Goal: Task Accomplishment & Management: Complete application form

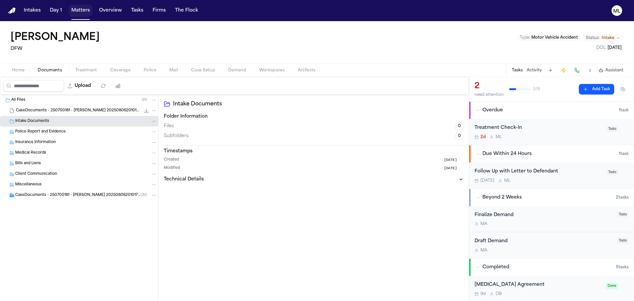
click at [81, 14] on button "Matters" at bounding box center [81, 11] width 24 height 12
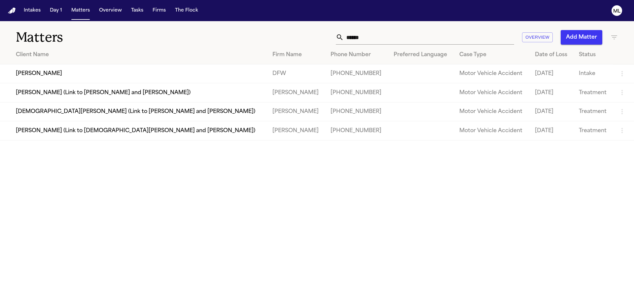
click at [582, 37] on button "Add Matter" at bounding box center [581, 37] width 42 height 15
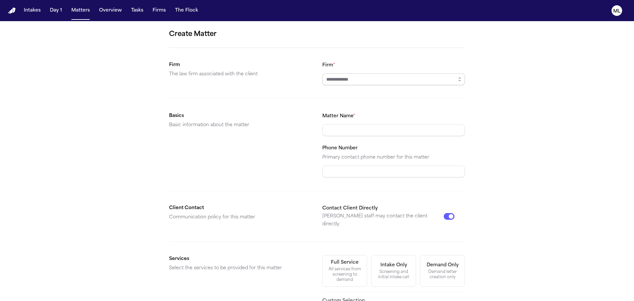
click at [388, 76] on input "Firm *" at bounding box center [393, 79] width 143 height 12
click at [449, 80] on input "Firm *" at bounding box center [393, 79] width 143 height 12
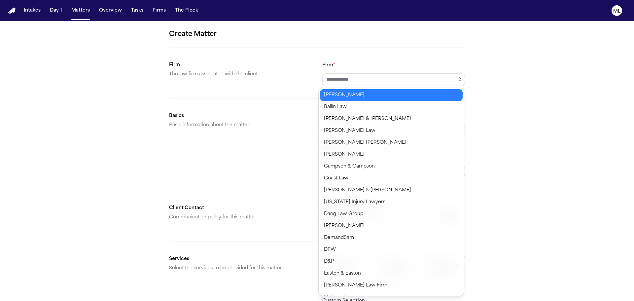
click at [457, 80] on icon "button" at bounding box center [459, 79] width 5 height 5
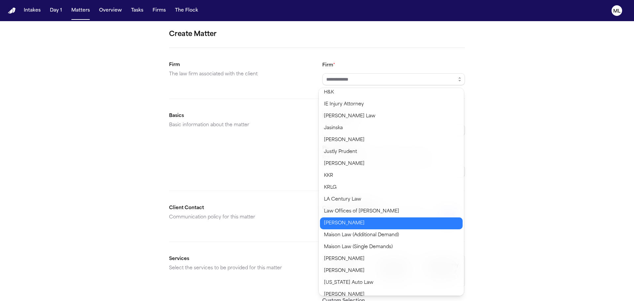
scroll to position [297, 0]
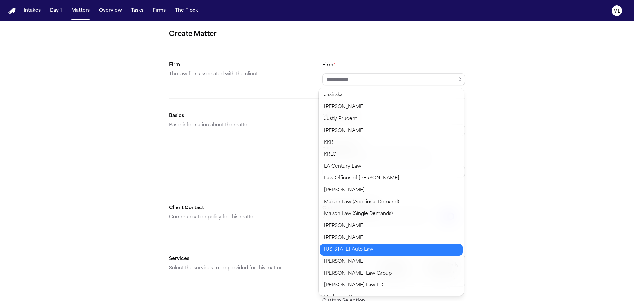
type input "**********"
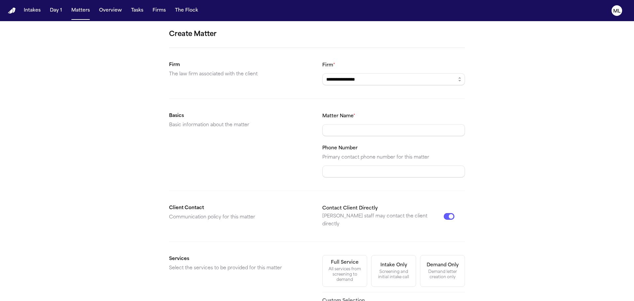
click at [355, 248] on body "**********" at bounding box center [317, 150] width 634 height 301
drag, startPoint x: 356, startPoint y: 127, endPoint x: 372, endPoint y: 112, distance: 21.9
click at [356, 127] on input "Matter Name *" at bounding box center [393, 130] width 143 height 12
type input "**********"
click at [445, 213] on button "Contact Client Directly" at bounding box center [448, 216] width 11 height 7
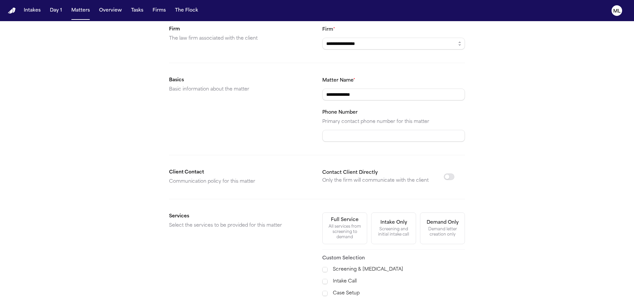
scroll to position [99, 0]
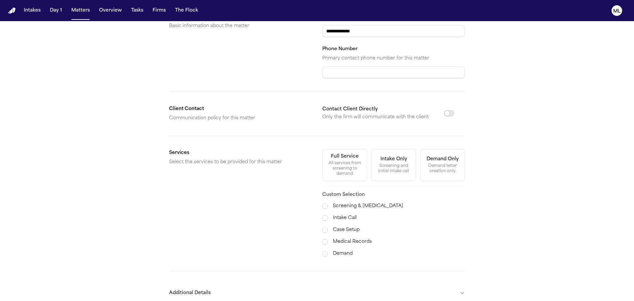
click at [346, 226] on label "Case Setup" at bounding box center [399, 230] width 132 height 8
click at [342, 238] on label "Medical Records" at bounding box center [399, 242] width 132 height 8
click at [338, 252] on label "Demand" at bounding box center [399, 253] width 132 height 8
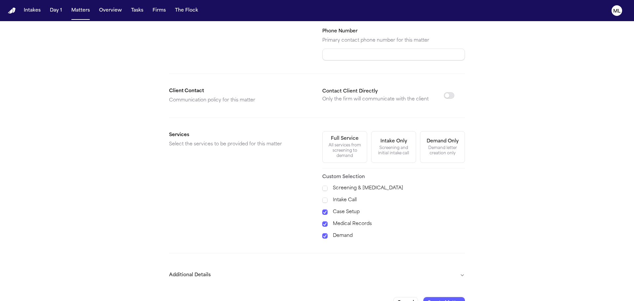
scroll to position [133, 0]
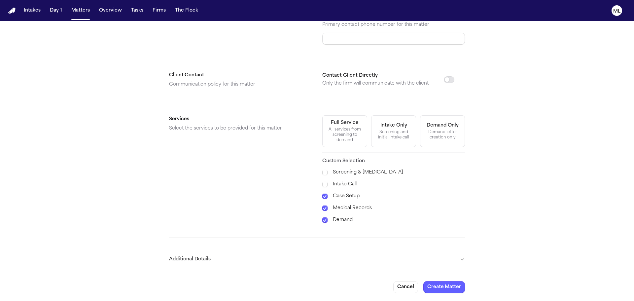
click at [396, 263] on button "Additional Details" at bounding box center [317, 258] width 296 height 17
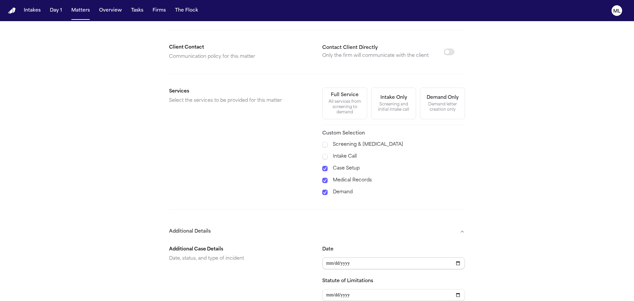
scroll to position [199, 0]
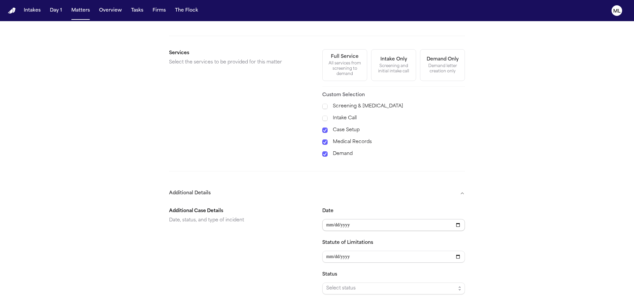
click at [361, 224] on input "Date" at bounding box center [393, 225] width 143 height 12
type input "**********"
click at [347, 289] on span "Select status" at bounding box center [390, 288] width 129 height 8
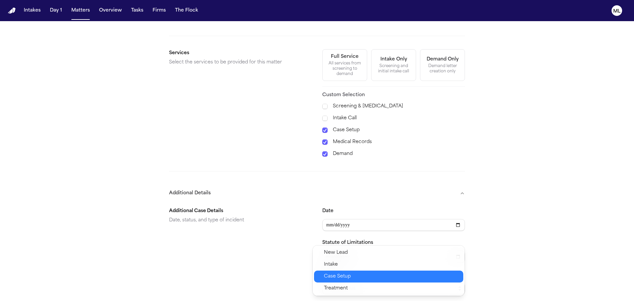
click at [351, 276] on span "Case Setup" at bounding box center [391, 276] width 135 height 8
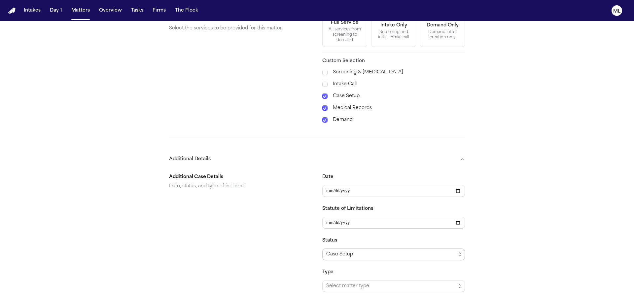
scroll to position [298, 0]
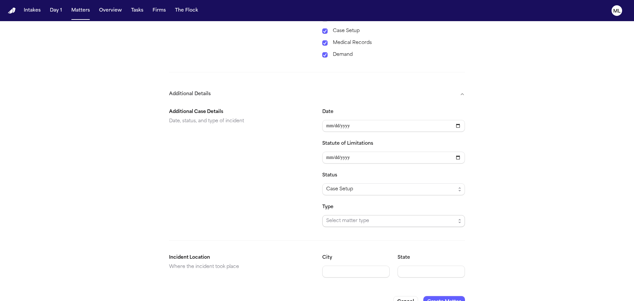
click at [353, 225] on span "Select matter type" at bounding box center [393, 221] width 143 height 12
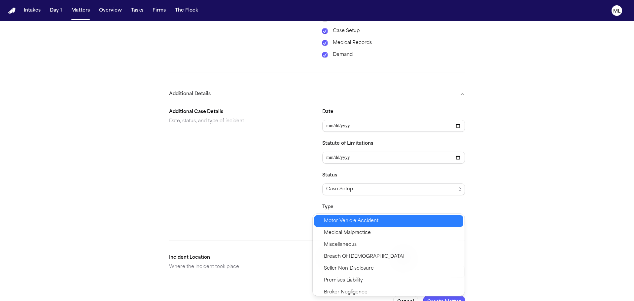
click at [352, 222] on span "Motor Vehicle Accident" at bounding box center [351, 221] width 54 height 8
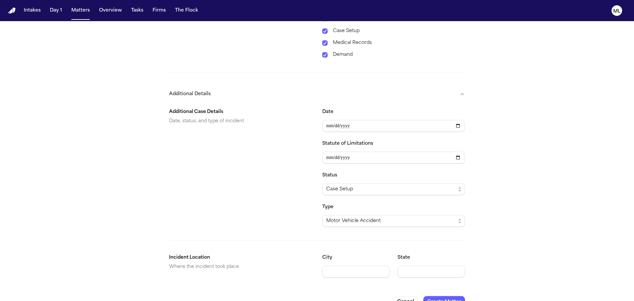
click at [342, 274] on input "City" at bounding box center [355, 271] width 67 height 12
type input "*******"
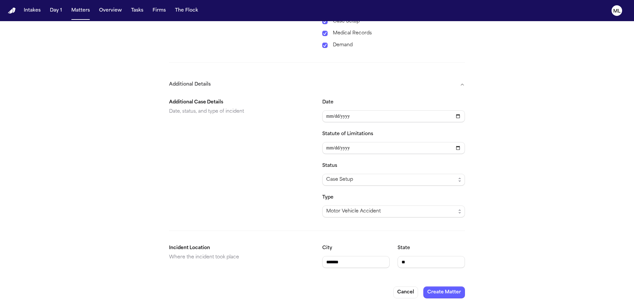
scroll to position [312, 0]
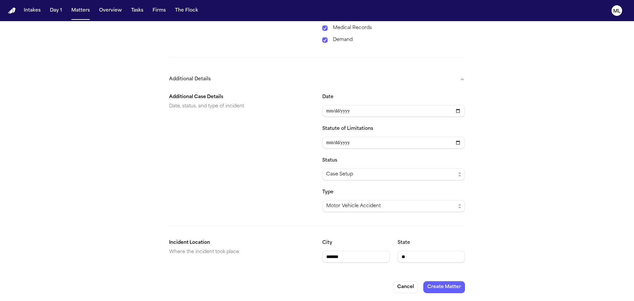
type input "**"
click at [437, 288] on button "Create Matter" at bounding box center [444, 287] width 42 height 12
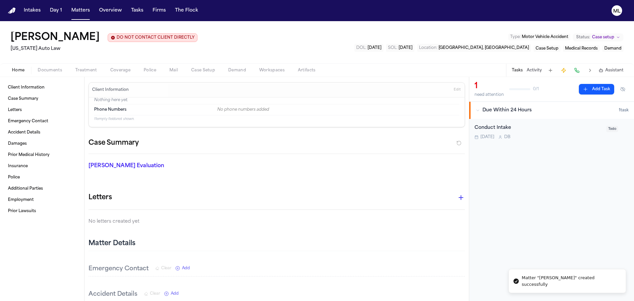
click at [534, 127] on div "Conduct Intake" at bounding box center [538, 128] width 128 height 8
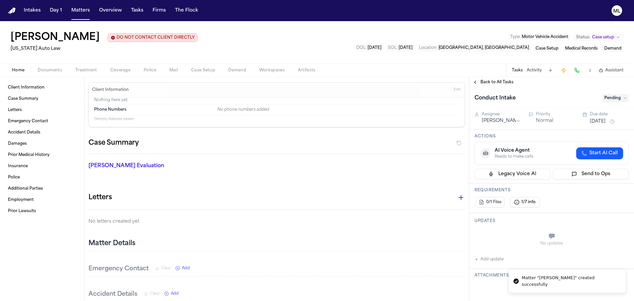
click at [606, 96] on span "Pending" at bounding box center [615, 98] width 26 height 8
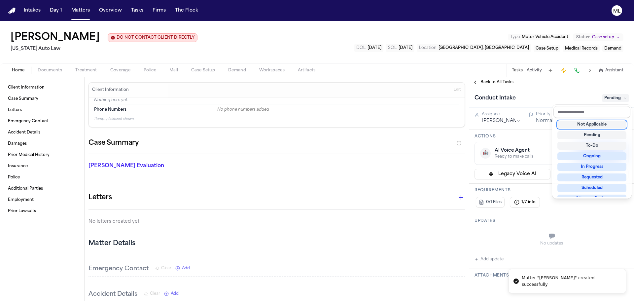
click at [592, 126] on div "Not Applicable" at bounding box center [591, 124] width 69 height 8
click at [500, 86] on div "Back to All Tasks Conduct Intake Not Applicable Assignee [PERSON_NAME] Priority…" at bounding box center [551, 189] width 165 height 224
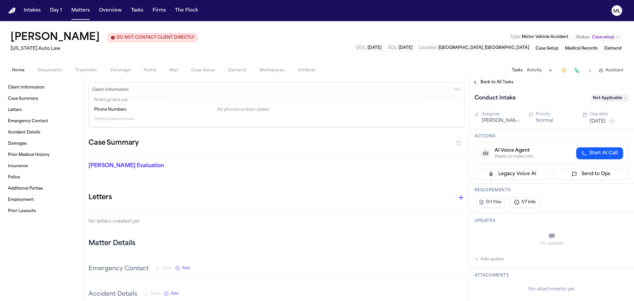
click at [500, 84] on span "Back to All Tasks" at bounding box center [496, 82] width 33 height 5
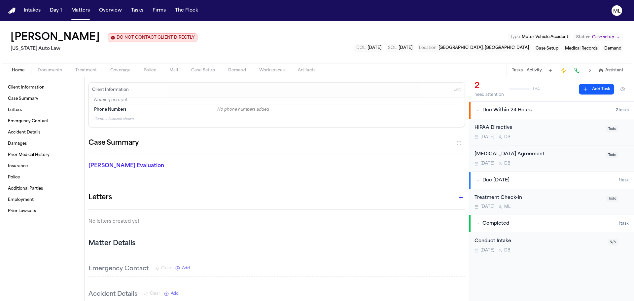
click at [548, 136] on div "[DATE] D B" at bounding box center [538, 136] width 128 height 5
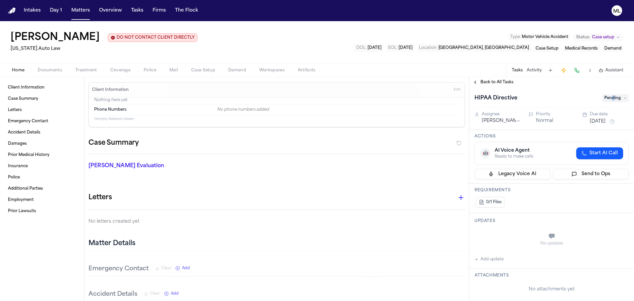
click at [613, 100] on span "Pending" at bounding box center [615, 98] width 26 height 8
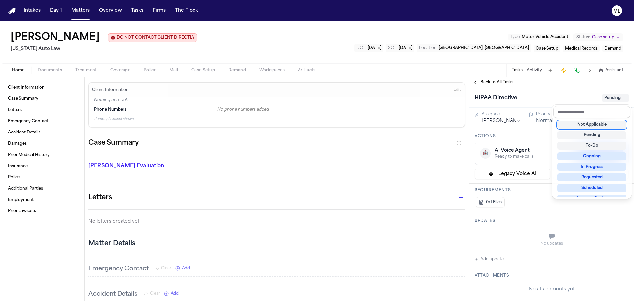
click at [592, 126] on div "Not Applicable" at bounding box center [591, 124] width 69 height 8
click at [497, 82] on div "Back to All Tasks HIPAA Directive Not Applicable Assignee [PERSON_NAME] Priorit…" at bounding box center [551, 189] width 165 height 224
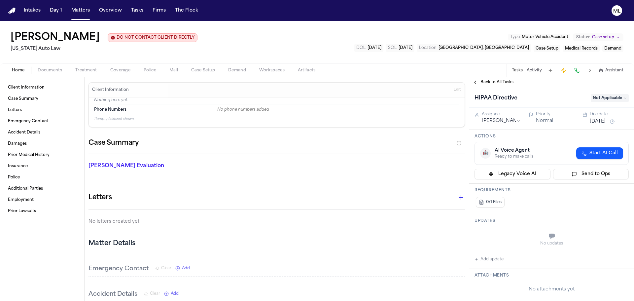
click at [497, 82] on span "Back to All Tasks" at bounding box center [496, 82] width 33 height 5
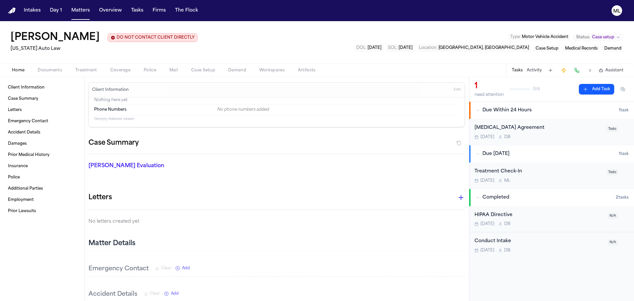
click at [558, 134] on div "[DATE] D B" at bounding box center [538, 136] width 128 height 5
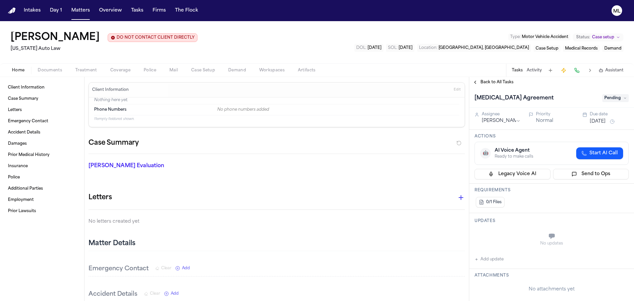
click at [611, 98] on span "Pending" at bounding box center [615, 98] width 26 height 8
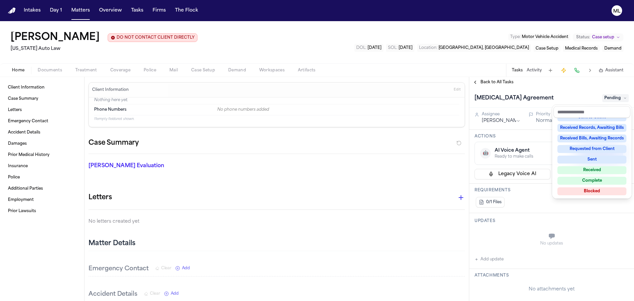
scroll to position [103, 0]
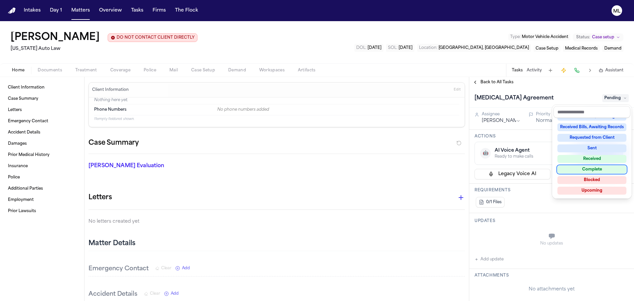
click at [601, 168] on div "Complete" at bounding box center [591, 169] width 69 height 8
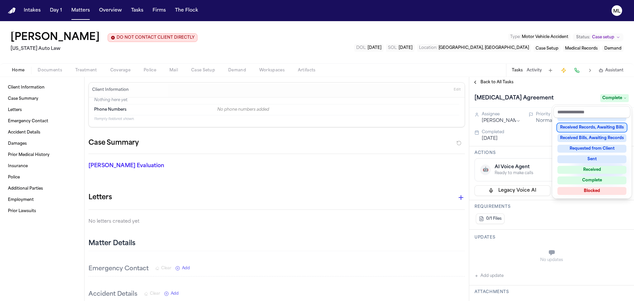
click at [501, 82] on div "Back to All Tasks [MEDICAL_DATA] Agreement Complete Assignee [PERSON_NAME] Prio…" at bounding box center [551, 189] width 165 height 224
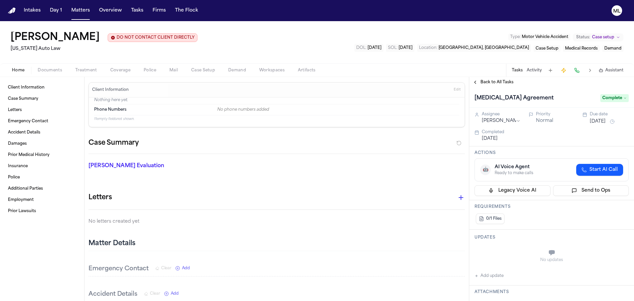
click at [501, 82] on span "Back to All Tasks" at bounding box center [496, 82] width 33 height 5
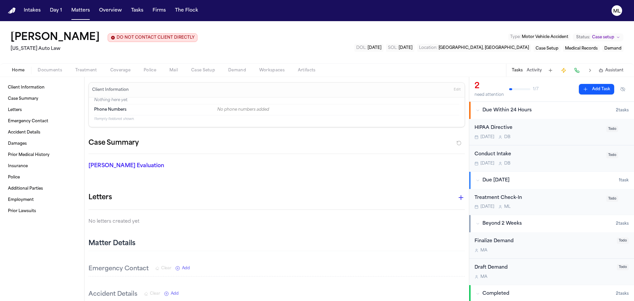
click at [559, 163] on div "[DATE] D B" at bounding box center [538, 163] width 128 height 5
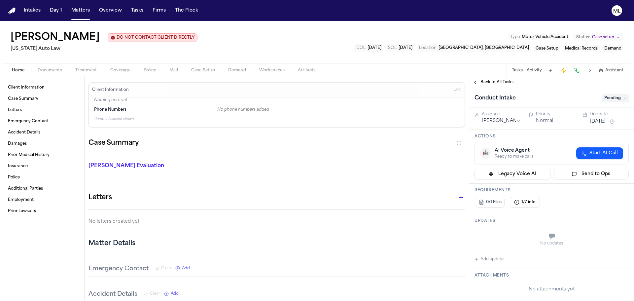
click at [610, 99] on span "Pending" at bounding box center [615, 98] width 26 height 8
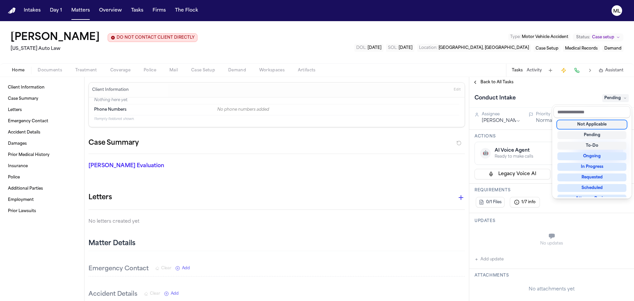
click at [594, 125] on div "Not Applicable" at bounding box center [591, 124] width 69 height 8
click at [499, 82] on div "Back to All Tasks Conduct Intake Not Applicable Assignee [PERSON_NAME] Priority…" at bounding box center [551, 189] width 165 height 224
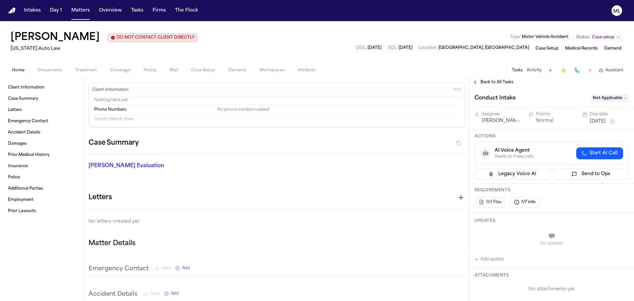
click at [499, 82] on span "Back to All Tasks" at bounding box center [496, 82] width 33 height 5
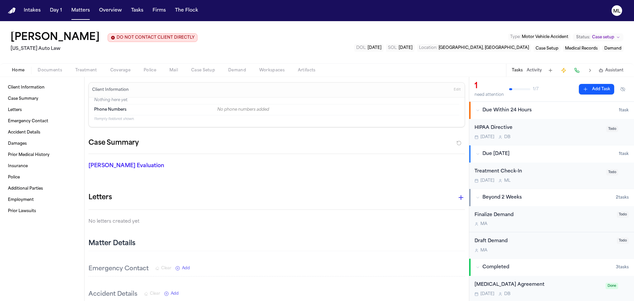
click at [562, 130] on div "HIPAA Directive" at bounding box center [538, 128] width 128 height 8
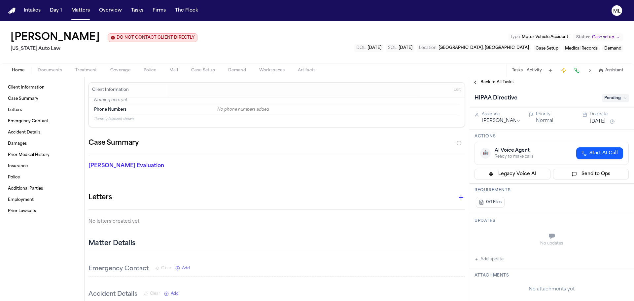
click at [606, 97] on span "Pending" at bounding box center [615, 98] width 26 height 8
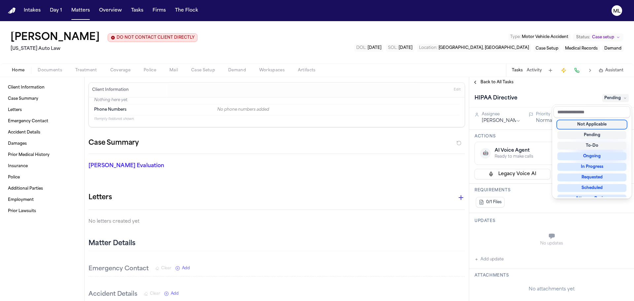
click at [579, 120] on div "Not Applicable" at bounding box center [591, 124] width 69 height 8
click at [505, 84] on div "Back to All Tasks HIPAA Directive Not Applicable Assignee [PERSON_NAME] Priorit…" at bounding box center [551, 189] width 165 height 224
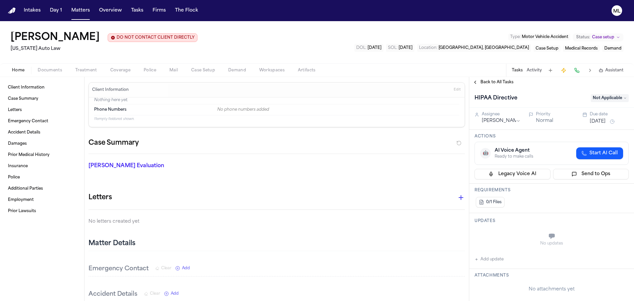
click at [505, 81] on span "Back to All Tasks" at bounding box center [496, 82] width 33 height 5
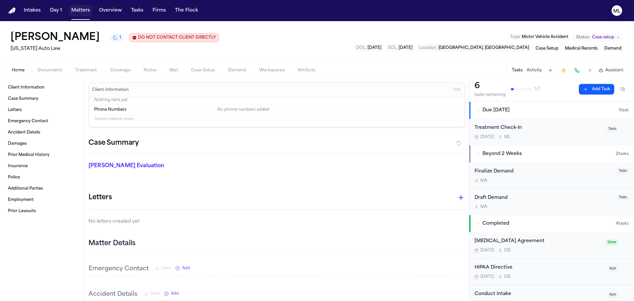
drag, startPoint x: 76, startPoint y: 11, endPoint x: 112, endPoint y: 7, distance: 35.8
click at [76, 11] on button "Matters" at bounding box center [81, 11] width 24 height 12
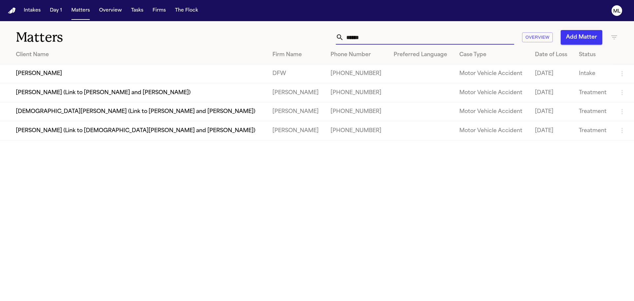
drag, startPoint x: 381, startPoint y: 38, endPoint x: 331, endPoint y: 38, distance: 49.8
click at [331, 38] on div "****** Overview Add Matter" at bounding box center [404, 37] width 427 height 15
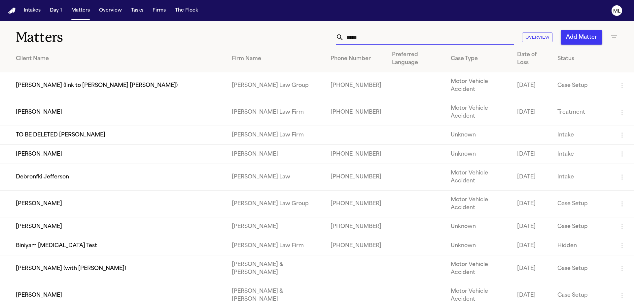
type input "******"
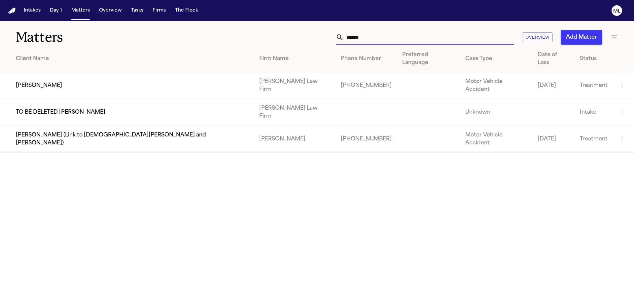
click at [317, 38] on div "****** Overview Add Matter" at bounding box center [404, 37] width 427 height 15
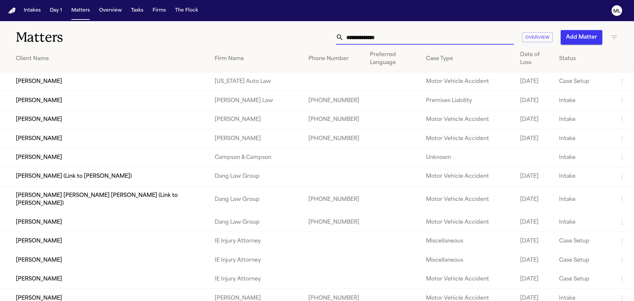
click at [401, 39] on input "text" at bounding box center [429, 37] width 170 height 15
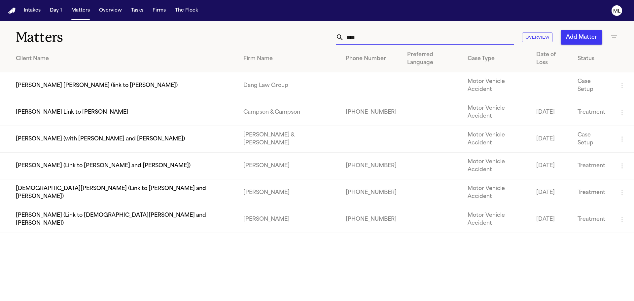
type input "****"
click at [168, 206] on td "[PERSON_NAME] (Link to [DEMOGRAPHIC_DATA][PERSON_NAME] and [PERSON_NAME])" at bounding box center [119, 219] width 238 height 27
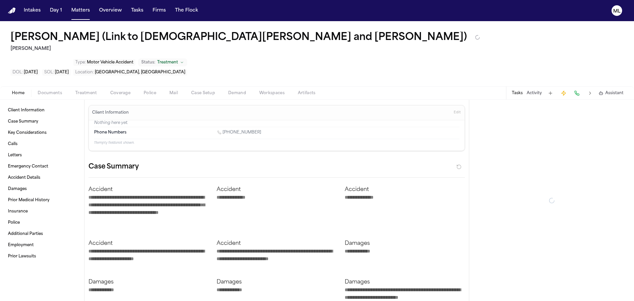
type textarea "*"
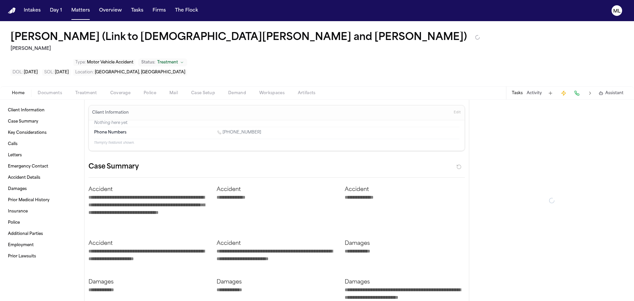
type textarea "*"
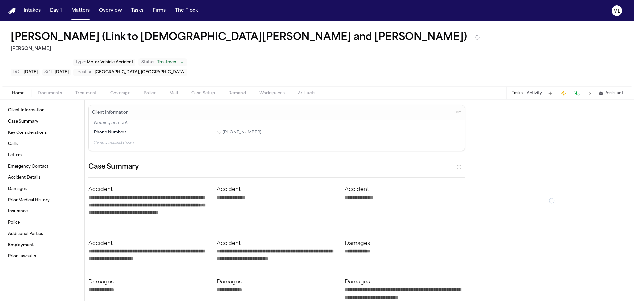
type textarea "*"
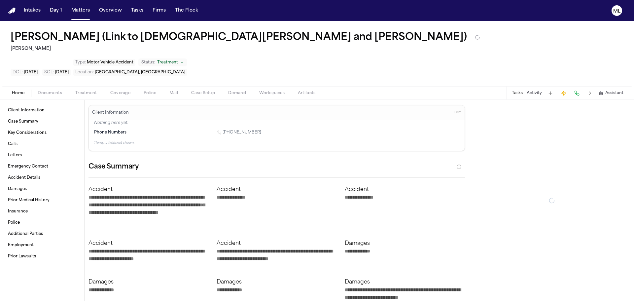
type textarea "*"
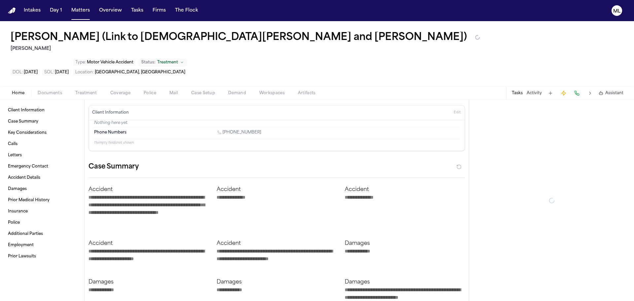
type textarea "*"
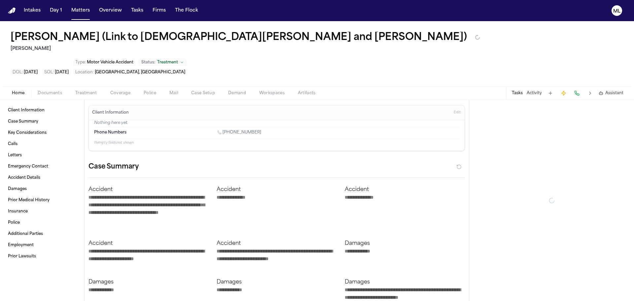
type textarea "*"
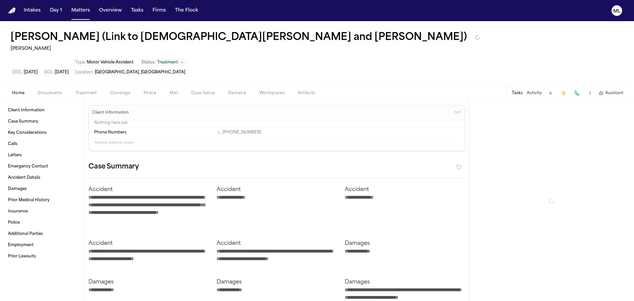
type textarea "*"
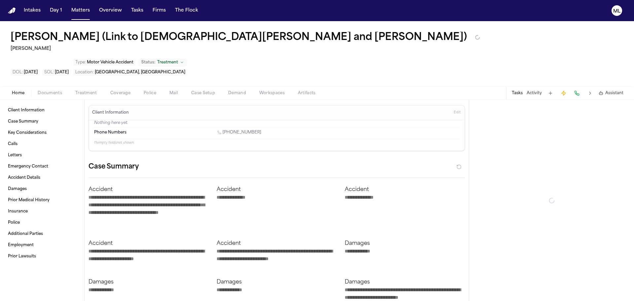
type textarea "*"
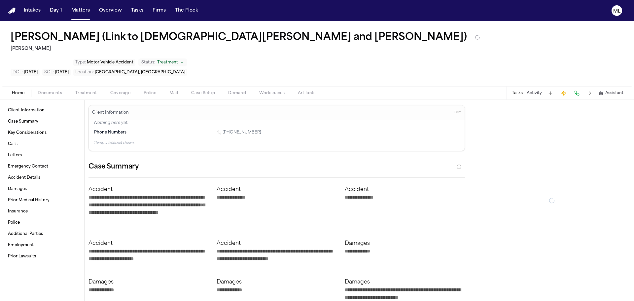
type textarea "*"
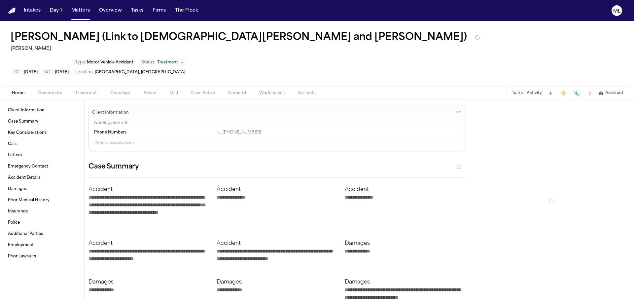
type textarea "*"
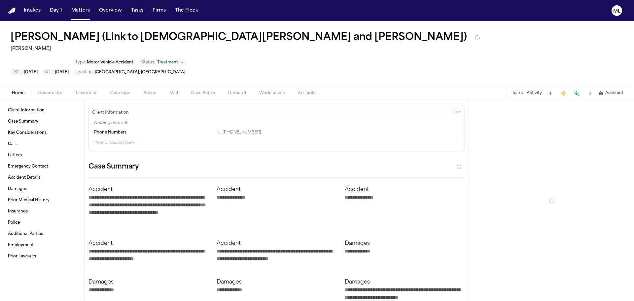
type textarea "*"
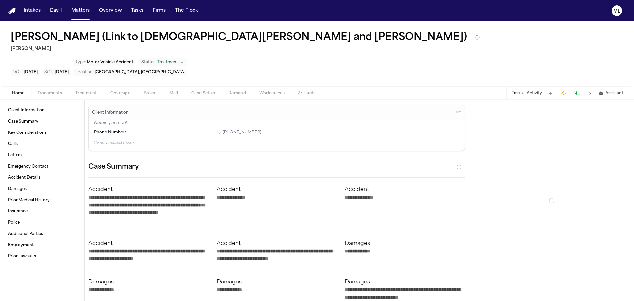
type textarea "*"
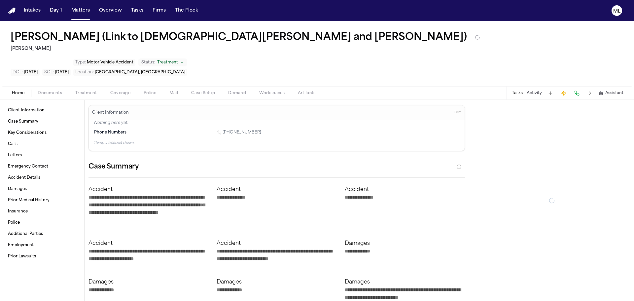
type textarea "*"
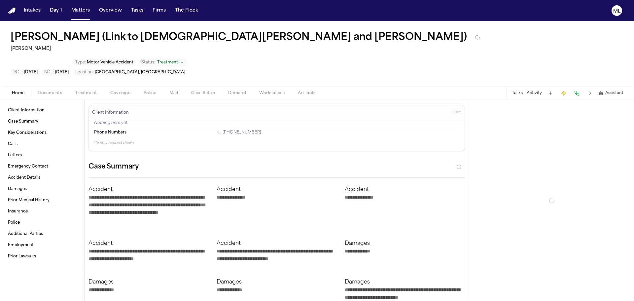
type textarea "*"
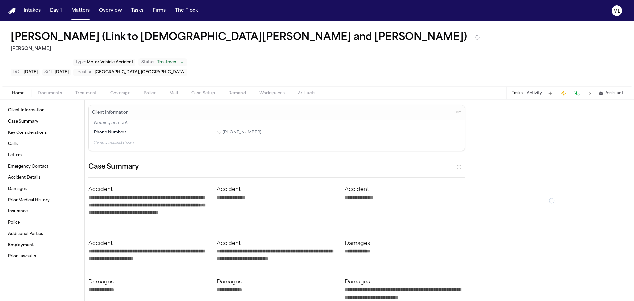
type textarea "*"
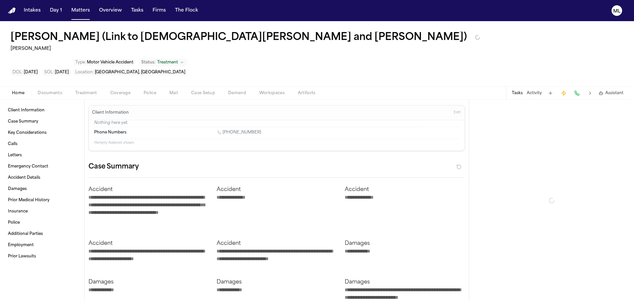
type textarea "*"
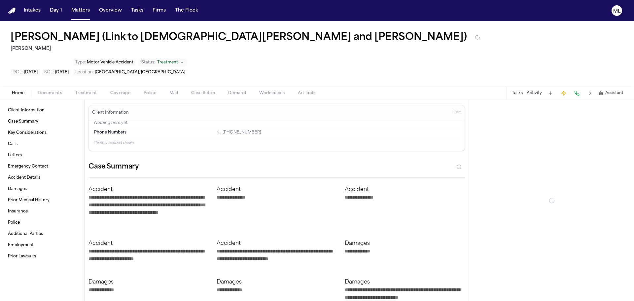
type textarea "*"
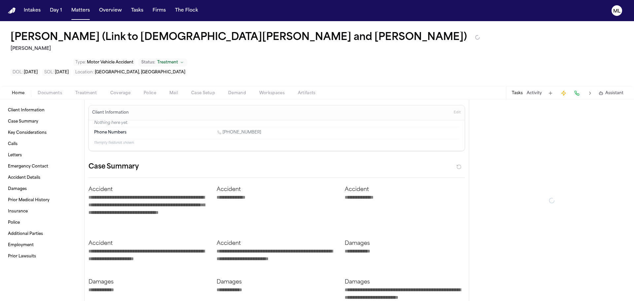
type textarea "*"
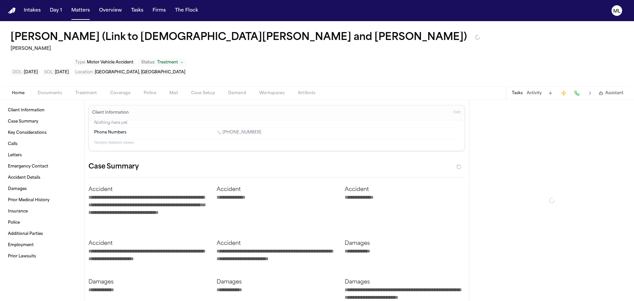
type textarea "*"
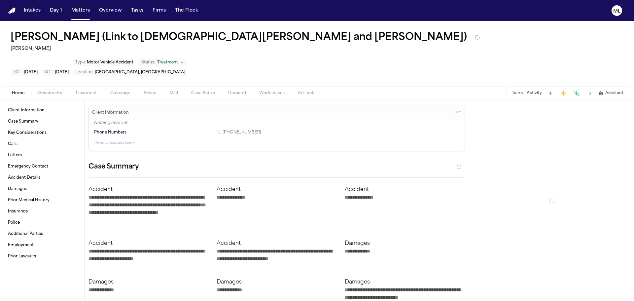
type textarea "*"
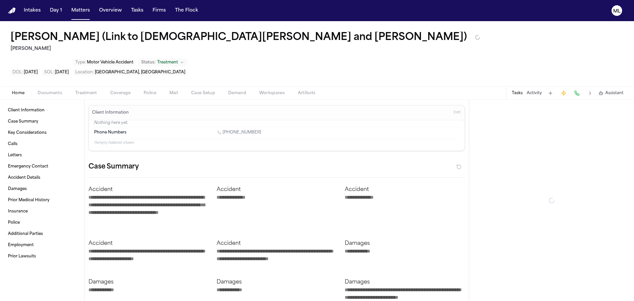
type textarea "*"
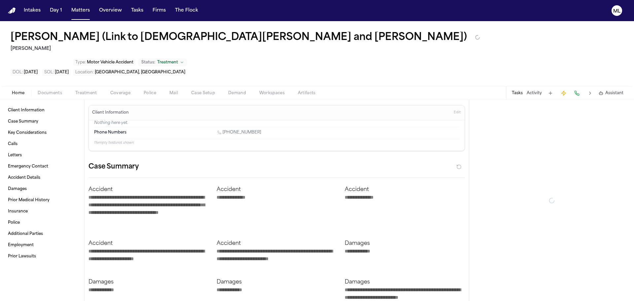
type textarea "*"
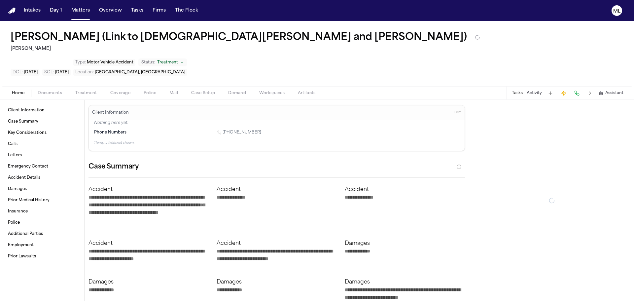
type textarea "*"
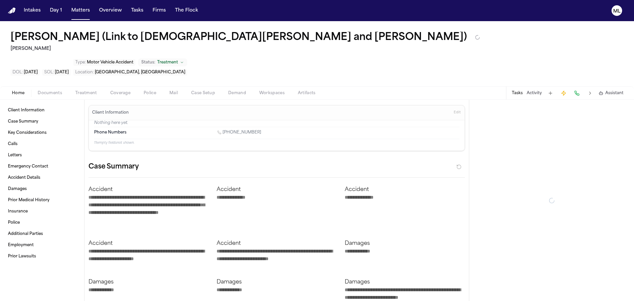
type textarea "*"
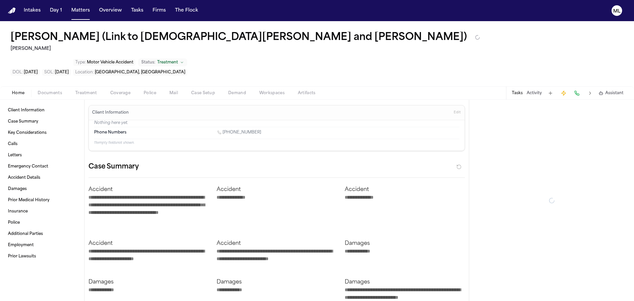
type textarea "*"
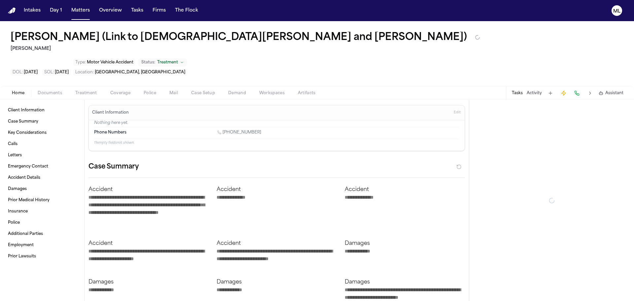
type textarea "*"
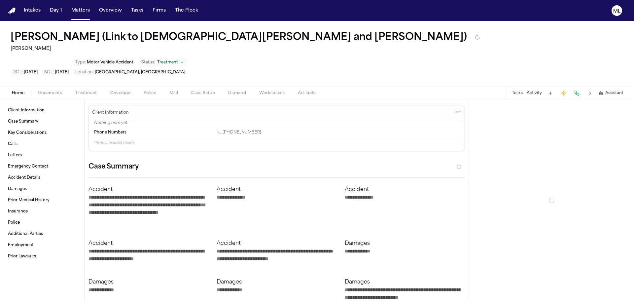
type textarea "*"
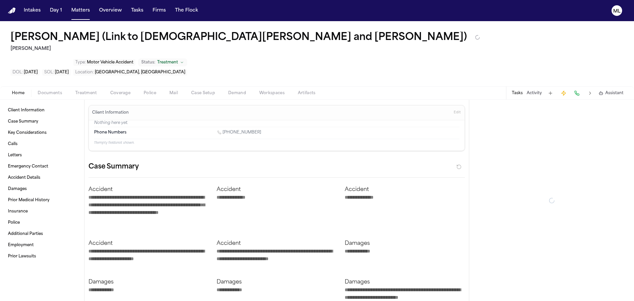
type textarea "*"
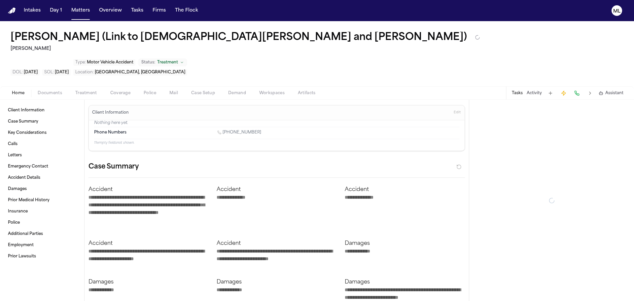
type textarea "*"
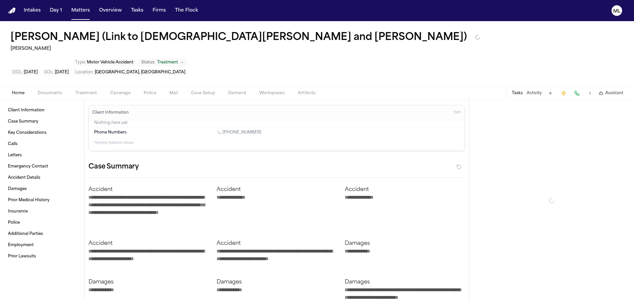
type textarea "*"
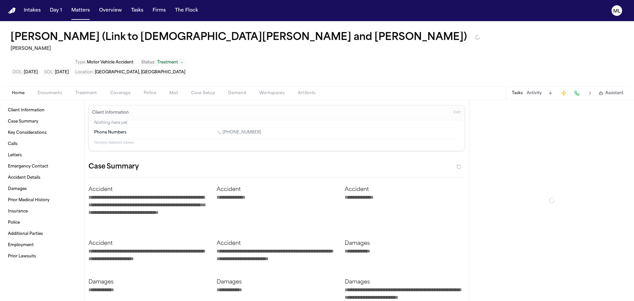
type textarea "*"
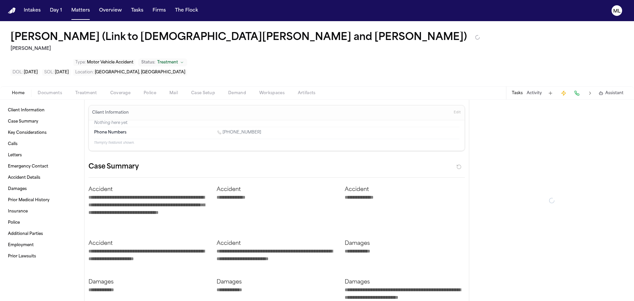
type textarea "*"
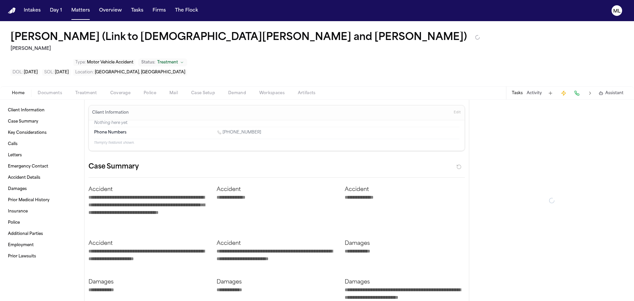
type textarea "*"
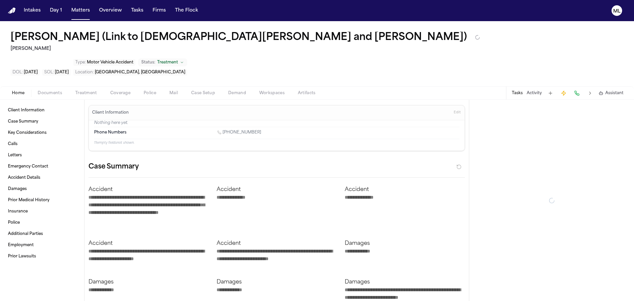
type textarea "*"
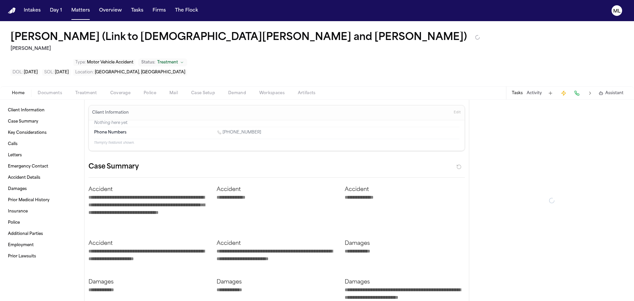
type textarea "*"
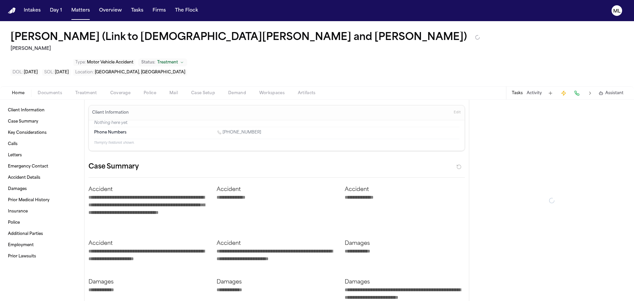
type textarea "*"
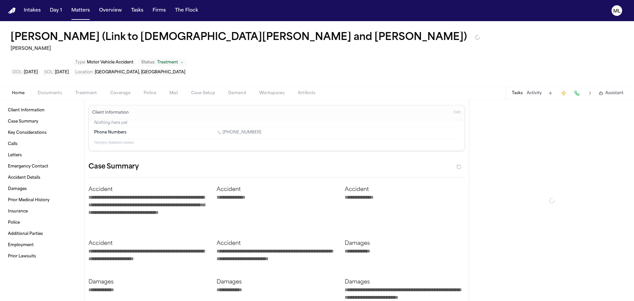
type textarea "*"
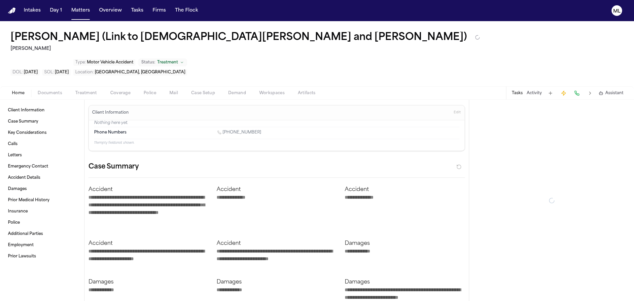
type textarea "*"
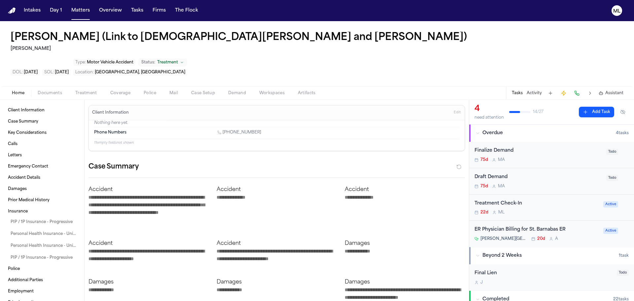
click at [538, 200] on div "Treatment Check-In" at bounding box center [536, 204] width 125 height 8
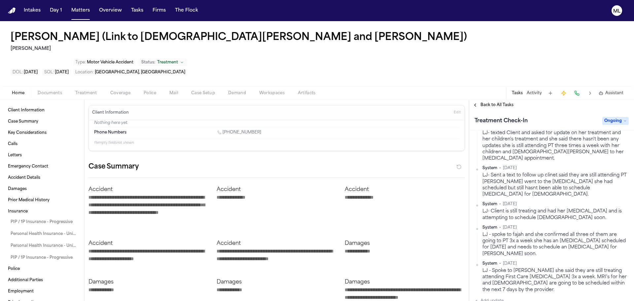
scroll to position [66, 0]
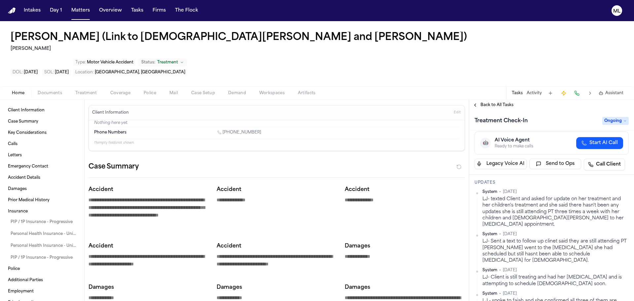
scroll to position [99, 0]
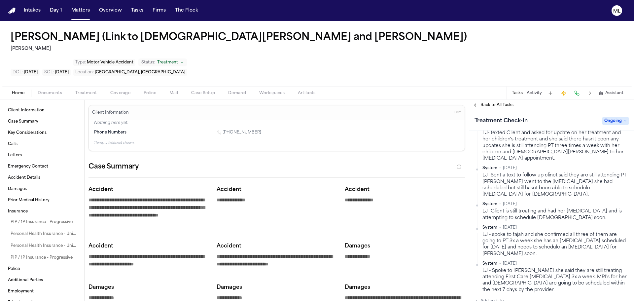
click at [493, 297] on button "Add update" at bounding box center [488, 301] width 29 height 8
click at [497, 299] on textarea "Add your update" at bounding box center [555, 305] width 141 height 13
click at [582, 299] on textarea "**********" at bounding box center [553, 305] width 136 height 13
type textarea "**********"
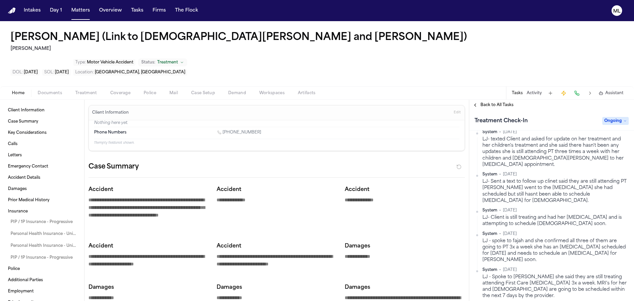
scroll to position [0, 0]
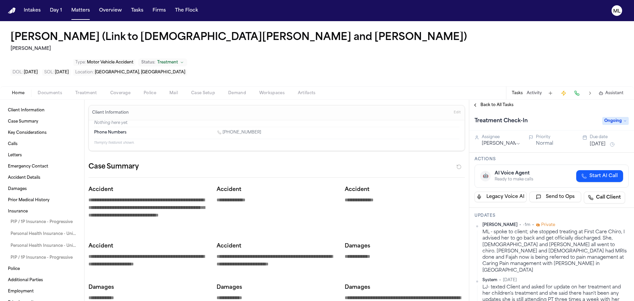
click at [596, 141] on button "[DATE]" at bounding box center [597, 144] width 16 height 7
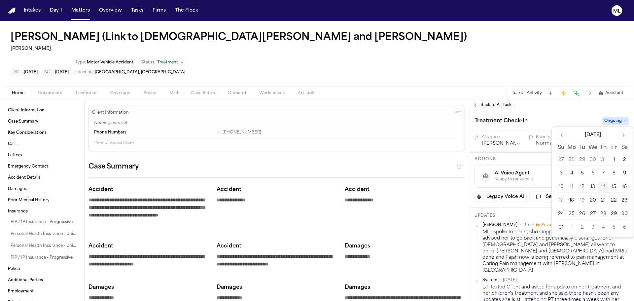
click at [601, 200] on button "21" at bounding box center [603, 200] width 11 height 11
click at [506, 229] on div "ML - spoke to client; she stopped treating at First Care Chiro, I advised her t…" at bounding box center [555, 251] width 146 height 45
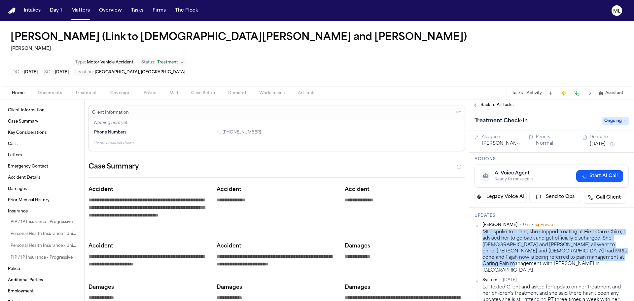
drag, startPoint x: 510, startPoint y: 239, endPoint x: 479, endPoint y: 210, distance: 42.5
click at [479, 222] on div "Michelle Landazabal • 0m • Private ML - spoke to client; she stopped treating a…" at bounding box center [551, 247] width 154 height 51
copy div "ML - spoke to client; she stopped treating at First Care Chiro, I advised her t…"
click at [487, 102] on span "Back to All Tasks" at bounding box center [496, 104] width 33 height 5
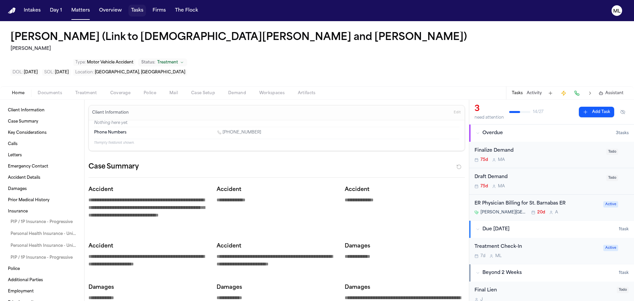
click at [135, 10] on button "Tasks" at bounding box center [136, 11] width 17 height 12
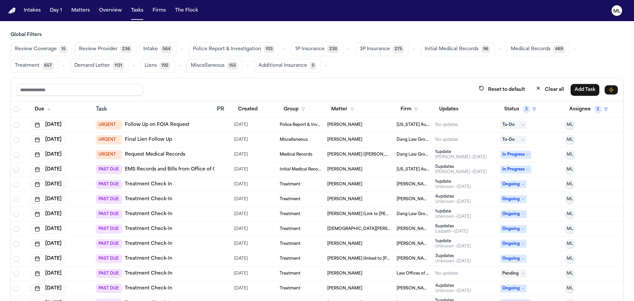
click at [332, 226] on td "[DEMOGRAPHIC_DATA][PERSON_NAME] (Link to [PERSON_NAME] and [PERSON_NAME])" at bounding box center [358, 228] width 69 height 15
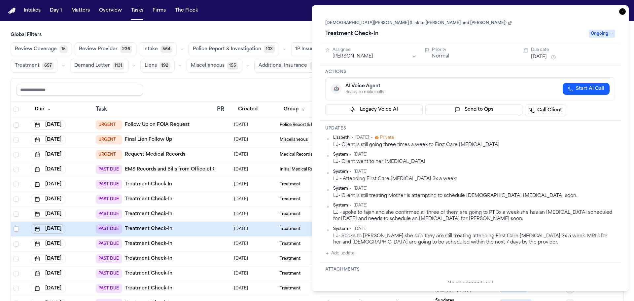
click at [349, 253] on button "Add update" at bounding box center [339, 253] width 29 height 8
click at [355, 255] on textarea "Add your update" at bounding box center [474, 258] width 277 height 13
paste textarea "**********"
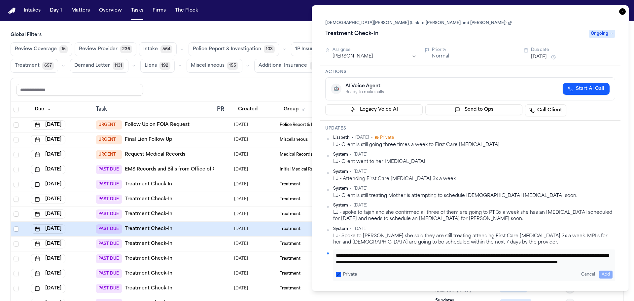
scroll to position [6, 0]
type textarea "**********"
click at [596, 34] on span "Ongoing" at bounding box center [601, 34] width 26 height 8
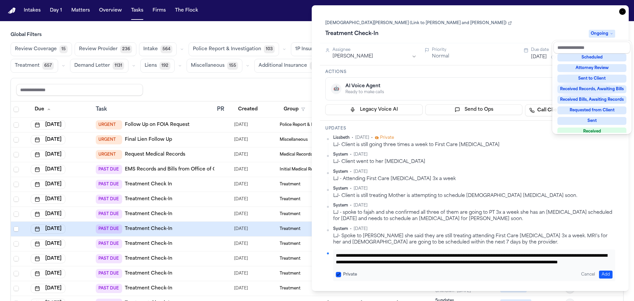
scroll to position [99, 0]
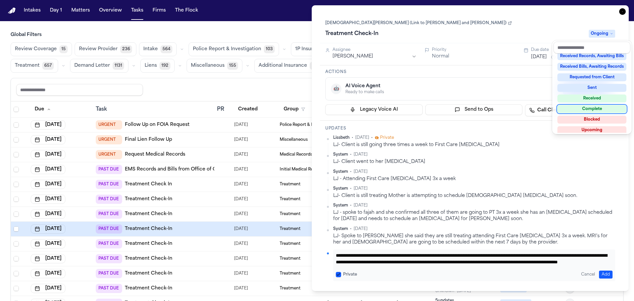
click at [590, 106] on div "Complete" at bounding box center [591, 109] width 69 height 8
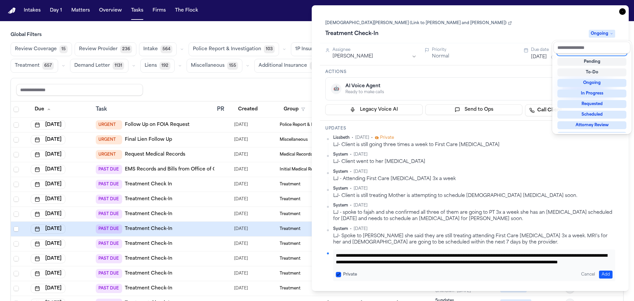
scroll to position [3, 0]
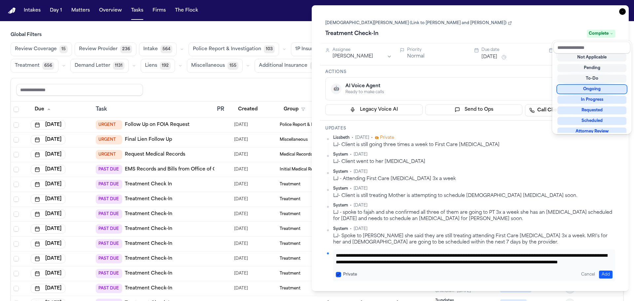
click at [622, 14] on div "Task Details Christen Alexander (Link to Fajah Brown and Cameron Howard) Treatm…" at bounding box center [469, 147] width 317 height 285
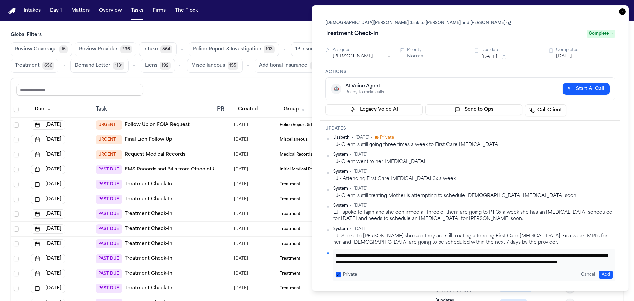
click at [619, 12] on icon "button" at bounding box center [622, 11] width 7 height 7
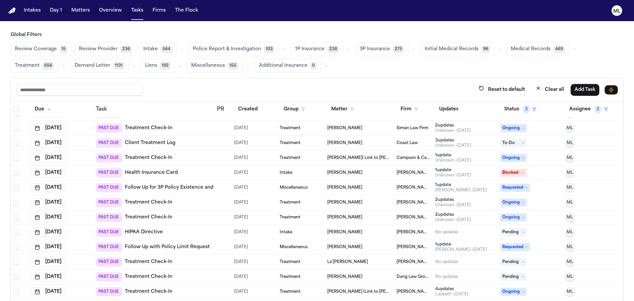
scroll to position [330, 0]
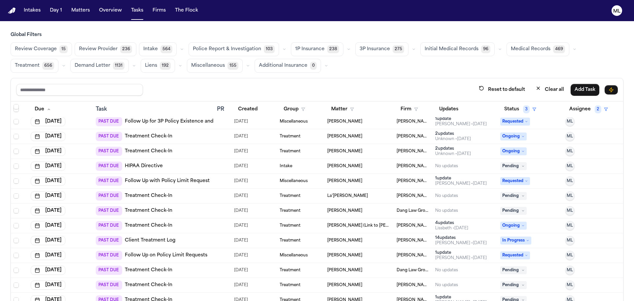
click at [205, 224] on div "PAST DUE Treatment Check-In" at bounding box center [154, 225] width 116 height 9
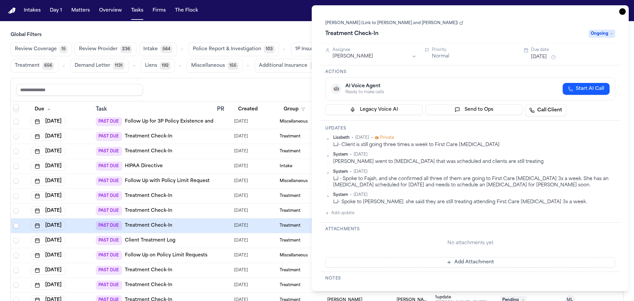
click at [342, 211] on button "Add update" at bounding box center [339, 213] width 29 height 8
click at [359, 213] on textarea "Add your update" at bounding box center [474, 218] width 277 height 13
paste textarea "**********"
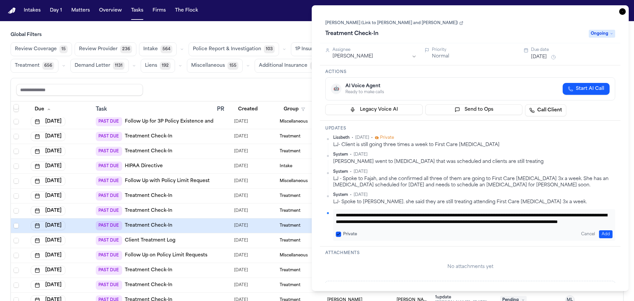
type textarea "**********"
click at [596, 37] on span "Ongoing" at bounding box center [601, 34] width 26 height 8
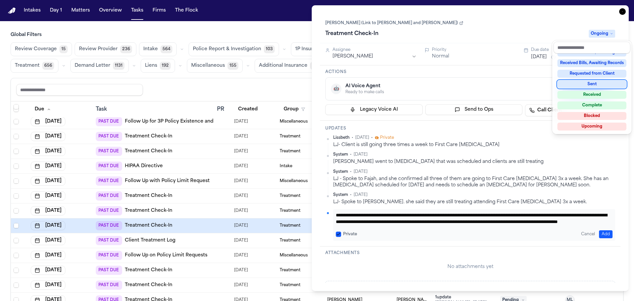
scroll to position [103, 0]
click at [589, 104] on div "Complete" at bounding box center [591, 105] width 69 height 8
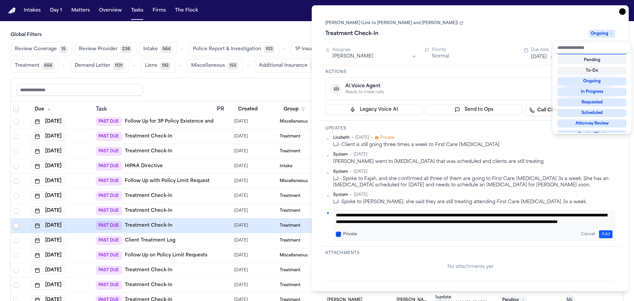
scroll to position [3, 0]
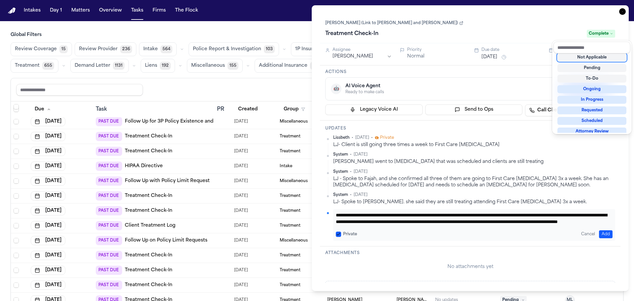
click at [590, 148] on div "Cameron Howard (Link to Fajah Brown and Christen Alexander) Treatment Check-In …" at bounding box center [470, 148] width 300 height 269
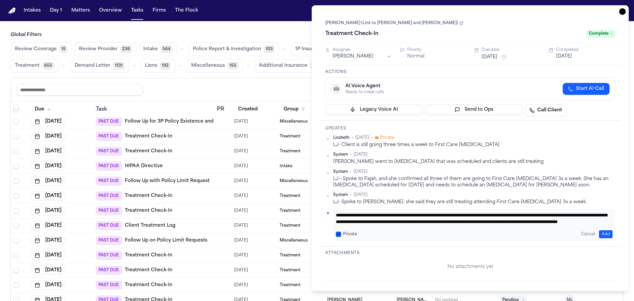
click at [600, 235] on button "Add" at bounding box center [606, 234] width 14 height 8
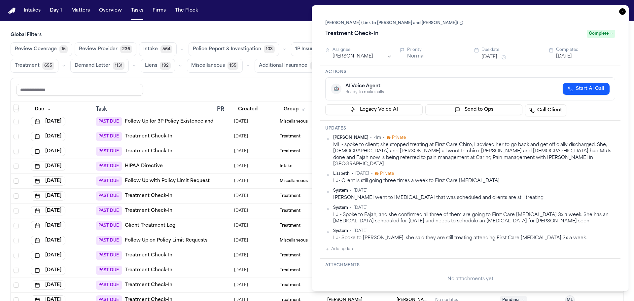
click at [623, 14] on icon "button" at bounding box center [622, 11] width 7 height 7
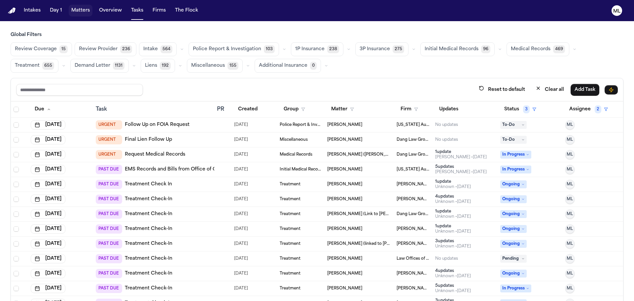
click at [78, 14] on button "Matters" at bounding box center [81, 11] width 24 height 12
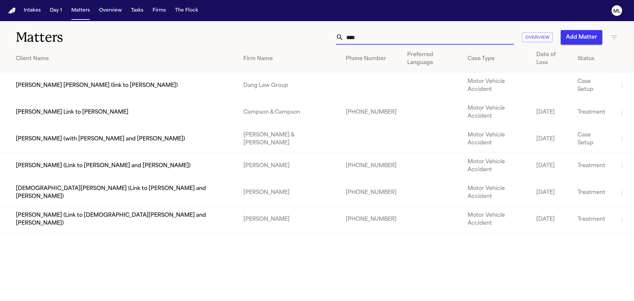
drag, startPoint x: 338, startPoint y: 35, endPoint x: 348, endPoint y: 26, distance: 13.3
click at [328, 35] on div "**** Overview Add Matter" at bounding box center [404, 37] width 427 height 15
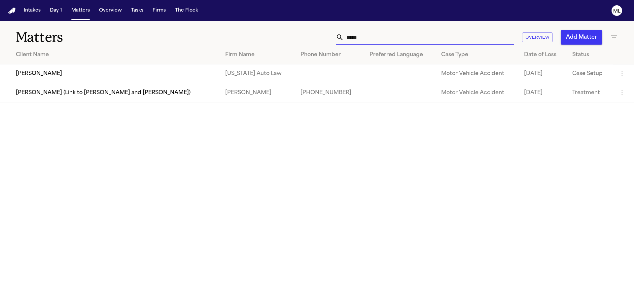
type input "*****"
click at [123, 73] on td "[PERSON_NAME]" at bounding box center [110, 73] width 220 height 19
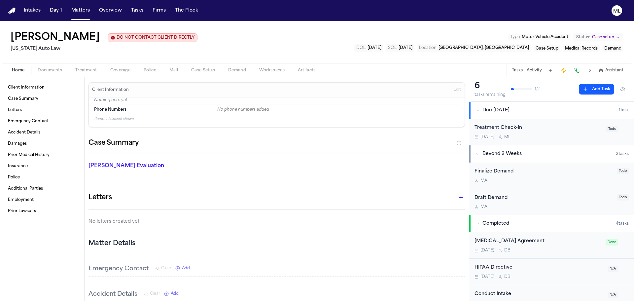
click at [547, 135] on div "Aug 28 M L" at bounding box center [538, 136] width 128 height 5
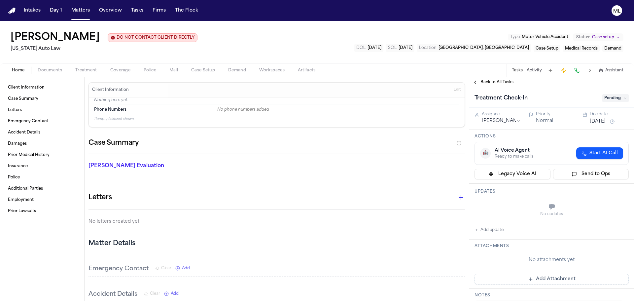
click at [618, 97] on span "Pending" at bounding box center [615, 98] width 26 height 8
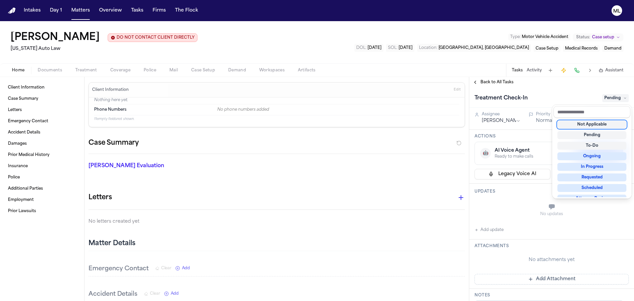
click at [592, 125] on div "Not Applicable" at bounding box center [591, 124] width 69 height 8
click at [498, 84] on div "Back to All Tasks Treatment Check-In Not Applicable Assignee Michelle Landazaba…" at bounding box center [551, 189] width 165 height 224
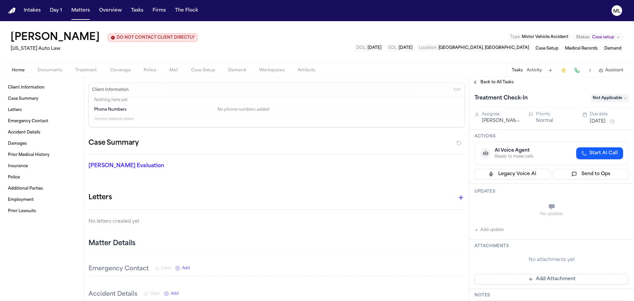
click at [498, 82] on span "Back to All Tasks" at bounding box center [496, 82] width 33 height 5
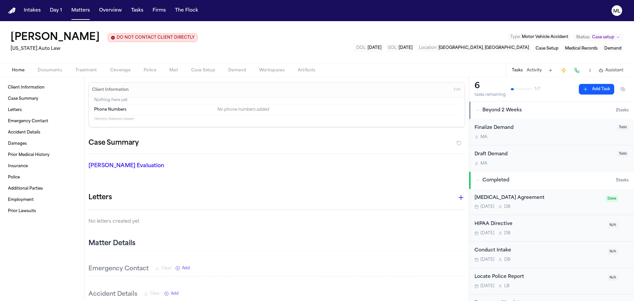
click at [47, 67] on button "Documents" at bounding box center [50, 70] width 38 height 8
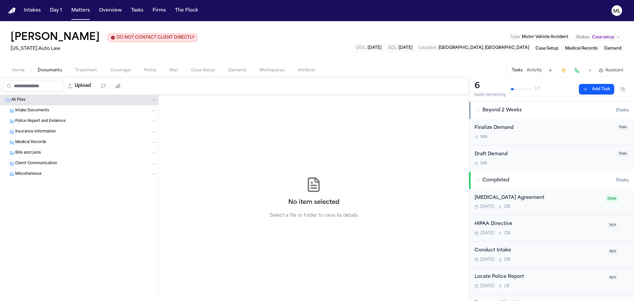
click at [36, 120] on span "Police Report and Evidence" at bounding box center [40, 121] width 50 height 6
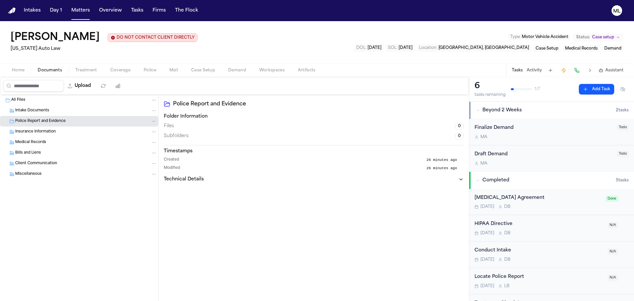
click at [90, 87] on button "Upload" at bounding box center [79, 86] width 31 height 12
select select "**********"
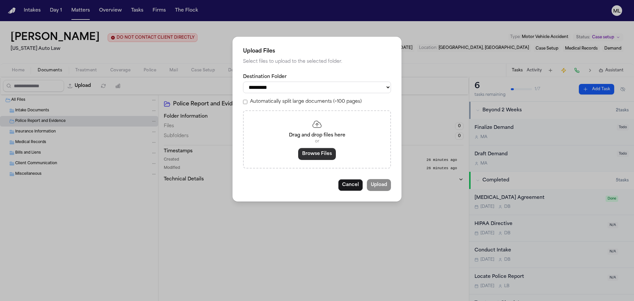
click at [306, 152] on button "Browse Files" at bounding box center [317, 154] width 38 height 12
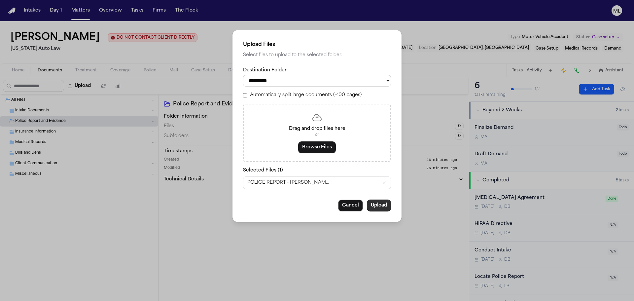
click at [379, 203] on button "Upload" at bounding box center [379, 205] width 24 height 12
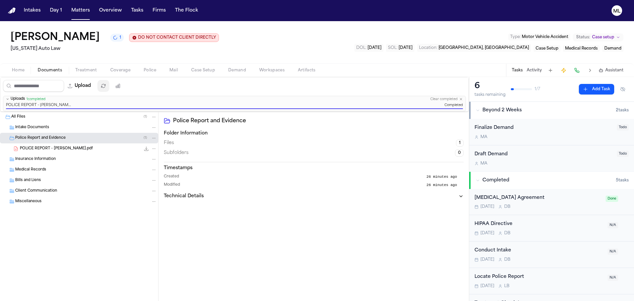
click at [109, 84] on button "button" at bounding box center [103, 86] width 12 height 12
click at [84, 89] on button "Upload" at bounding box center [79, 86] width 31 height 12
select select "**********"
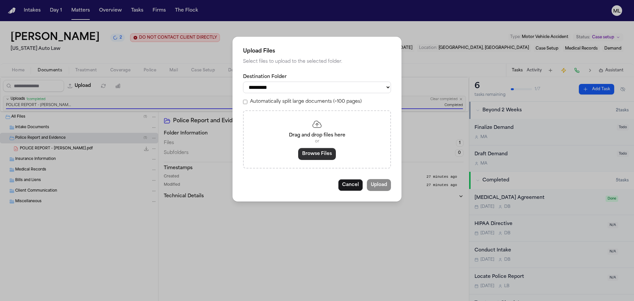
click at [321, 156] on button "Browse Files" at bounding box center [317, 154] width 38 height 12
click at [313, 156] on button "Browse Files" at bounding box center [317, 154] width 38 height 12
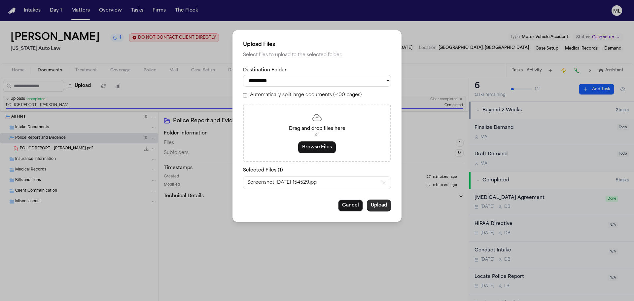
click at [378, 206] on button "Upload" at bounding box center [379, 205] width 24 height 12
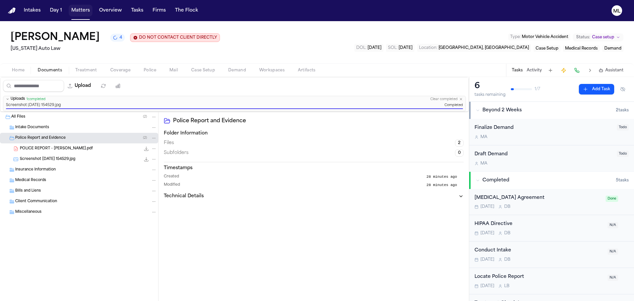
click at [81, 12] on button "Matters" at bounding box center [81, 11] width 24 height 12
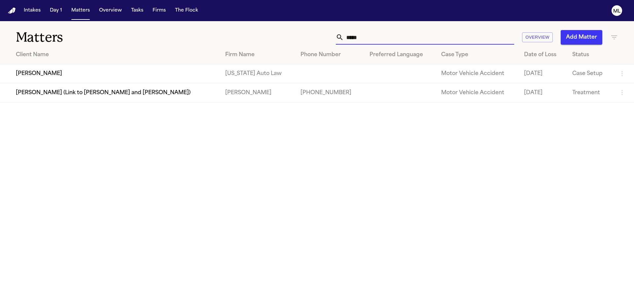
drag, startPoint x: 370, startPoint y: 38, endPoint x: 320, endPoint y: 37, distance: 49.8
click at [320, 37] on div "***** Overview Add Matter" at bounding box center [404, 37] width 427 height 15
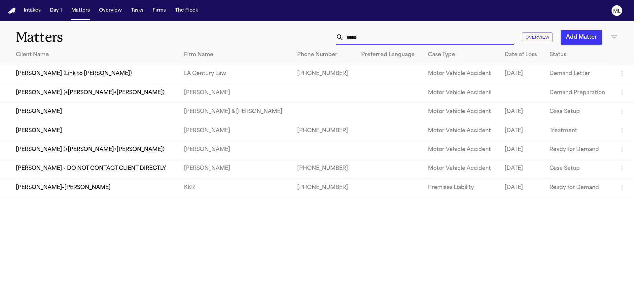
type input "*****"
click at [93, 131] on td "[PERSON_NAME]" at bounding box center [89, 130] width 179 height 19
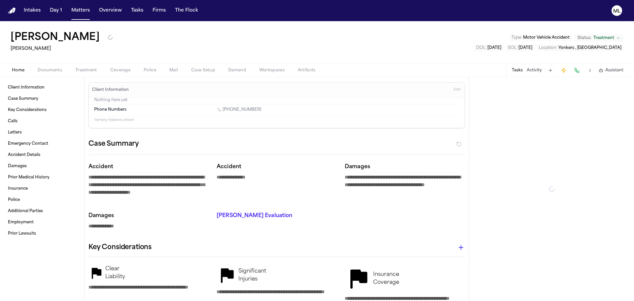
type textarea "*"
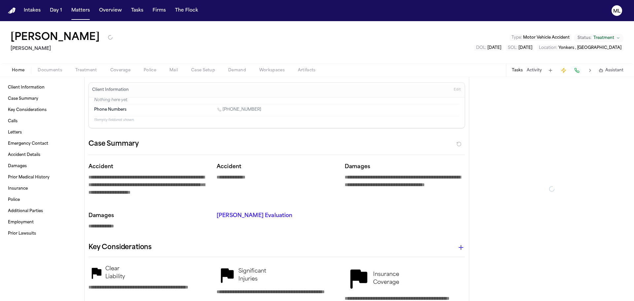
type textarea "*"
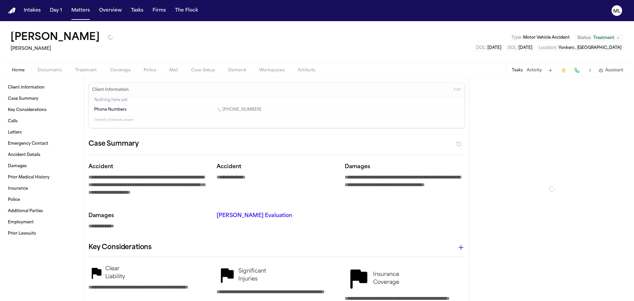
type textarea "*"
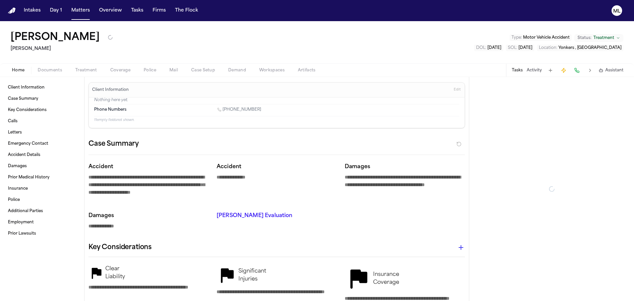
type textarea "*"
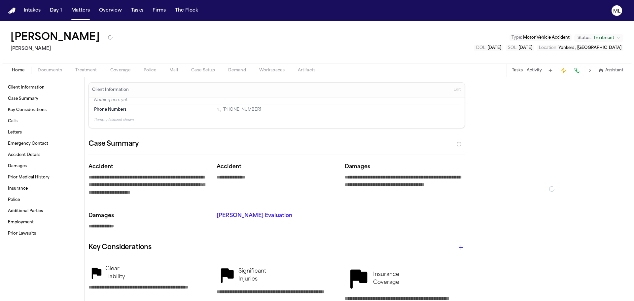
type textarea "*"
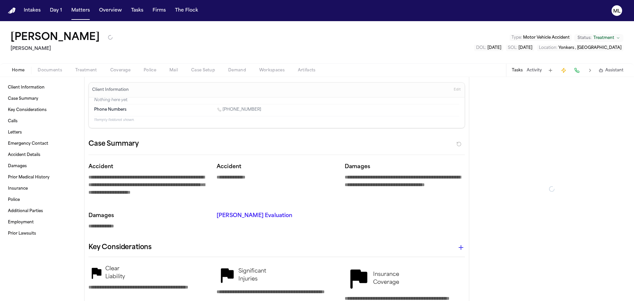
type textarea "*"
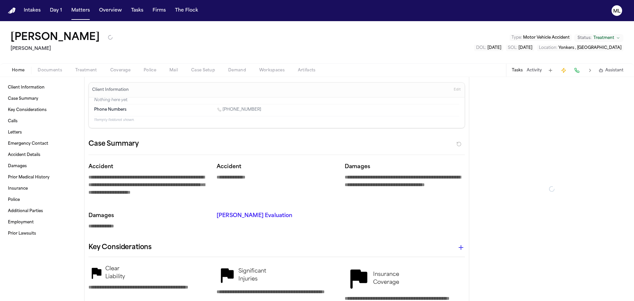
type textarea "*"
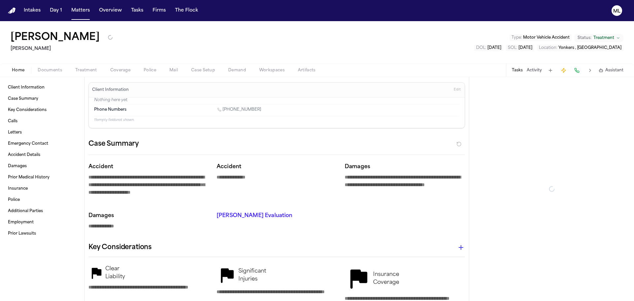
type textarea "*"
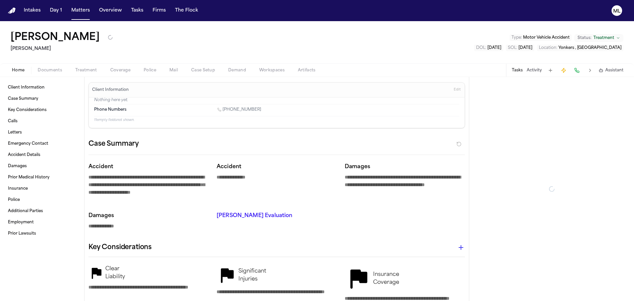
type textarea "*"
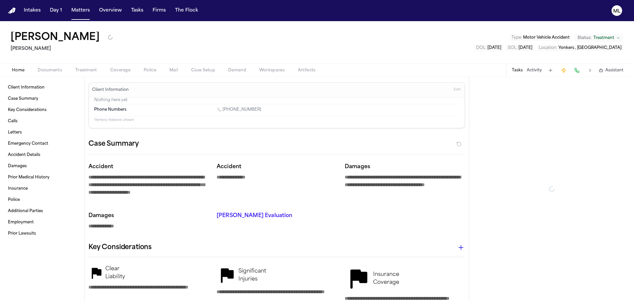
type textarea "*"
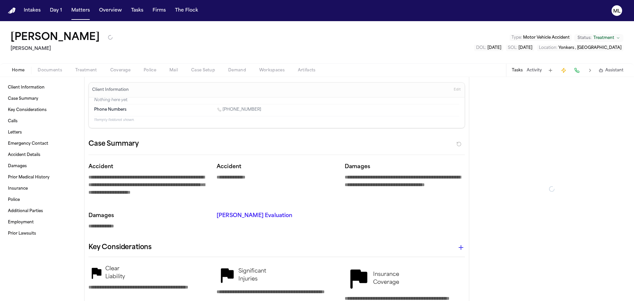
type textarea "*"
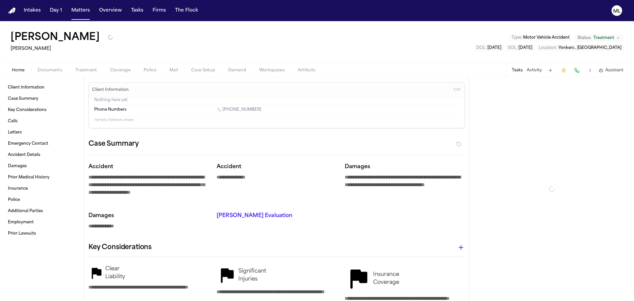
type textarea "*"
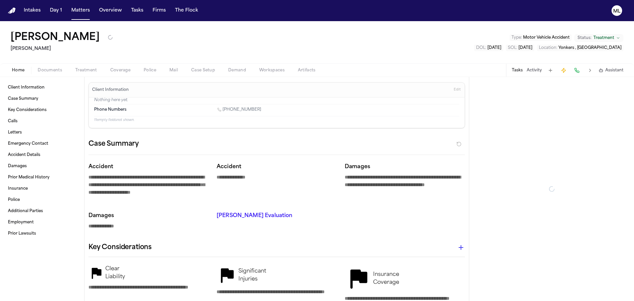
type textarea "*"
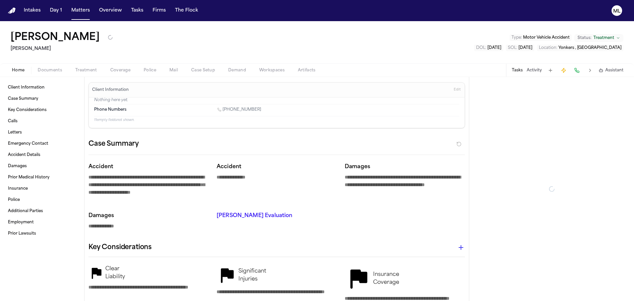
type textarea "*"
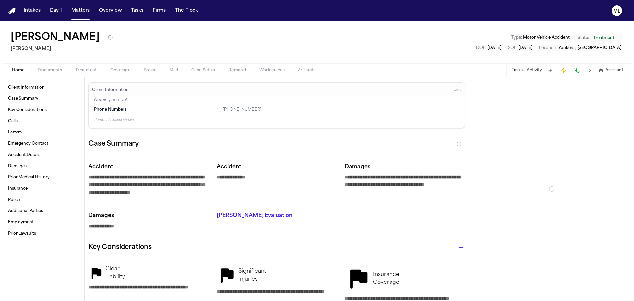
type textarea "*"
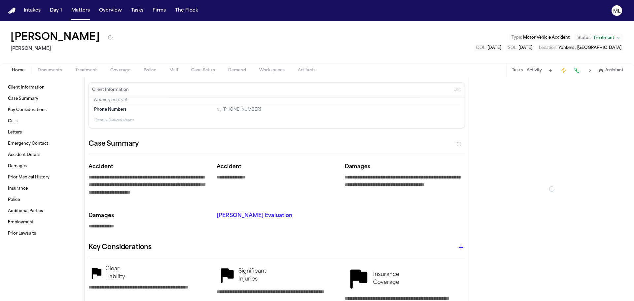
type textarea "*"
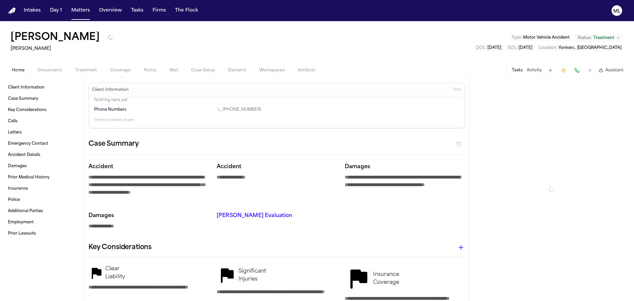
type textarea "*"
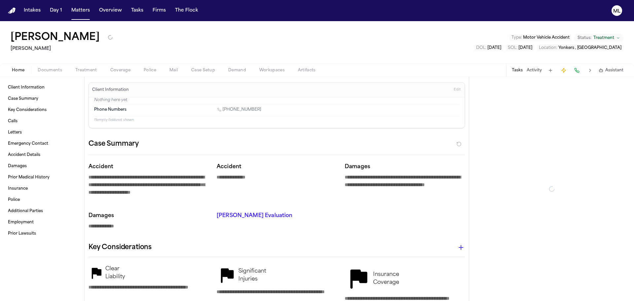
type textarea "*"
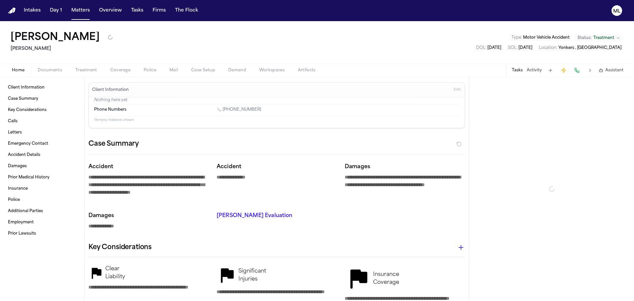
type textarea "*"
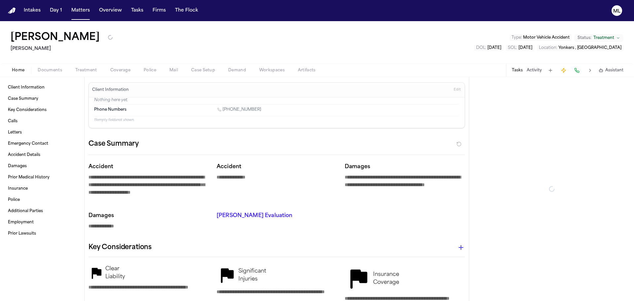
type textarea "*"
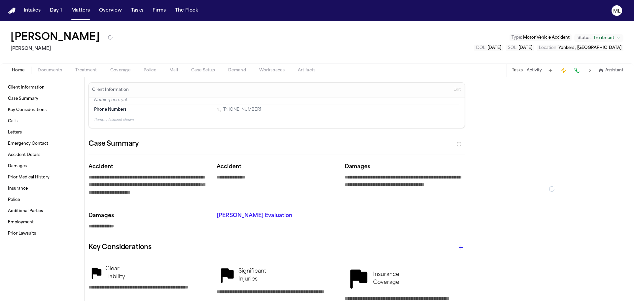
type textarea "*"
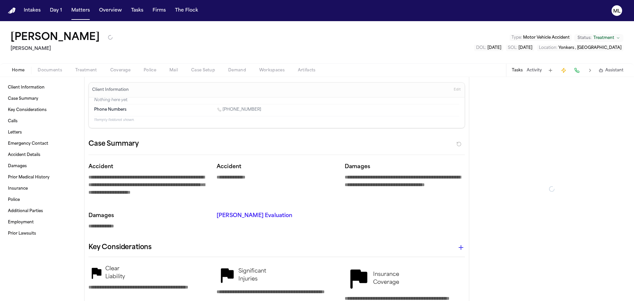
type textarea "*"
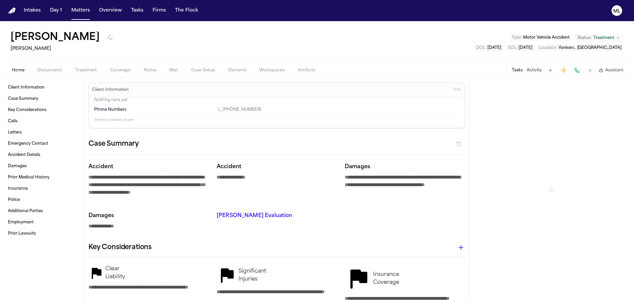
type textarea "*"
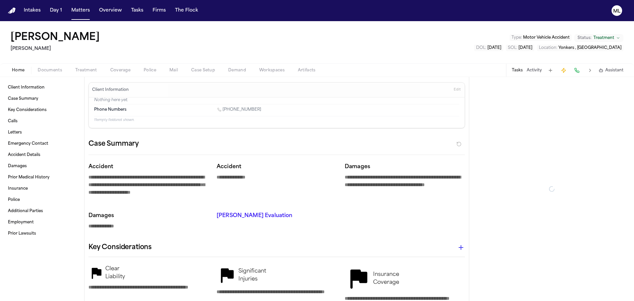
type textarea "*"
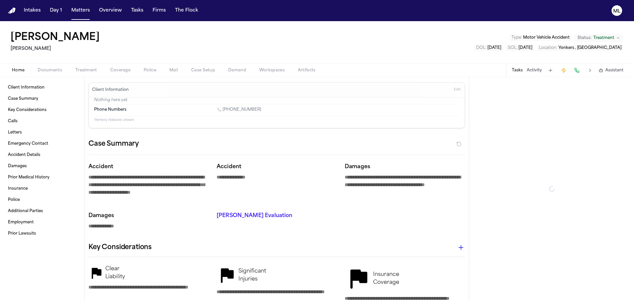
type textarea "*"
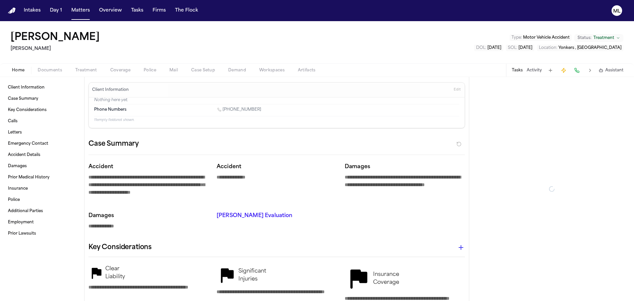
type textarea "*"
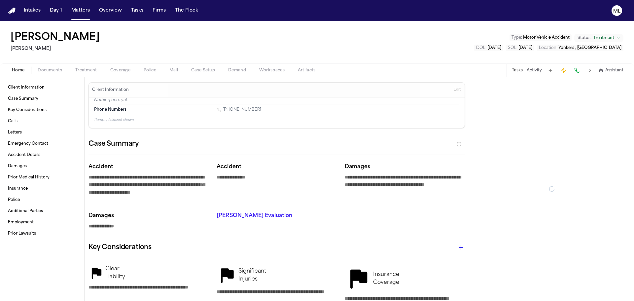
type textarea "*"
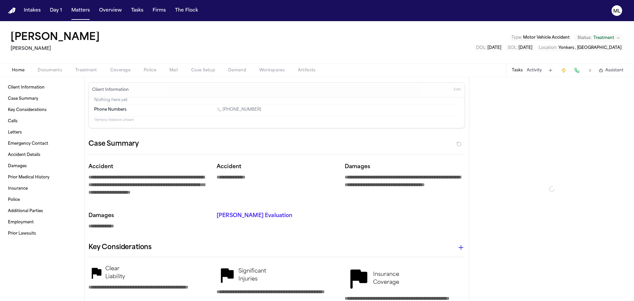
type textarea "*"
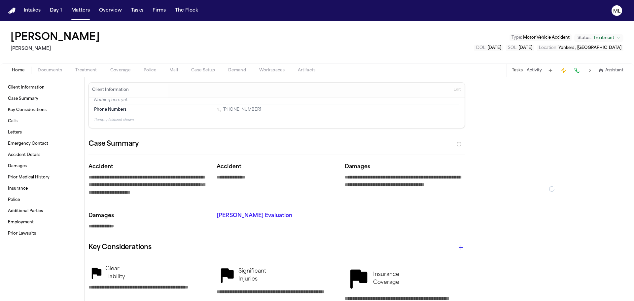
type textarea "*"
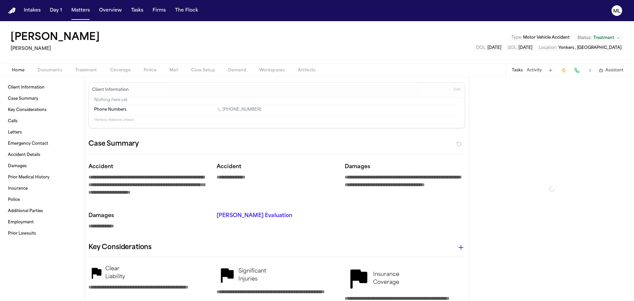
type textarea "*"
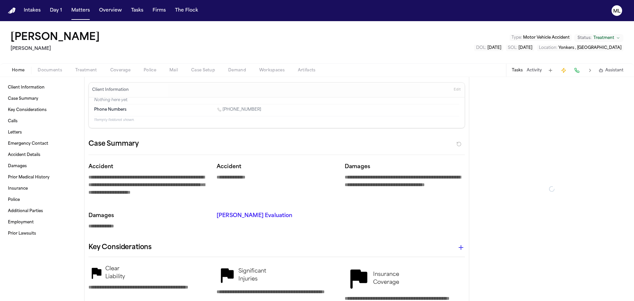
type textarea "*"
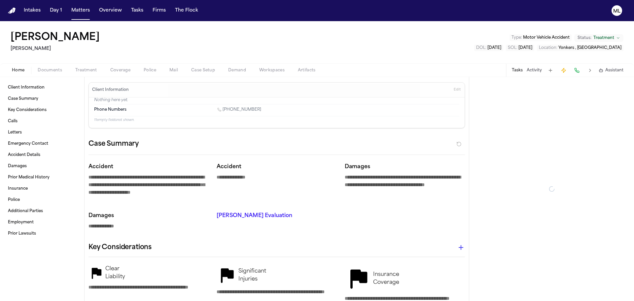
type textarea "*"
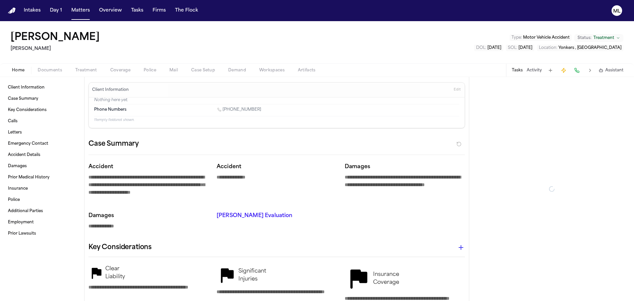
type textarea "*"
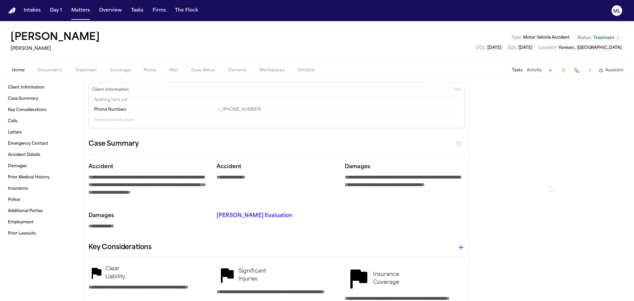
type textarea "*"
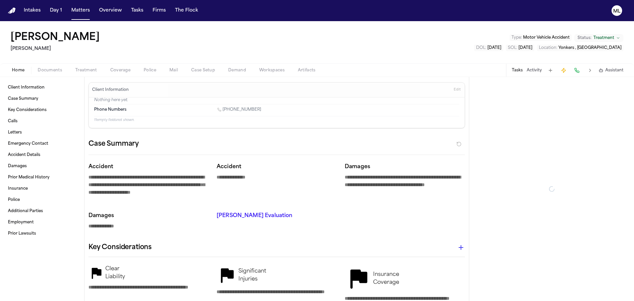
type textarea "*"
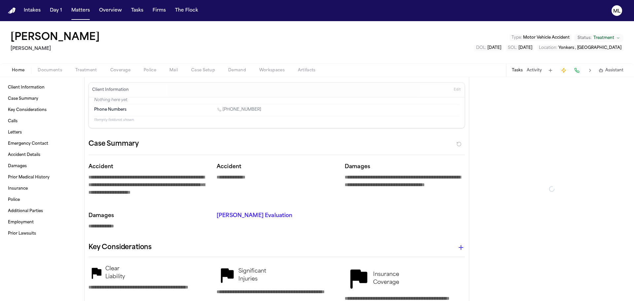
type textarea "*"
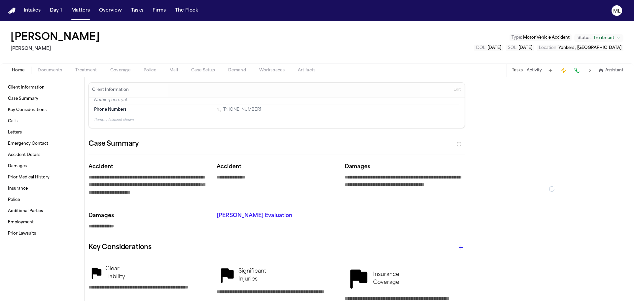
type textarea "*"
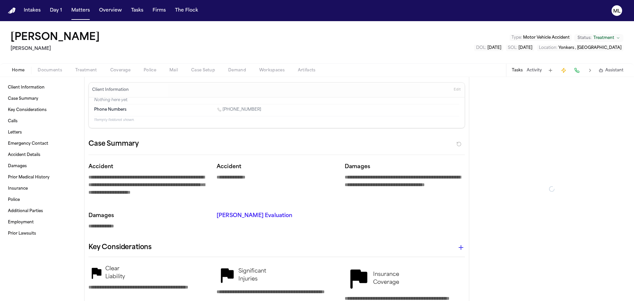
type textarea "*"
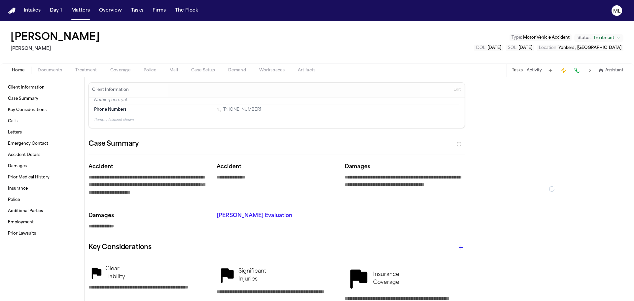
type textarea "*"
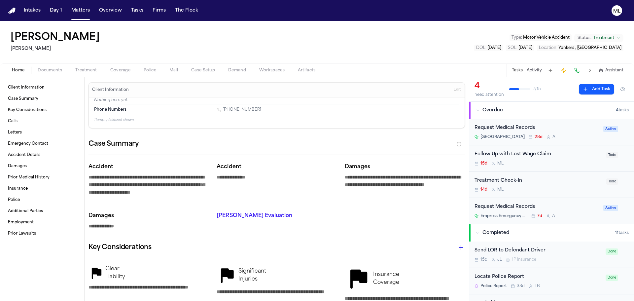
click at [569, 159] on div "Follow Up with Lost Wage Claim 15d M L" at bounding box center [538, 158] width 128 height 16
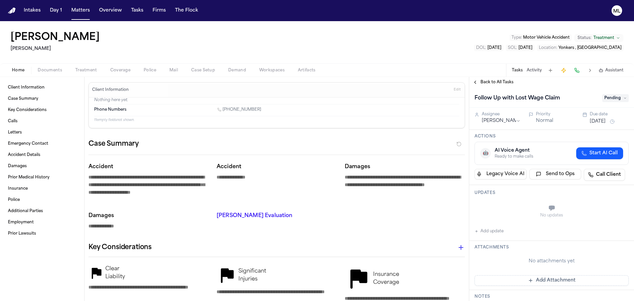
click at [605, 123] on button "Jul 30, 2025" at bounding box center [597, 121] width 16 height 7
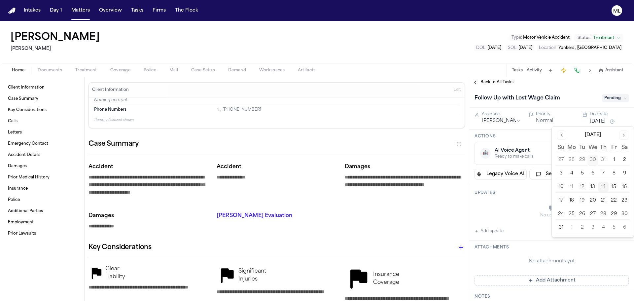
click at [615, 185] on button "15" at bounding box center [613, 186] width 11 height 11
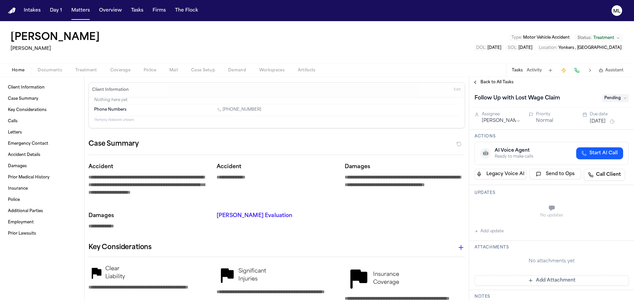
click at [504, 81] on span "Back to All Tasks" at bounding box center [496, 82] width 33 height 5
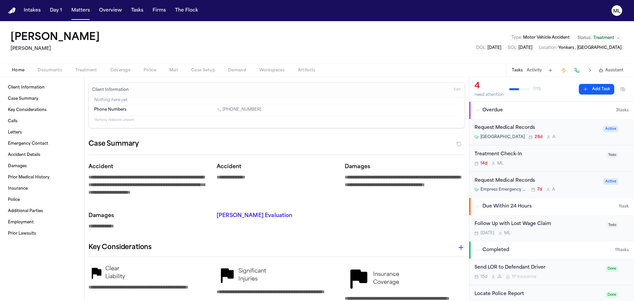
click at [581, 131] on div "Request Medical Records" at bounding box center [536, 128] width 125 height 8
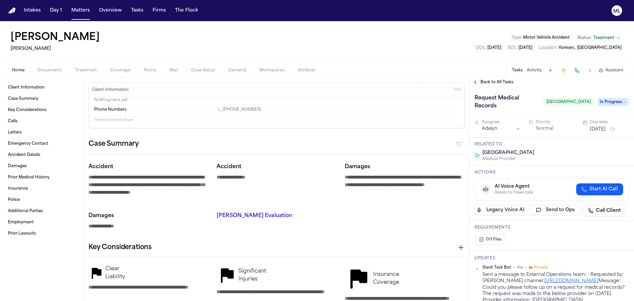
click at [495, 79] on div "Back to All Tasks" at bounding box center [551, 82] width 165 height 11
click at [495, 80] on span "Back to All Tasks" at bounding box center [496, 82] width 33 height 5
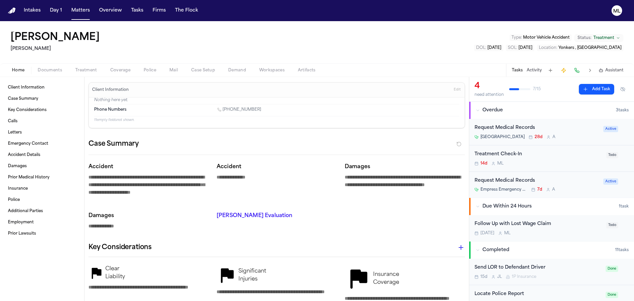
click at [555, 158] on div "Treatment Check-In 14d M L" at bounding box center [538, 158] width 128 height 16
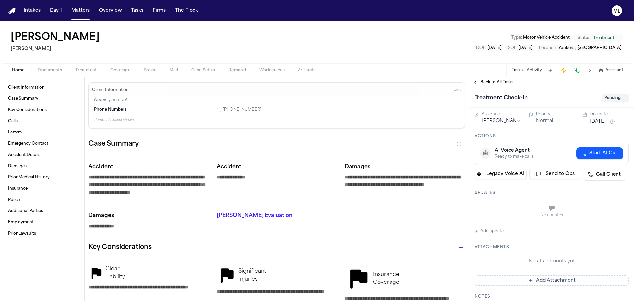
click at [495, 230] on button "Add update" at bounding box center [488, 231] width 29 height 8
click at [500, 212] on textarea "Add your update" at bounding box center [555, 208] width 141 height 13
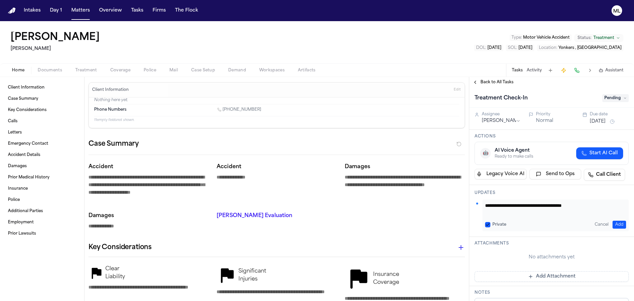
paste textarea "**********"
click at [616, 223] on button "Add" at bounding box center [619, 224] width 14 height 8
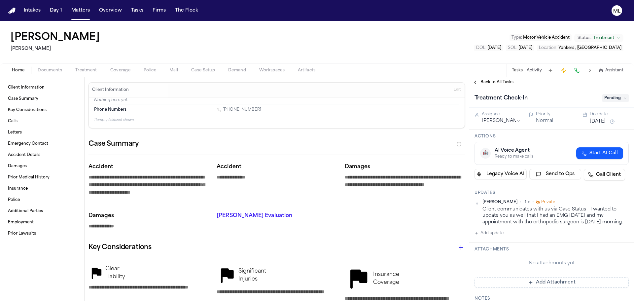
click at [605, 120] on button "Jul 31, 2025" at bounding box center [597, 121] width 16 height 7
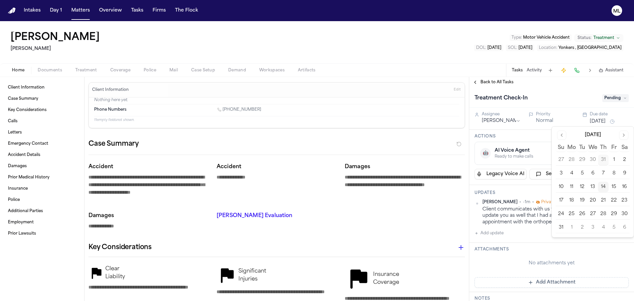
click at [603, 213] on button "28" at bounding box center [603, 214] width 11 height 11
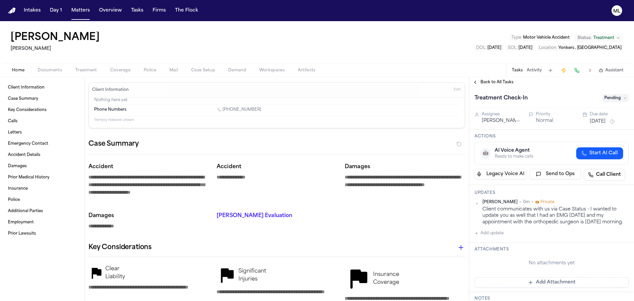
click at [487, 85] on div "Back to All Tasks" at bounding box center [551, 82] width 165 height 11
click at [487, 84] on span "Back to All Tasks" at bounding box center [496, 82] width 33 height 5
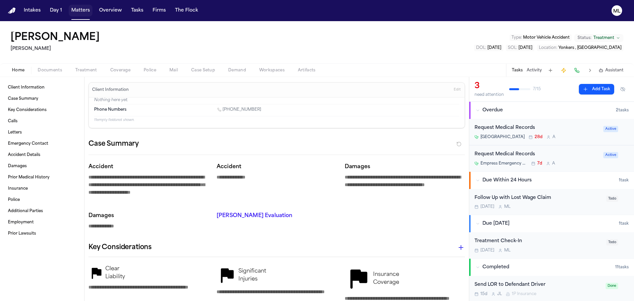
click at [80, 10] on button "Matters" at bounding box center [81, 11] width 24 height 12
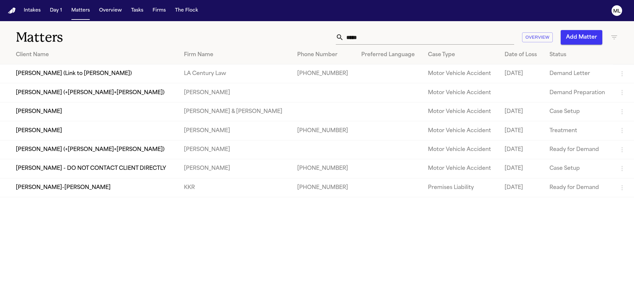
drag, startPoint x: 370, startPoint y: 35, endPoint x: 323, endPoint y: 34, distance: 46.9
click at [323, 34] on div "***** Overview Add Matter" at bounding box center [404, 37] width 427 height 15
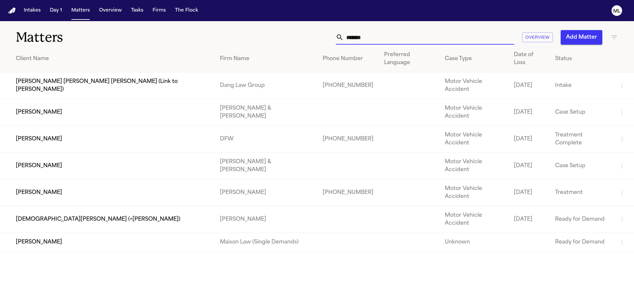
click at [53, 179] on td "[PERSON_NAME]" at bounding box center [107, 192] width 214 height 27
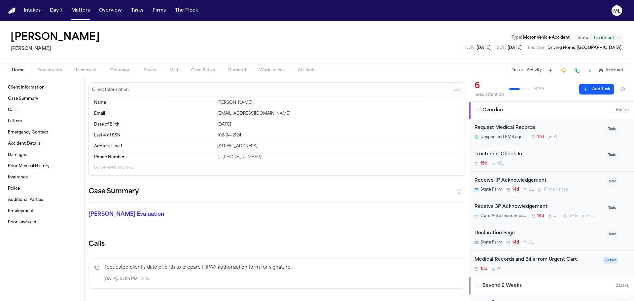
click at [565, 180] on div "Receive 1P Acknowledgement" at bounding box center [538, 181] width 128 height 8
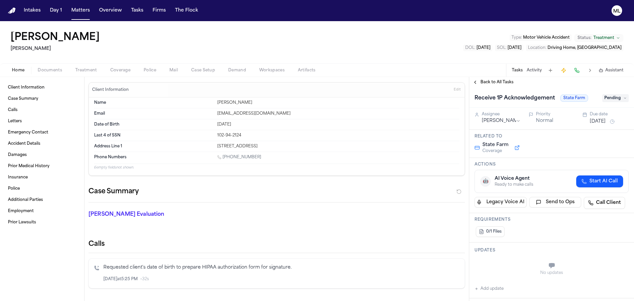
click at [485, 81] on span "Back to All Tasks" at bounding box center [496, 82] width 33 height 5
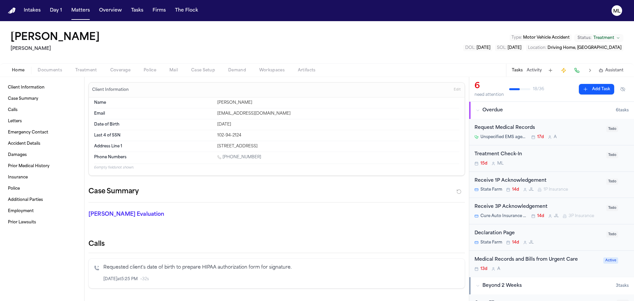
click at [576, 180] on div "Receive 1P Acknowledgement" at bounding box center [538, 181] width 128 height 8
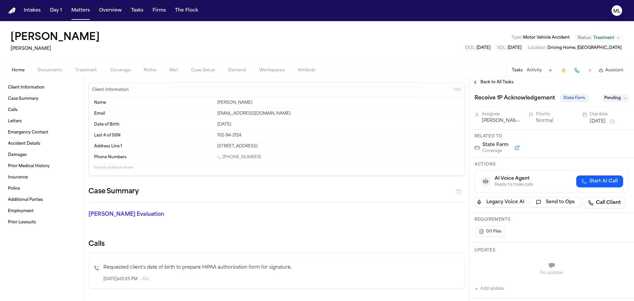
click at [603, 121] on button "Jul 31, 2025" at bounding box center [597, 121] width 16 height 7
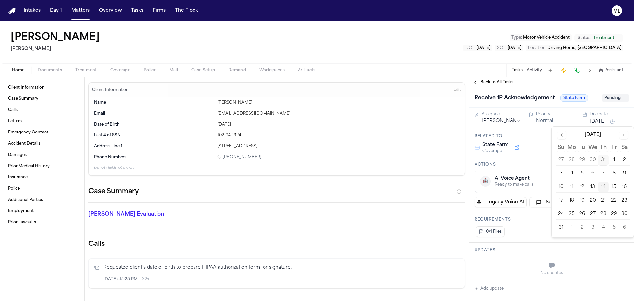
click at [613, 184] on button "15" at bounding box center [613, 186] width 11 height 11
click at [540, 121] on button "Normal" at bounding box center [544, 120] width 17 height 7
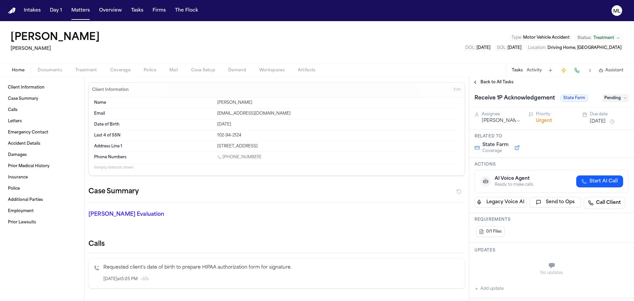
click at [496, 86] on div "Back to All Tasks" at bounding box center [551, 82] width 165 height 11
click at [495, 82] on span "Back to All Tasks" at bounding box center [496, 82] width 33 height 5
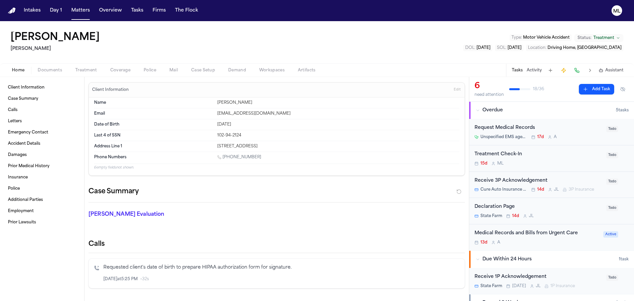
click at [583, 178] on div "Receive 3P Acknowledgement" at bounding box center [538, 181] width 128 height 8
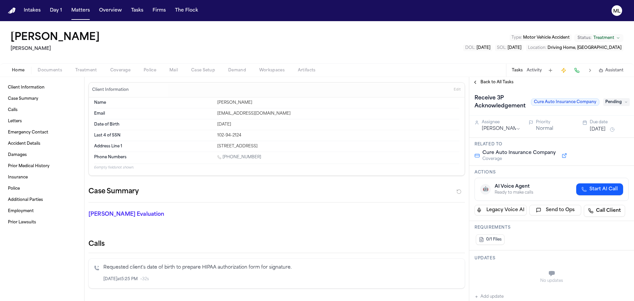
click at [598, 128] on button "Jul 31, 2025" at bounding box center [597, 129] width 16 height 7
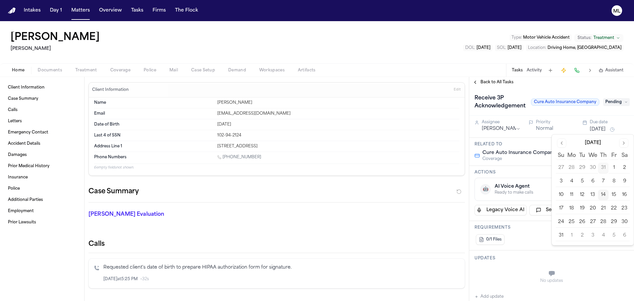
click at [611, 194] on button "15" at bounding box center [613, 194] width 11 height 11
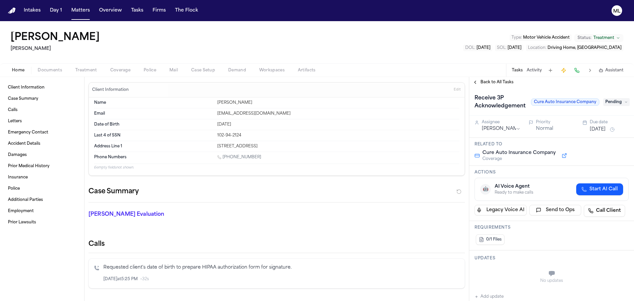
click at [544, 127] on button "Normal" at bounding box center [544, 128] width 17 height 7
click at [488, 83] on span "Back to All Tasks" at bounding box center [496, 82] width 33 height 5
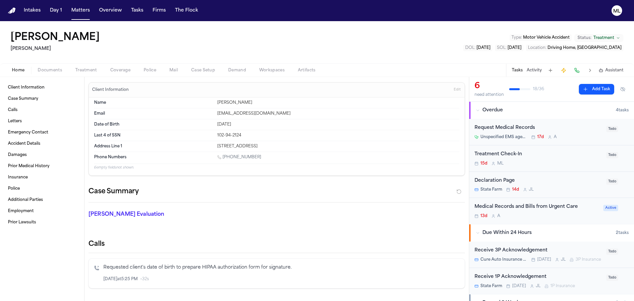
click at [560, 157] on div "Treatment Check-In" at bounding box center [538, 154] width 128 height 8
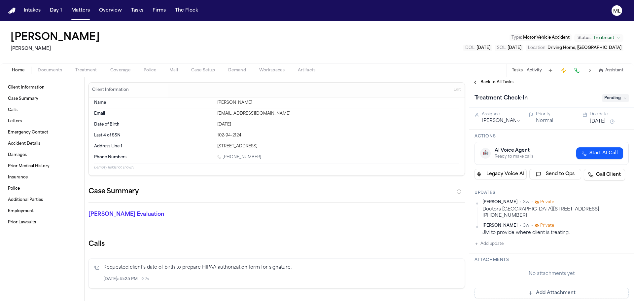
click at [497, 240] on button "Add update" at bounding box center [488, 244] width 29 height 8
click at [501, 242] on textarea "Add your update" at bounding box center [555, 248] width 141 height 13
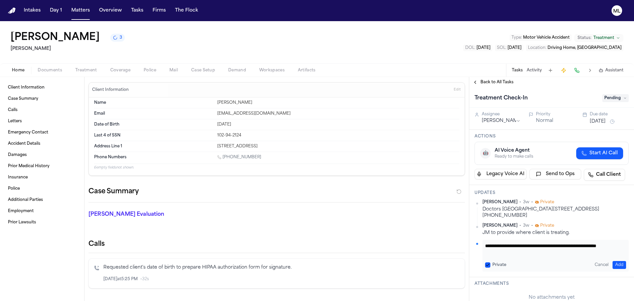
click at [527, 245] on textarea "**********" at bounding box center [553, 248] width 136 height 13
click at [592, 122] on button "Jul 30, 2025" at bounding box center [597, 121] width 16 height 7
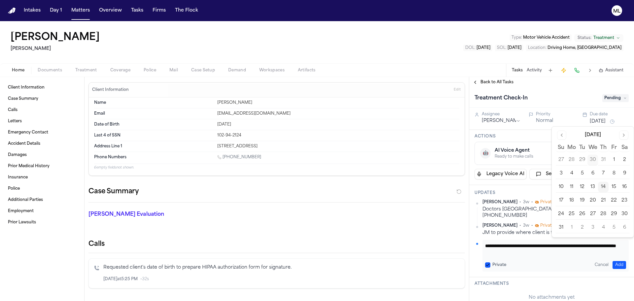
click at [573, 200] on button "18" at bounding box center [571, 200] width 11 height 11
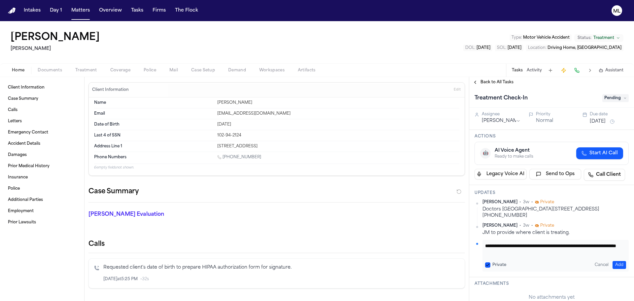
click at [492, 84] on span "Back to All Tasks" at bounding box center [496, 82] width 33 height 5
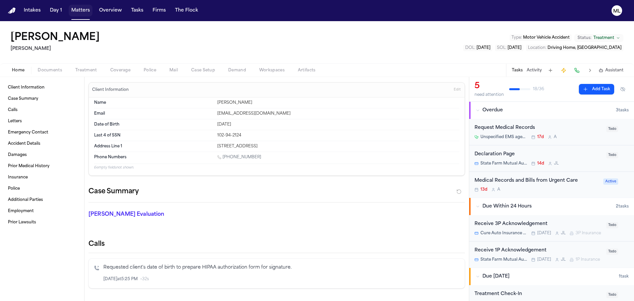
click at [82, 8] on button "Matters" at bounding box center [81, 11] width 24 height 12
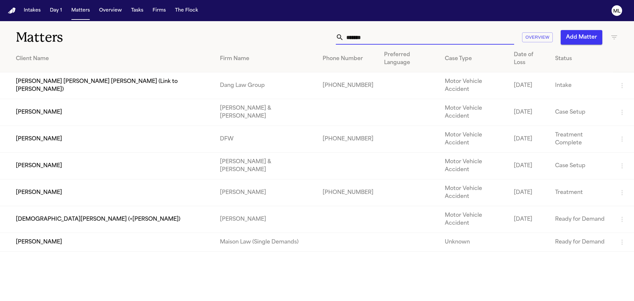
drag, startPoint x: 368, startPoint y: 39, endPoint x: 317, endPoint y: 37, distance: 50.9
click at [315, 38] on div "******* Overview Add Matter" at bounding box center [404, 37] width 427 height 15
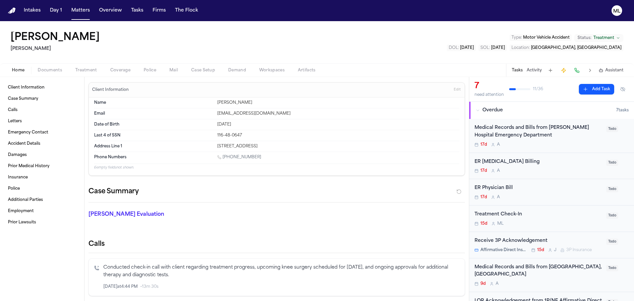
click at [574, 144] on div "17d A" at bounding box center [538, 144] width 128 height 5
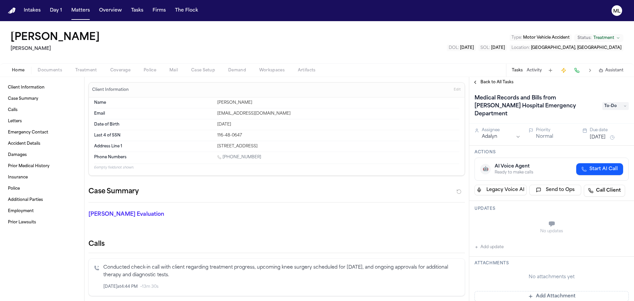
click at [606, 103] on span "To-Do" at bounding box center [615, 106] width 26 height 8
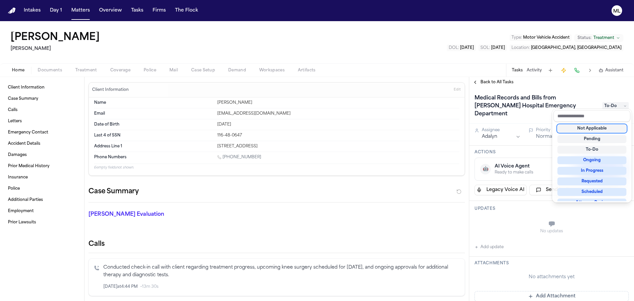
click at [606, 103] on span "To-Do" at bounding box center [615, 106] width 26 height 8
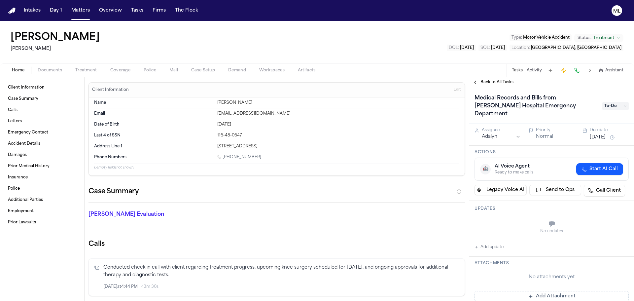
click at [603, 134] on button "Jul 28, 2025" at bounding box center [597, 137] width 16 height 7
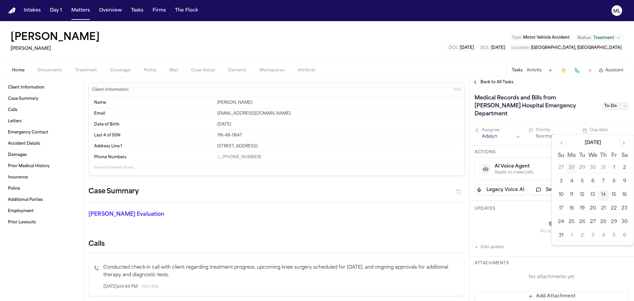
click at [613, 193] on button "15" at bounding box center [613, 194] width 11 height 11
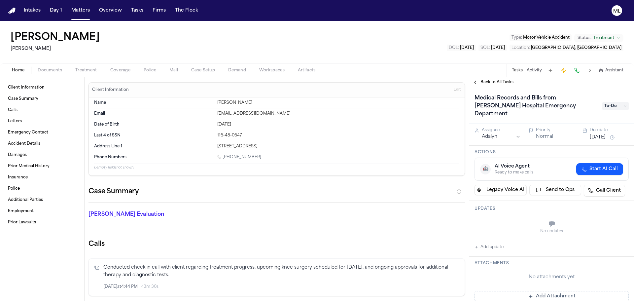
click at [489, 80] on span "Back to All Tasks" at bounding box center [496, 82] width 33 height 5
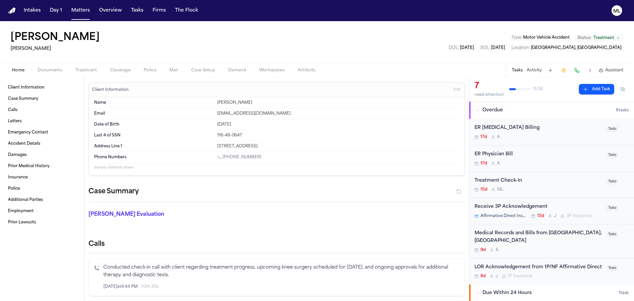
click at [565, 127] on div "ER Radiology Billing" at bounding box center [538, 128] width 128 height 8
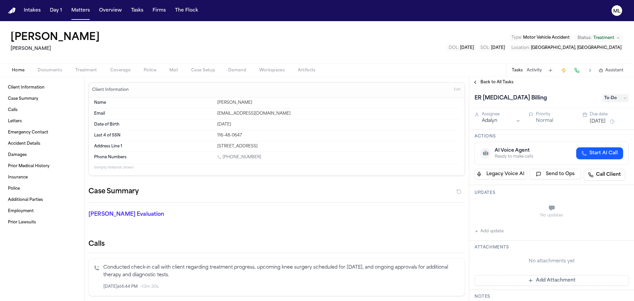
click at [601, 122] on button "Jul 28, 2025" at bounding box center [597, 121] width 16 height 7
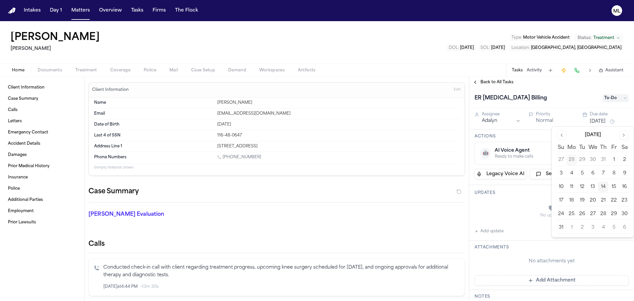
click at [498, 84] on span "Back to All Tasks" at bounding box center [496, 82] width 33 height 5
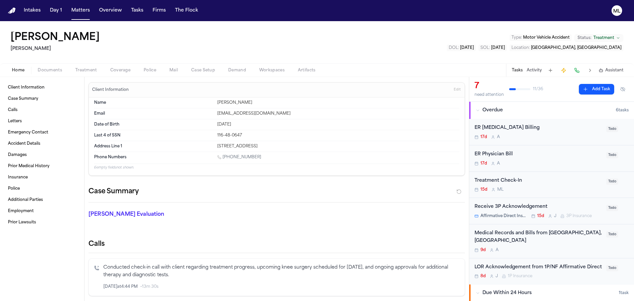
click at [566, 185] on div "Treatment Check-In 15d M L" at bounding box center [538, 185] width 128 height 16
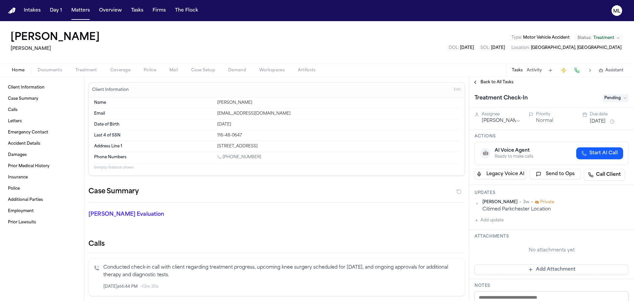
click at [491, 222] on button "Add update" at bounding box center [488, 220] width 29 height 8
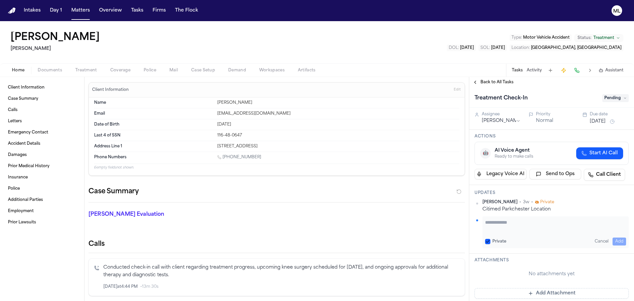
click at [496, 221] on textarea "Add your update" at bounding box center [555, 225] width 141 height 13
paste textarea "**********"
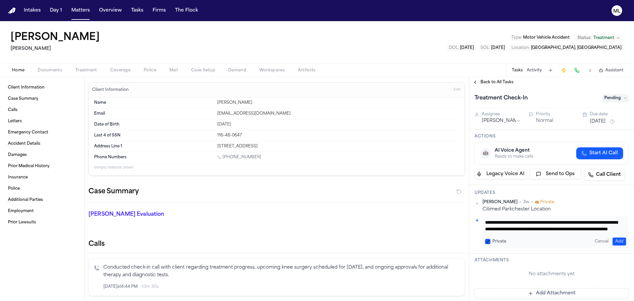
drag, startPoint x: 559, startPoint y: 225, endPoint x: 559, endPoint y: 217, distance: 7.3
click at [559, 217] on div "**********" at bounding box center [555, 232] width 146 height 32
click at [615, 239] on button "Add" at bounding box center [619, 241] width 14 height 8
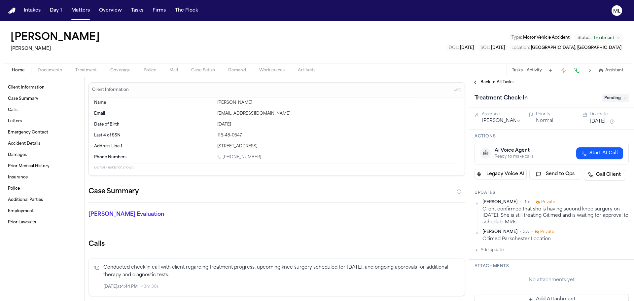
click at [602, 120] on button "Jul 30, 2025" at bounding box center [597, 121] width 16 height 7
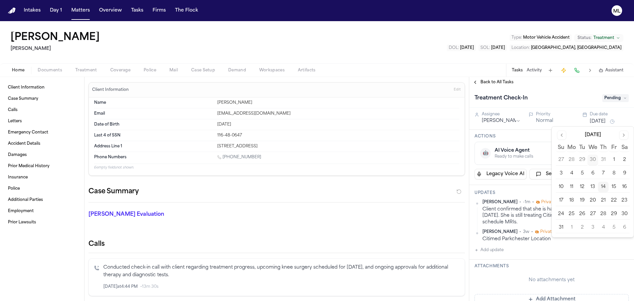
click at [604, 201] on button "21" at bounding box center [603, 200] width 11 height 11
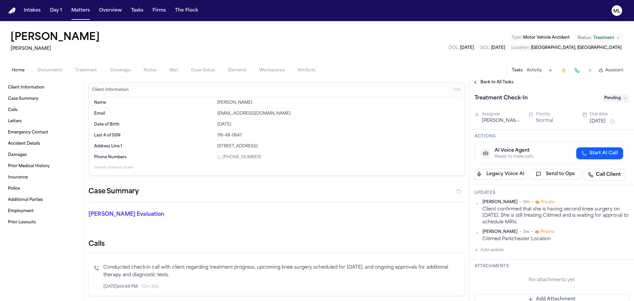
click at [578, 93] on div "Treatment Check-In" at bounding box center [536, 98] width 124 height 11
click at [488, 248] on button "Add update" at bounding box center [488, 250] width 29 height 8
click at [494, 253] on textarea "Add your update" at bounding box center [555, 254] width 141 height 13
paste textarea "**********"
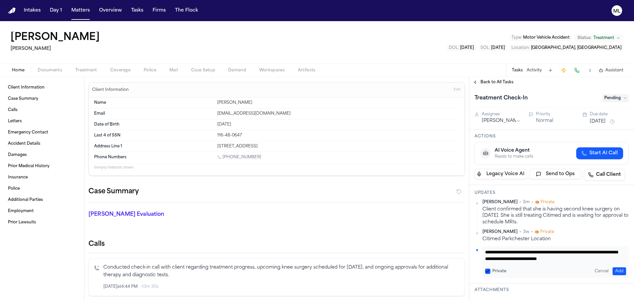
click at [600, 123] on button "Aug 21, 2025" at bounding box center [597, 121] width 16 height 7
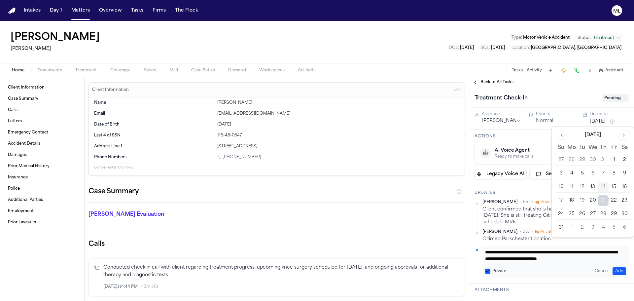
click at [604, 224] on button "4" at bounding box center [603, 227] width 11 height 11
click at [611, 225] on button "5" at bounding box center [613, 227] width 11 height 11
click at [616, 244] on div "**********" at bounding box center [551, 238] width 154 height 78
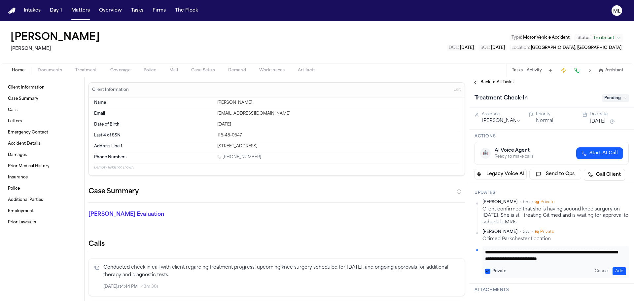
click at [614, 271] on button "Add" at bounding box center [619, 271] width 14 height 8
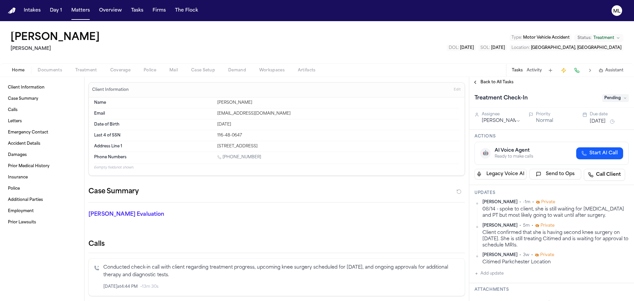
click at [491, 83] on span "Back to All Tasks" at bounding box center [496, 82] width 33 height 5
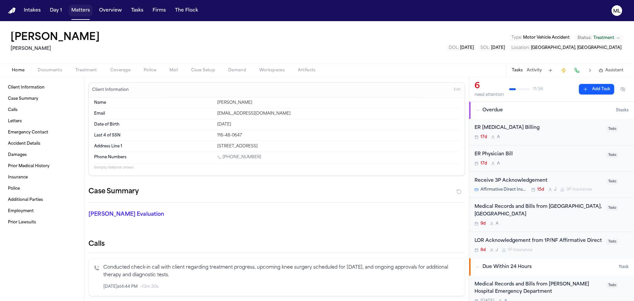
click at [79, 11] on button "Matters" at bounding box center [81, 11] width 24 height 12
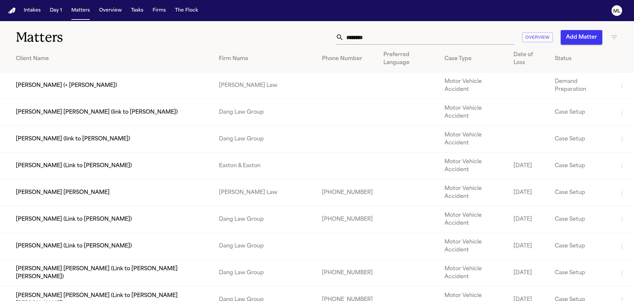
drag, startPoint x: 392, startPoint y: 41, endPoint x: 300, endPoint y: 34, distance: 92.6
click at [302, 35] on div "******** Overview Add Matter" at bounding box center [404, 37] width 427 height 15
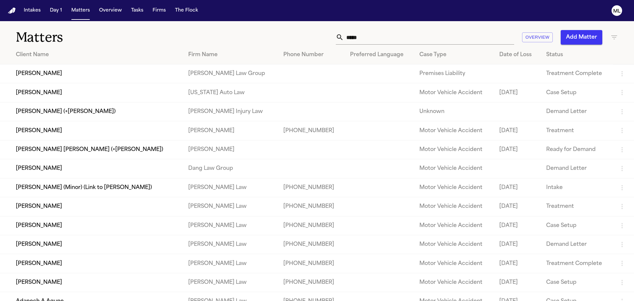
click at [237, 128] on td "[PERSON_NAME]" at bounding box center [230, 130] width 95 height 19
click at [120, 132] on td "[PERSON_NAME]" at bounding box center [91, 130] width 183 height 19
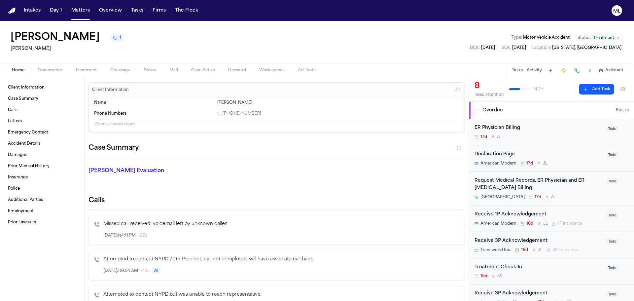
click at [572, 195] on div "Jamaica Hospital Medical Center 17d A" at bounding box center [538, 196] width 128 height 5
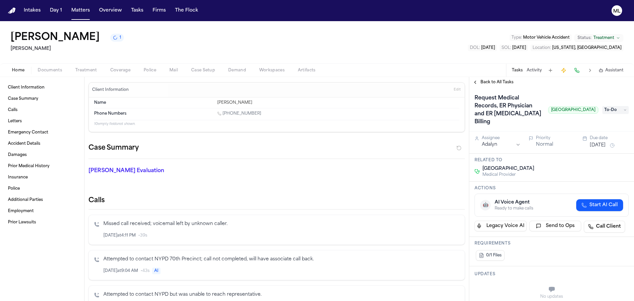
click at [484, 80] on span "Back to All Tasks" at bounding box center [496, 82] width 33 height 5
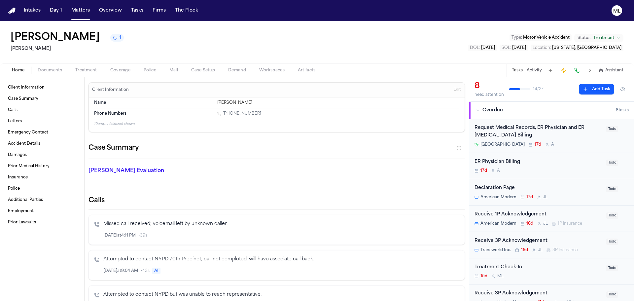
click at [535, 267] on div "Treatment Check-In" at bounding box center [538, 267] width 128 height 8
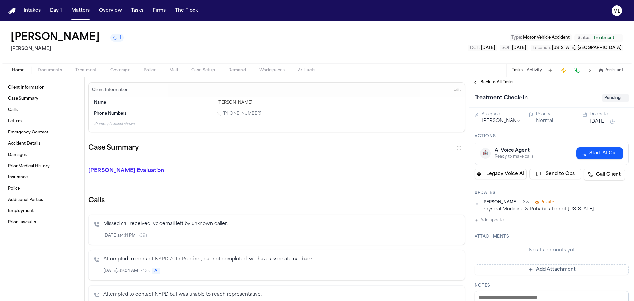
click at [490, 218] on button "Add update" at bounding box center [488, 220] width 29 height 8
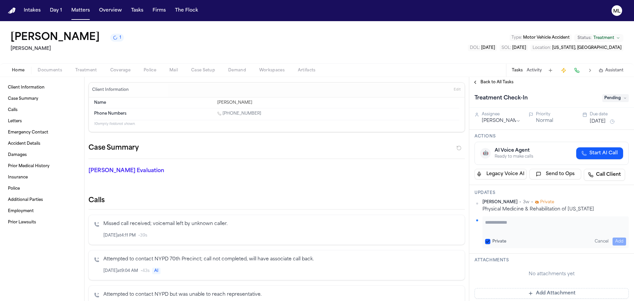
click at [494, 226] on textarea "Add your update" at bounding box center [555, 225] width 141 height 13
click at [592, 121] on button "Jul 30, 2025" at bounding box center [597, 121] width 16 height 7
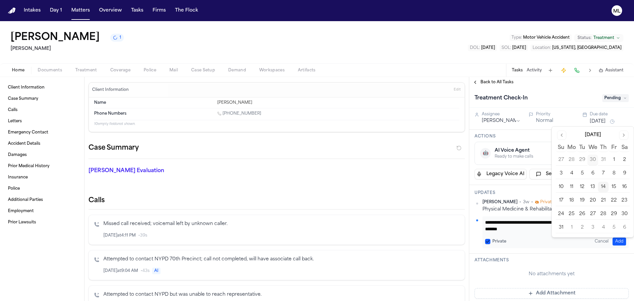
click at [572, 200] on button "18" at bounding box center [571, 200] width 11 height 11
click at [612, 240] on button "Add" at bounding box center [619, 241] width 14 height 8
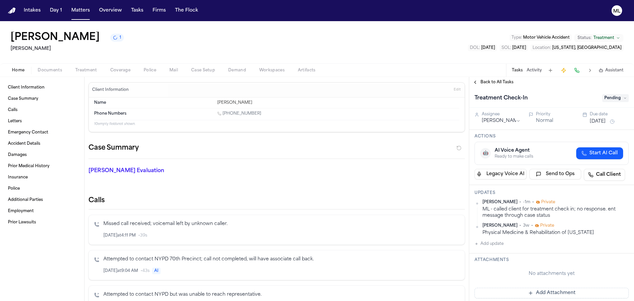
click at [487, 84] on span "Back to All Tasks" at bounding box center [496, 82] width 33 height 5
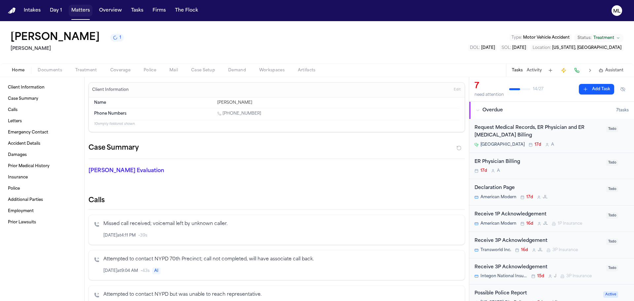
click at [77, 15] on button "Matters" at bounding box center [81, 11] width 24 height 12
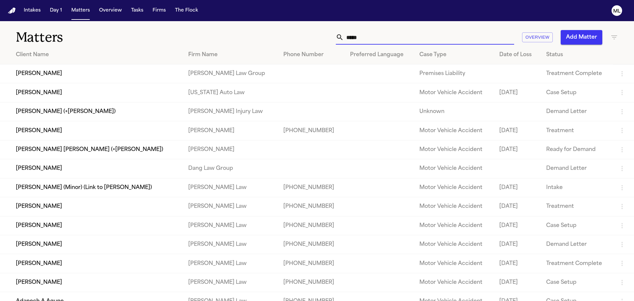
drag, startPoint x: 320, startPoint y: 41, endPoint x: 308, endPoint y: 41, distance: 11.5
click at [308, 41] on div "***** Overview Add Matter" at bounding box center [404, 37] width 427 height 15
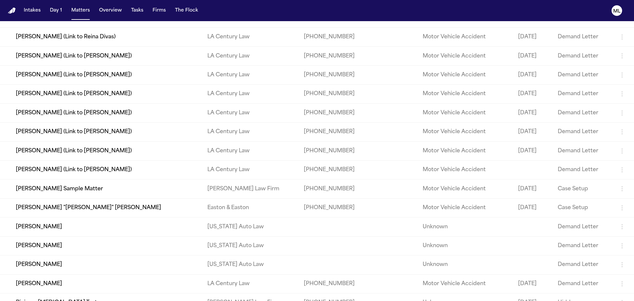
scroll to position [726, 0]
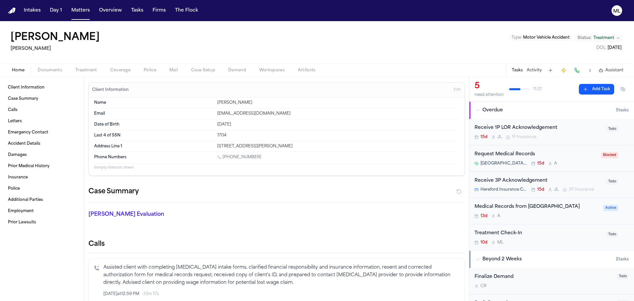
click at [539, 236] on div "Treatment Check-In" at bounding box center [538, 233] width 128 height 8
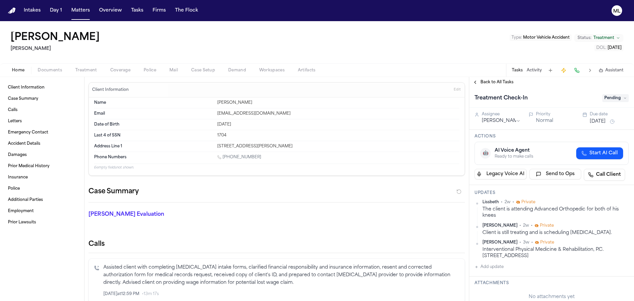
click at [497, 268] on button "Add update" at bounding box center [488, 267] width 29 height 8
click at [501, 268] on textarea "Add your update" at bounding box center [555, 271] width 141 height 13
paste textarea "**********"
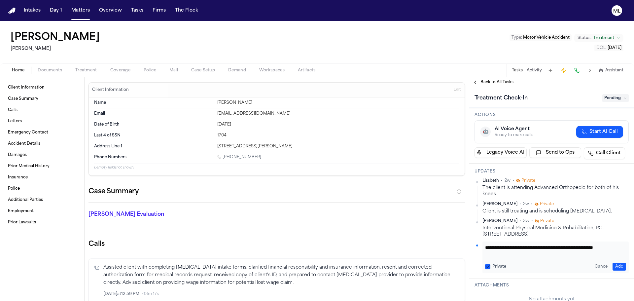
scroll to position [33, 0]
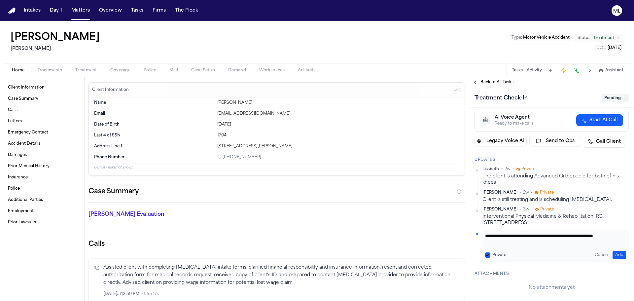
click at [614, 254] on button "Add" at bounding box center [619, 255] width 14 height 8
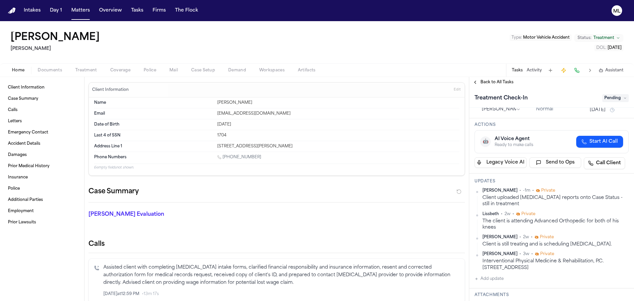
scroll to position [0, 0]
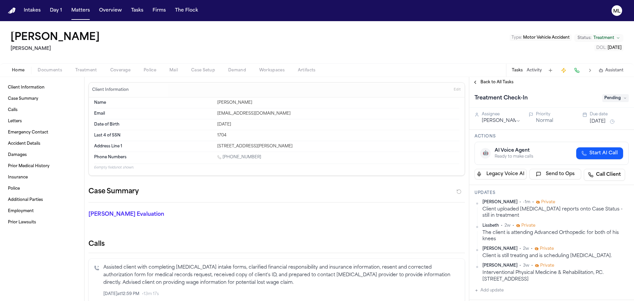
click at [599, 124] on button "Aug 4, 2025" at bounding box center [597, 121] width 16 height 7
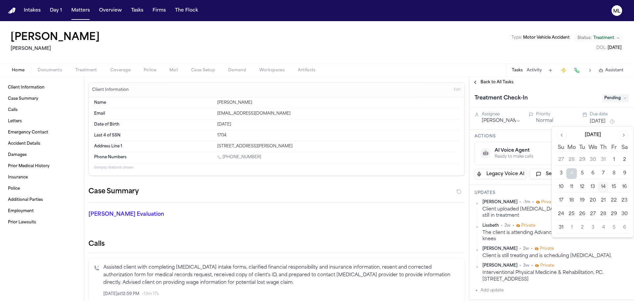
click at [582, 200] on button "19" at bounding box center [581, 200] width 11 height 11
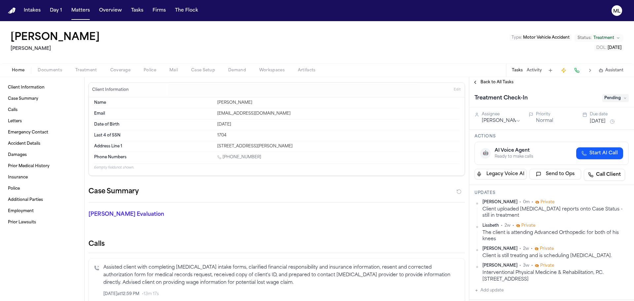
click at [494, 82] on span "Back to All Tasks" at bounding box center [496, 82] width 33 height 5
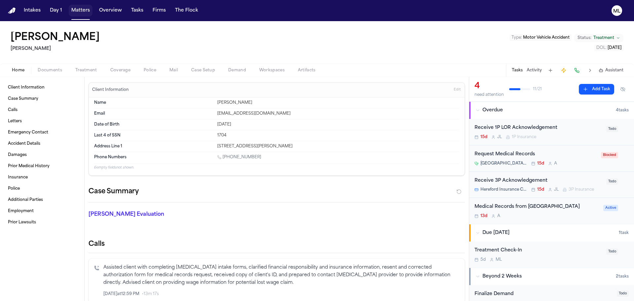
drag, startPoint x: 74, startPoint y: 6, endPoint x: 263, endPoint y: 20, distance: 189.6
click at [74, 6] on button "Matters" at bounding box center [81, 11] width 24 height 12
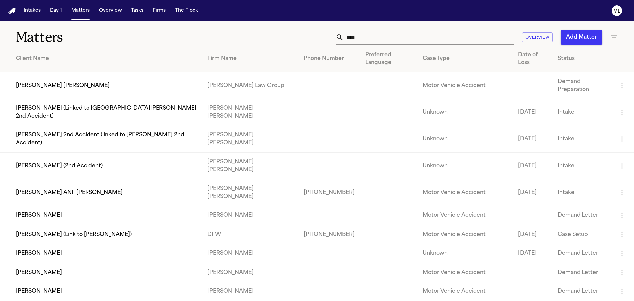
click at [586, 42] on button "Add Matter" at bounding box center [581, 37] width 42 height 15
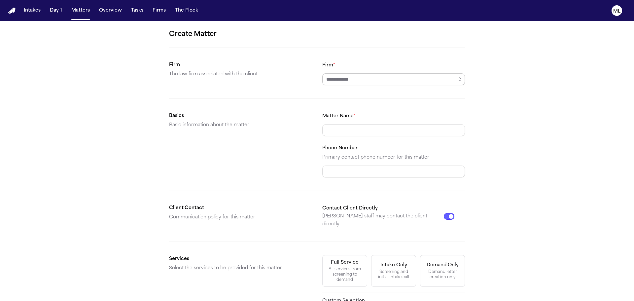
click at [344, 83] on input "Firm *" at bounding box center [393, 79] width 143 height 12
click at [454, 78] on button "button" at bounding box center [459, 79] width 11 height 12
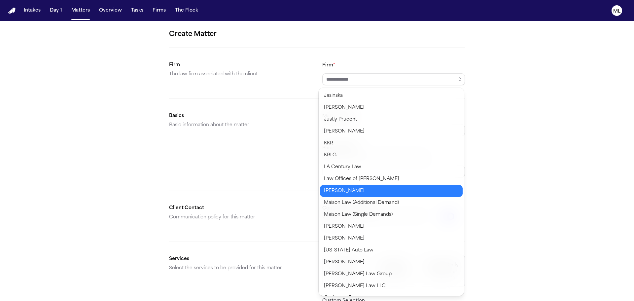
scroll to position [297, 0]
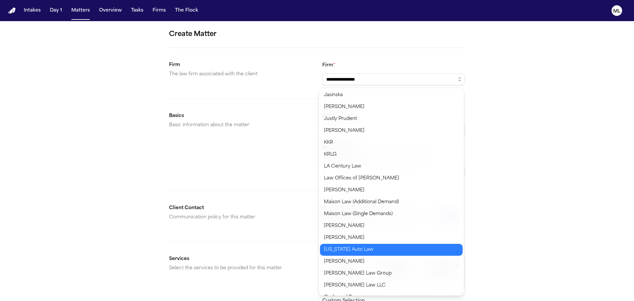
click at [353, 248] on body "**********" at bounding box center [317, 150] width 634 height 301
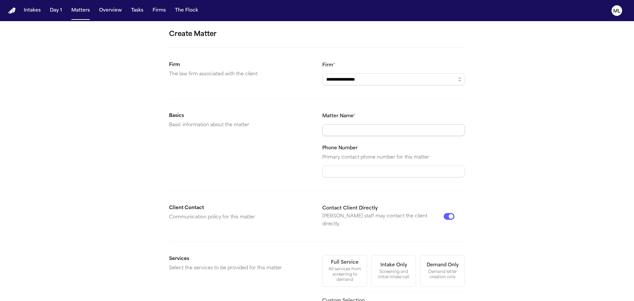
click at [349, 135] on input "Matter Name *" at bounding box center [393, 130] width 143 height 12
click at [445, 213] on button "Contact Client Directly" at bounding box center [448, 216] width 11 height 7
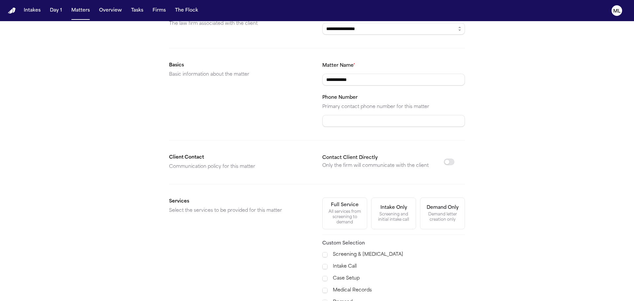
scroll to position [132, 0]
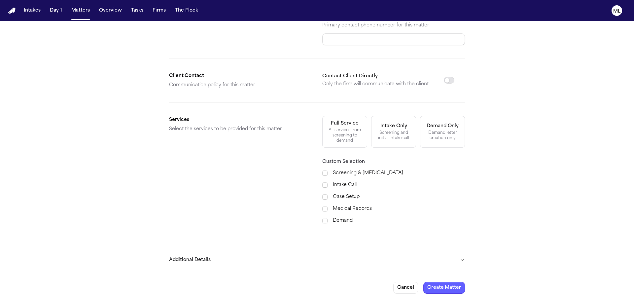
click at [352, 190] on div "Screening & Retainer Intake Call Case Setup Medical Records Demand" at bounding box center [393, 196] width 143 height 55
click at [347, 195] on label "Case Setup" at bounding box center [399, 197] width 132 height 8
click at [342, 210] on label "Medical Records" at bounding box center [399, 209] width 132 height 8
click at [339, 218] on label "Demand" at bounding box center [399, 220] width 132 height 8
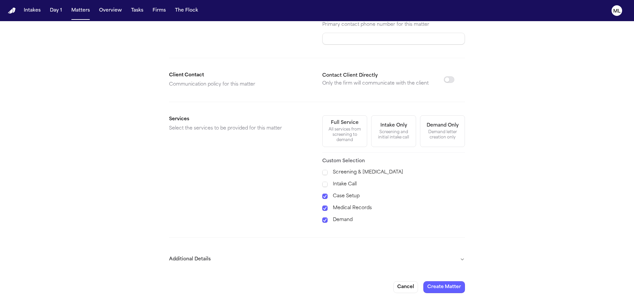
click at [457, 266] on button "Additional Details" at bounding box center [317, 258] width 296 height 17
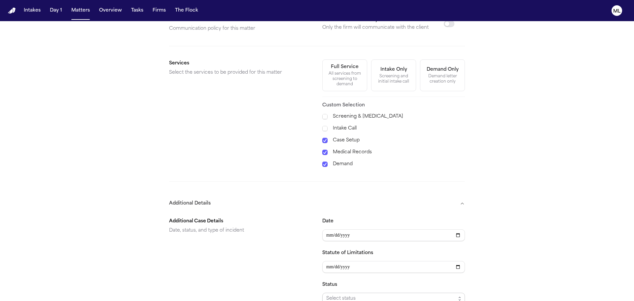
scroll to position [232, 0]
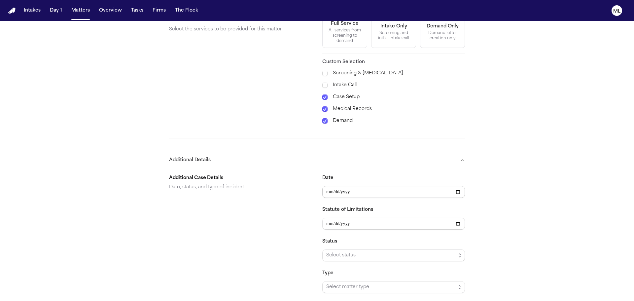
click at [332, 193] on input "Date" at bounding box center [393, 192] width 143 height 12
click at [370, 247] on div "Status Select status" at bounding box center [393, 249] width 143 height 24
click at [369, 249] on div "Status Select status" at bounding box center [393, 249] width 143 height 24
click at [368, 251] on span "Select status" at bounding box center [390, 255] width 129 height 8
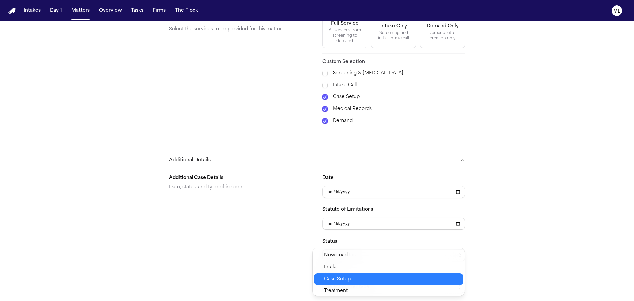
click at [352, 276] on span "Case Setup" at bounding box center [391, 279] width 135 height 8
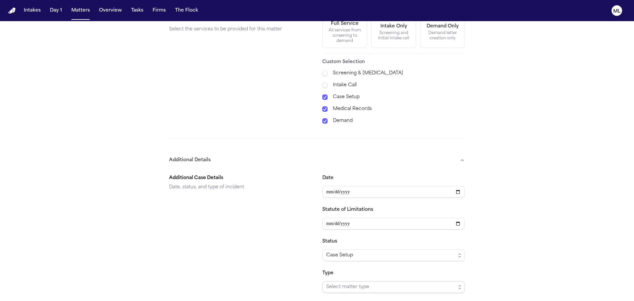
click at [346, 285] on span "Select matter type" at bounding box center [390, 287] width 129 height 8
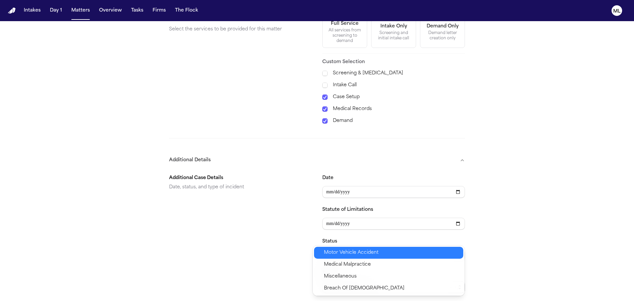
click at [356, 255] on span "Motor Vehicle Accident" at bounding box center [351, 252] width 54 height 8
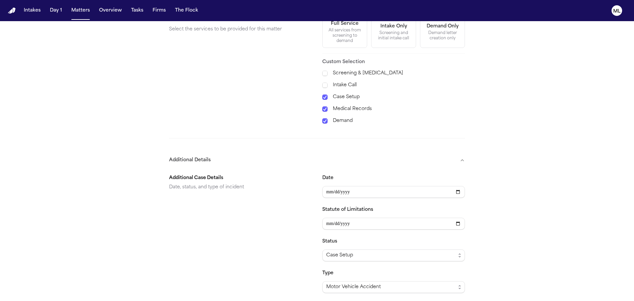
click at [494, 230] on div "**********" at bounding box center [317, 85] width 634 height 592
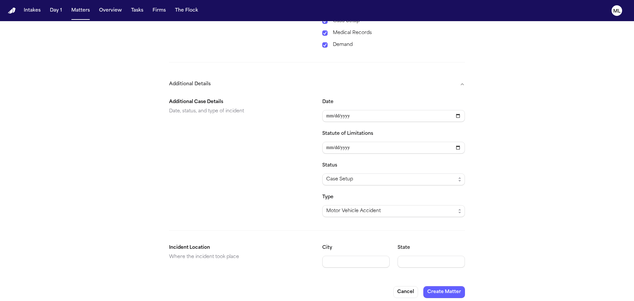
scroll to position [312, 0]
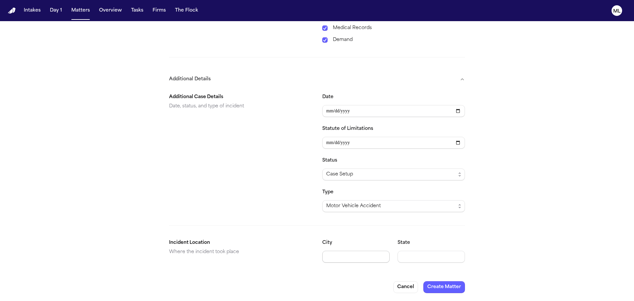
click at [353, 256] on input "City" at bounding box center [355, 256] width 67 height 12
click at [423, 284] on button "Create Matter" at bounding box center [444, 287] width 42 height 12
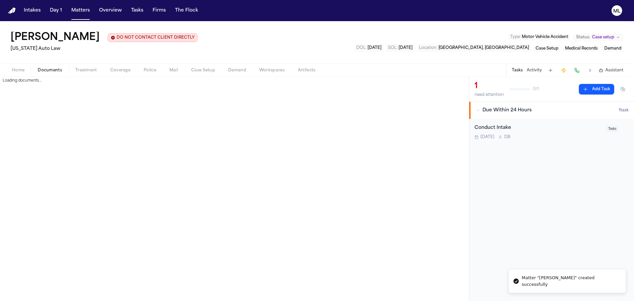
click at [48, 72] on span "Documents" at bounding box center [50, 70] width 24 height 5
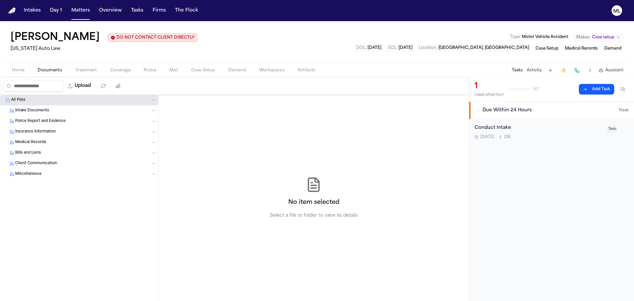
click at [53, 70] on span "Documents" at bounding box center [50, 70] width 24 height 5
click at [87, 87] on button "Upload" at bounding box center [79, 86] width 31 height 12
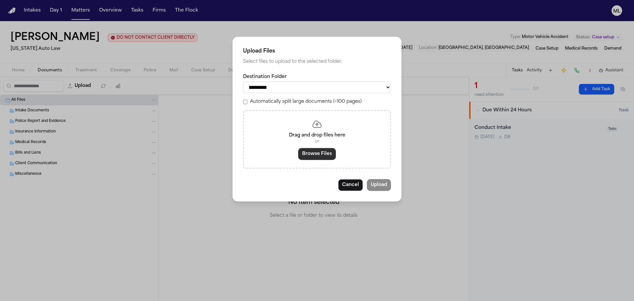
click at [308, 153] on button "Browse Files" at bounding box center [317, 154] width 38 height 12
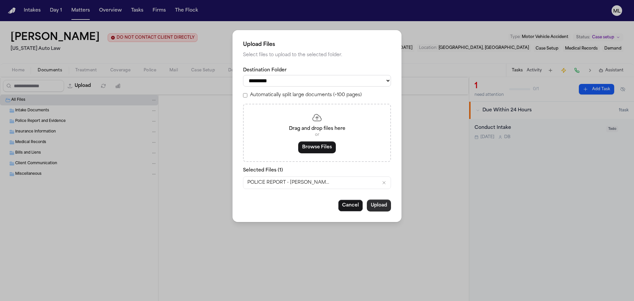
click at [377, 206] on button "Upload" at bounding box center [379, 205] width 24 height 12
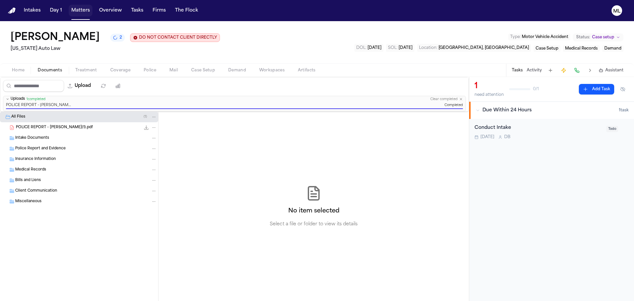
click at [74, 11] on button "Matters" at bounding box center [81, 11] width 24 height 12
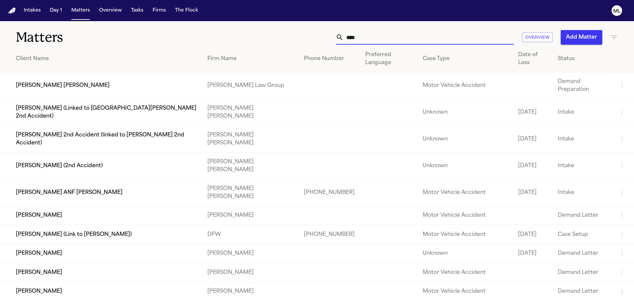
drag, startPoint x: 353, startPoint y: 40, endPoint x: 322, endPoint y: 40, distance: 30.7
click at [322, 40] on div "**** Overview Add Matter" at bounding box center [404, 37] width 427 height 15
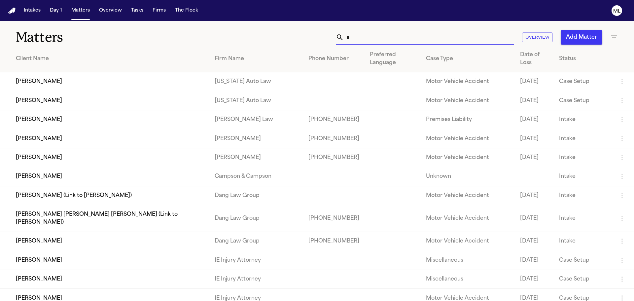
click at [361, 38] on input "*" at bounding box center [429, 37] width 170 height 15
click at [83, 103] on td "[PERSON_NAME]" at bounding box center [104, 100] width 209 height 19
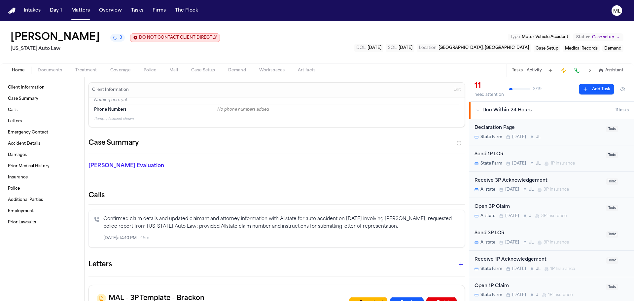
click at [563, 151] on div "Send 1P LOR" at bounding box center [538, 154] width 128 height 8
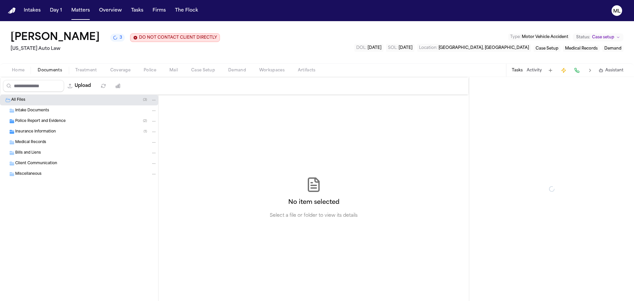
click at [52, 70] on span "Documents" at bounding box center [50, 70] width 24 height 5
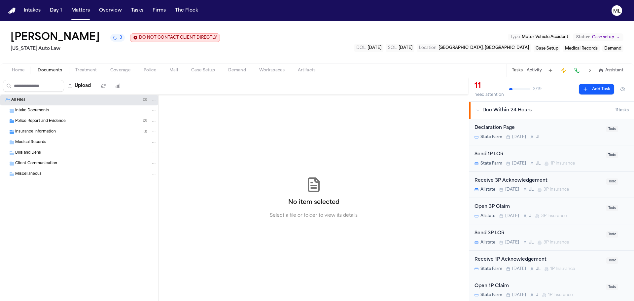
click at [40, 122] on span "Police Report and Evidence" at bounding box center [40, 121] width 50 height 6
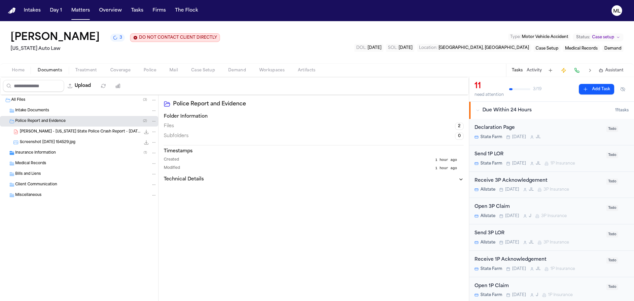
click at [44, 131] on span "L. Troxell - Michigan State Police Crash Report - 7.31.25" at bounding box center [80, 132] width 120 height 6
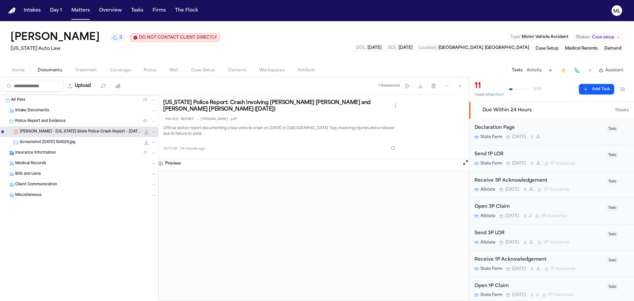
click at [463, 164] on button "Open preview" at bounding box center [465, 162] width 7 height 7
click at [607, 157] on span "Todo" at bounding box center [612, 155] width 12 height 6
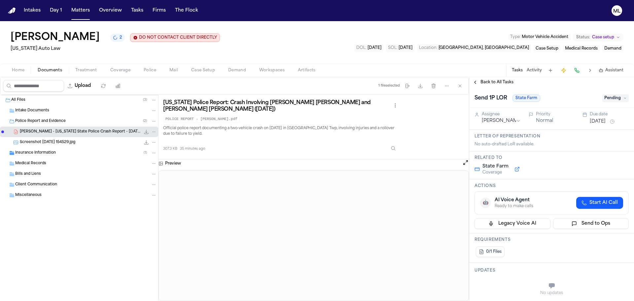
scroll to position [33, 0]
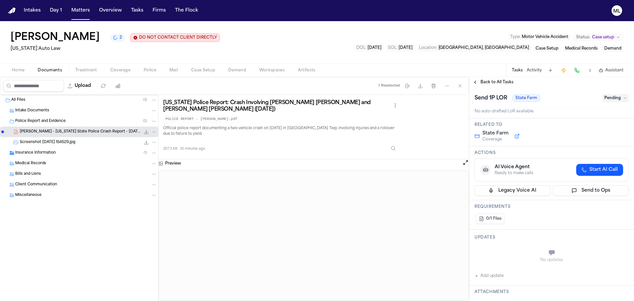
click at [493, 278] on button "Add update" at bounding box center [488, 276] width 29 height 8
click at [499, 250] on textarea "Add your update" at bounding box center [555, 252] width 141 height 13
drag, startPoint x: 549, startPoint y: 249, endPoint x: 467, endPoint y: 247, distance: 82.5
click at [205, 58] on div "Lolita Troxell 1 DO NOT CONTACT CLIENT DIRECTLY DO NOT CONTACT Michigan Auto La…" at bounding box center [317, 160] width 634 height 279
click at [616, 271] on button "Add" at bounding box center [619, 269] width 14 height 8
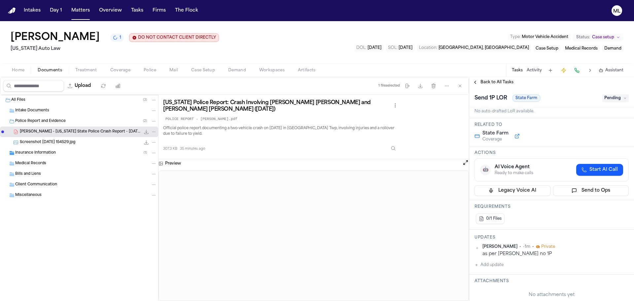
scroll to position [0, 0]
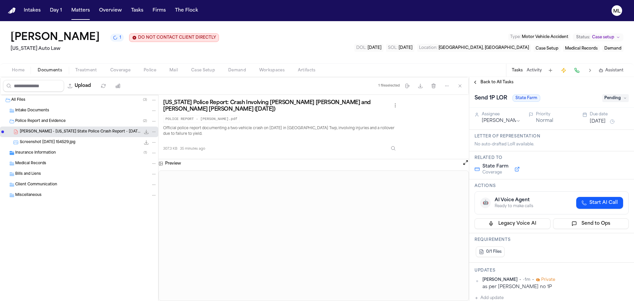
click at [614, 102] on span "Pending" at bounding box center [615, 98] width 26 height 8
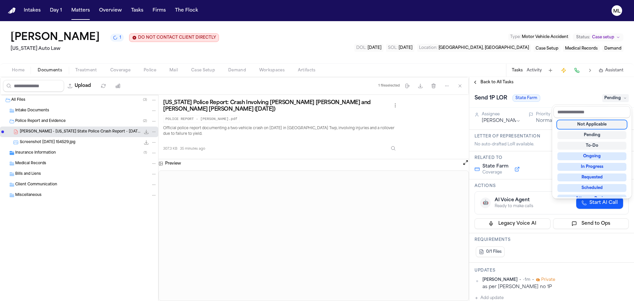
click at [599, 125] on div "Not Applicable" at bounding box center [591, 124] width 69 height 8
click at [498, 80] on div "Back to All Tasks Send 1P LOR State Farm Not Applicable Assignee Julie Lopez Pr…" at bounding box center [551, 189] width 165 height 224
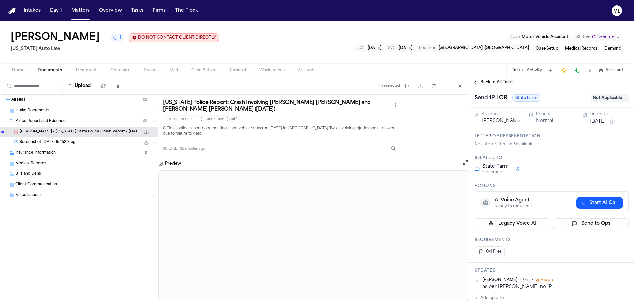
click at [498, 80] on span "Back to All Tasks" at bounding box center [496, 82] width 33 height 5
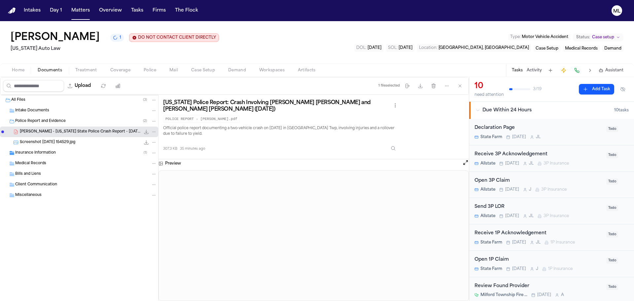
click at [575, 176] on div "Open 3P Claim Allstate Tomorrow J 3P Insurance Todo" at bounding box center [551, 185] width 165 height 26
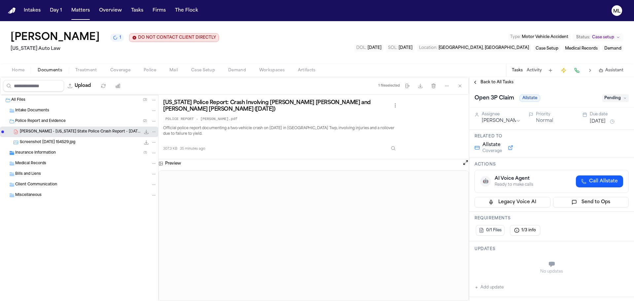
click at [604, 119] on button "Aug 15, 2025" at bounding box center [597, 121] width 16 height 7
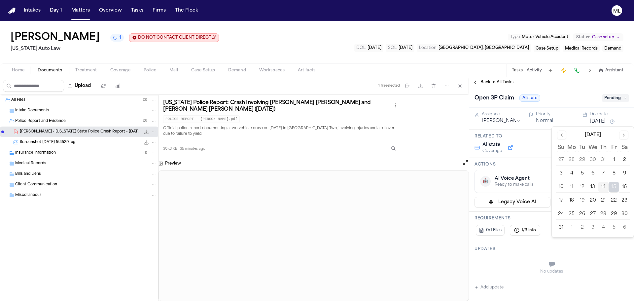
click at [603, 185] on button "14" at bounding box center [603, 186] width 11 height 11
click at [499, 81] on span "Back to All Tasks" at bounding box center [496, 82] width 33 height 5
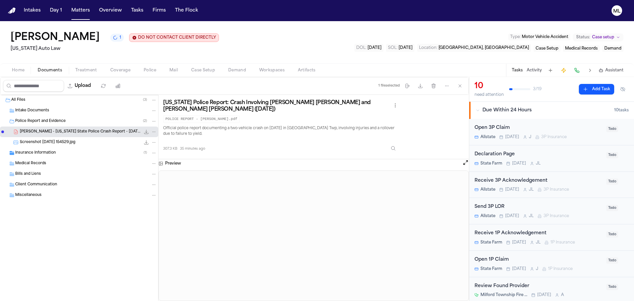
click at [578, 155] on div "Declaration Page" at bounding box center [538, 154] width 128 height 8
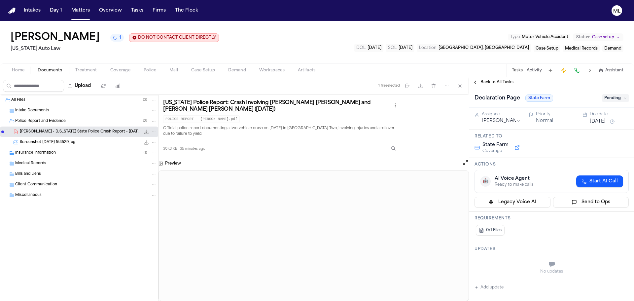
click at [616, 98] on span "Pending" at bounding box center [615, 98] width 26 height 8
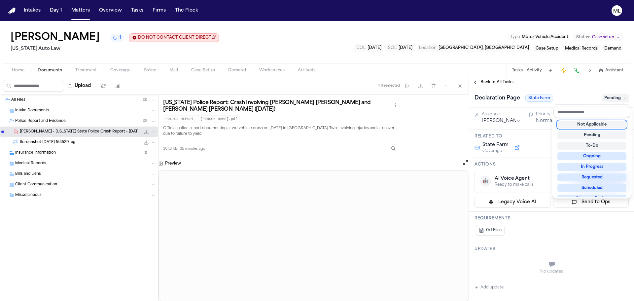
click at [613, 120] on div "Not Applicable" at bounding box center [591, 124] width 69 height 8
click at [491, 284] on div "Declaration Page State Farm Not Applicable Assignee Julie Lopez Priority Normal…" at bounding box center [551, 193] width 165 height 213
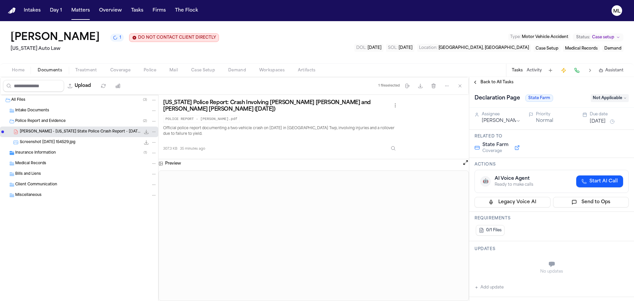
click at [491, 287] on button "Add update" at bounding box center [488, 287] width 29 height 8
click at [494, 257] on div "Private Cancel Add" at bounding box center [555, 271] width 146 height 32
click at [510, 259] on textarea "Add your update" at bounding box center [555, 264] width 141 height 13
paste textarea "**********"
click at [612, 281] on button "Add" at bounding box center [619, 281] width 14 height 8
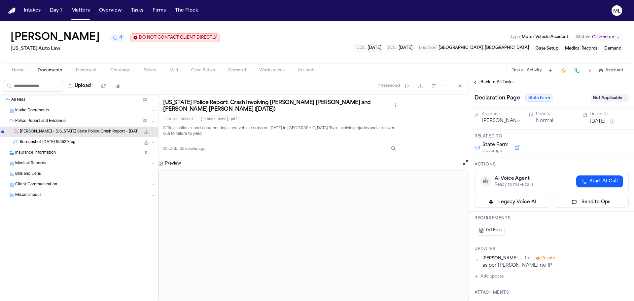
click at [490, 81] on span "Back to All Tasks" at bounding box center [496, 82] width 33 height 5
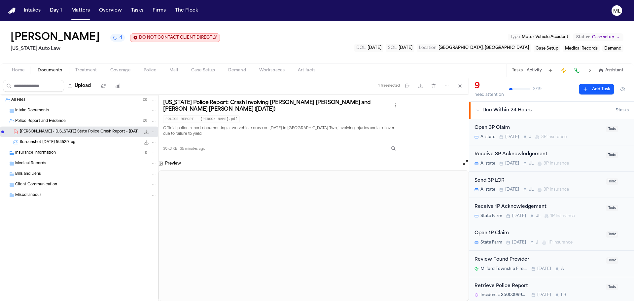
click at [584, 150] on div "Receive 3P Acknowledgement" at bounding box center [538, 154] width 128 height 8
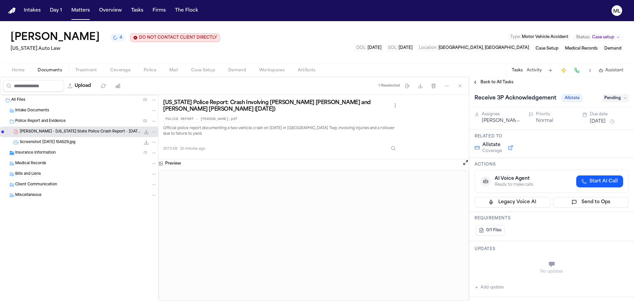
click at [592, 120] on button "Aug 15, 2025" at bounding box center [597, 121] width 16 height 7
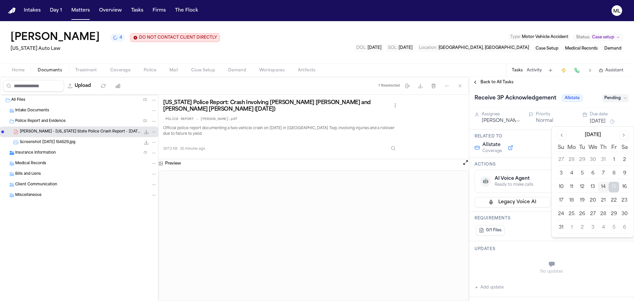
click at [605, 198] on button "21" at bounding box center [603, 200] width 11 height 11
click at [499, 78] on div "Back to All Tasks" at bounding box center [551, 82] width 165 height 11
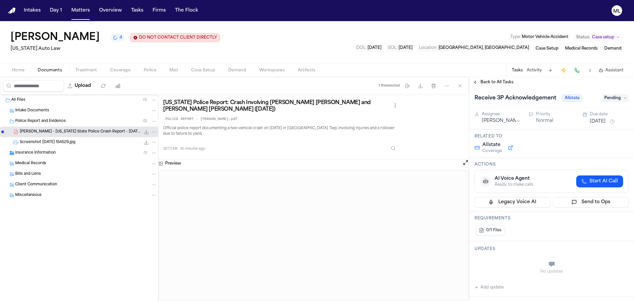
click at [498, 82] on span "Back to All Tasks" at bounding box center [496, 82] width 33 height 5
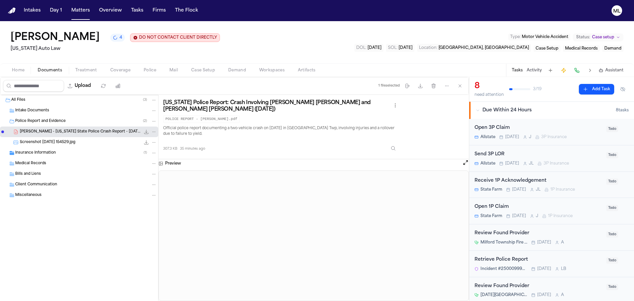
click at [579, 151] on div "Send 3P LOR" at bounding box center [538, 154] width 128 height 8
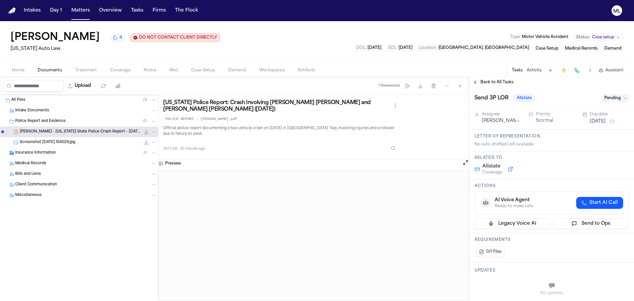
click at [594, 121] on button "Aug 15, 2025" at bounding box center [597, 121] width 16 height 7
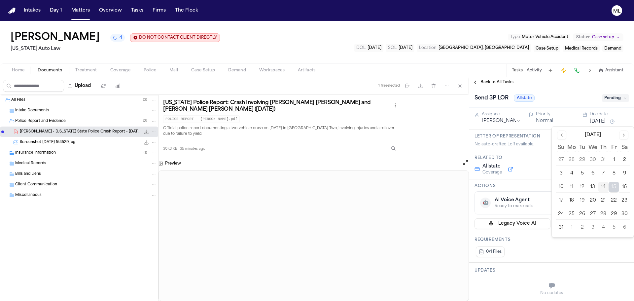
click at [601, 187] on button "14" at bounding box center [603, 186] width 11 height 11
click at [494, 84] on span "Back to All Tasks" at bounding box center [496, 82] width 33 height 5
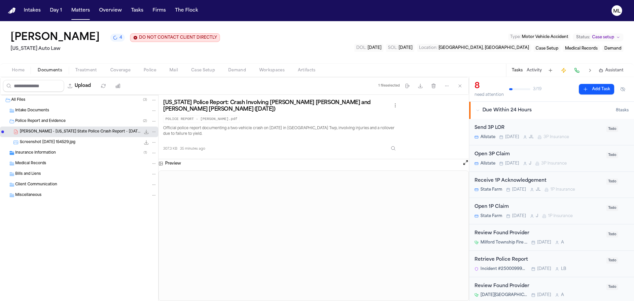
click at [587, 179] on div "Receive 1P Acknowledgement" at bounding box center [538, 181] width 128 height 8
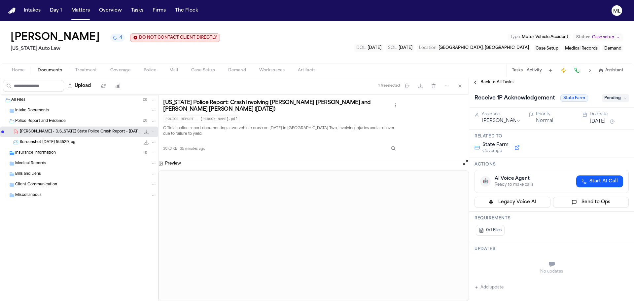
click at [609, 100] on span "Pending" at bounding box center [615, 98] width 26 height 8
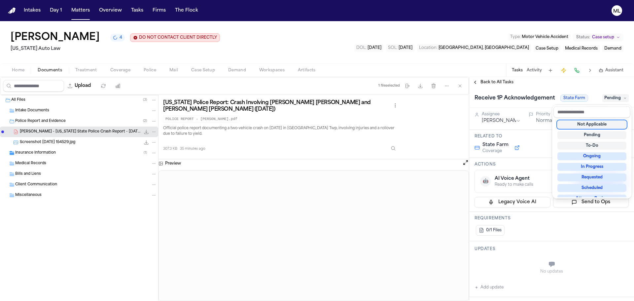
click at [599, 125] on div "Not Applicable" at bounding box center [591, 124] width 69 height 8
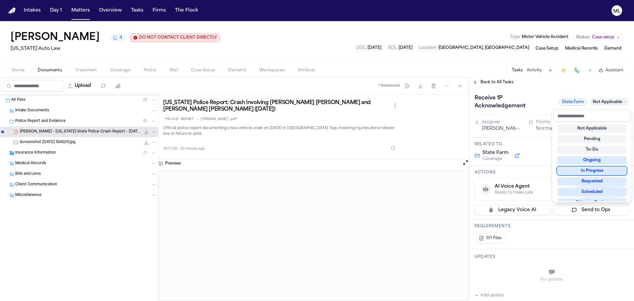
click at [485, 293] on div "Receive 1P Acknowledgement State Farm Not Applicable Assignee Julie Lopez Prior…" at bounding box center [551, 193] width 165 height 213
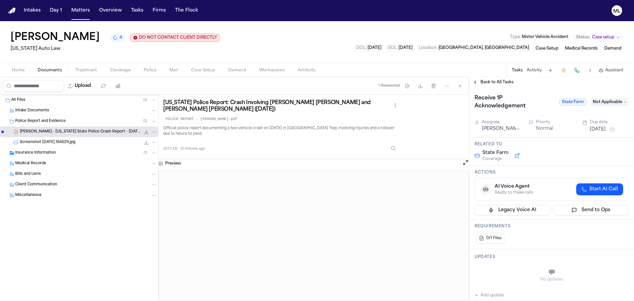
click at [485, 293] on button "Add update" at bounding box center [488, 295] width 29 height 8
click at [495, 274] on textarea "Add your update" at bounding box center [555, 272] width 141 height 13
paste textarea "**********"
click at [615, 285] on button "Add" at bounding box center [619, 288] width 14 height 8
click at [486, 83] on span "Back to All Tasks" at bounding box center [496, 82] width 33 height 5
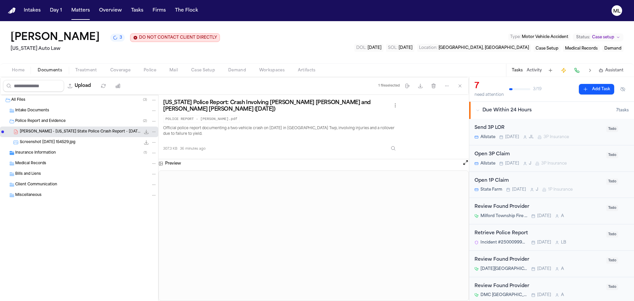
click at [573, 177] on div "Open 1P Claim" at bounding box center [538, 181] width 128 height 8
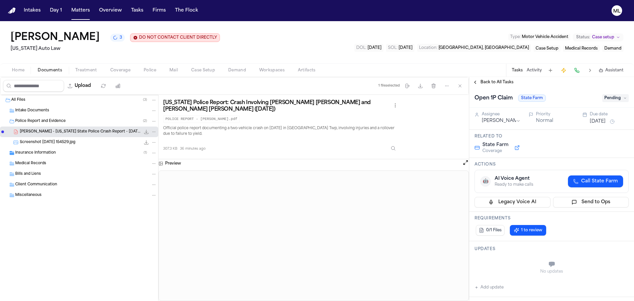
click at [608, 97] on span "Pending" at bounding box center [615, 98] width 26 height 8
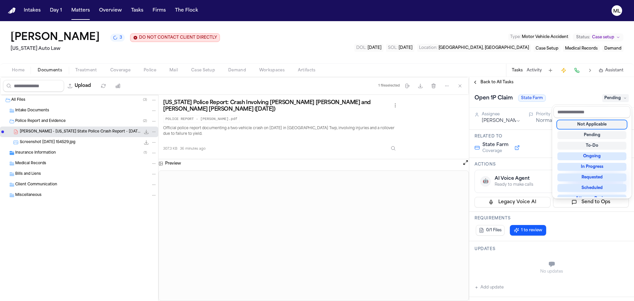
click at [594, 126] on div "Not Applicable" at bounding box center [591, 124] width 69 height 8
click at [491, 285] on div "Open 1P Claim State Farm Not Applicable Assignee Jacqueline Priority Normal Due…" at bounding box center [551, 193] width 165 height 213
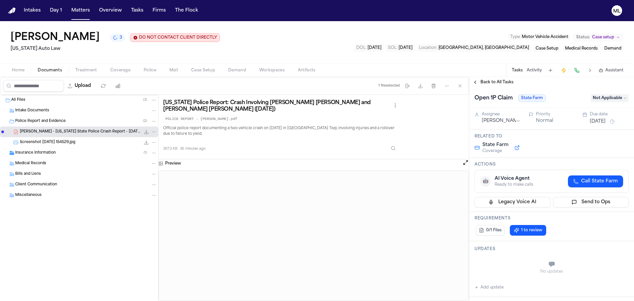
click at [491, 285] on button "Add update" at bounding box center [488, 287] width 29 height 8
click at [499, 262] on textarea "Add your update" at bounding box center [555, 264] width 141 height 13
paste textarea "**********"
click at [612, 282] on button "Add" at bounding box center [619, 281] width 14 height 8
click at [487, 84] on span "Back to All Tasks" at bounding box center [496, 82] width 33 height 5
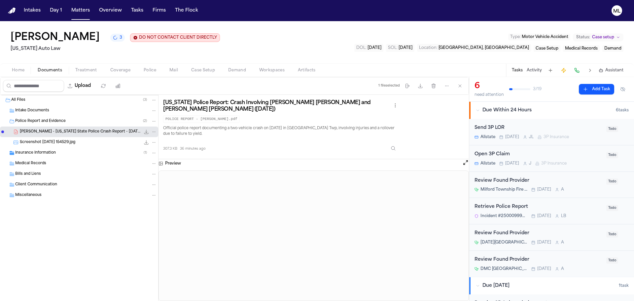
click at [588, 182] on div "Review Found Provider" at bounding box center [538, 181] width 128 height 8
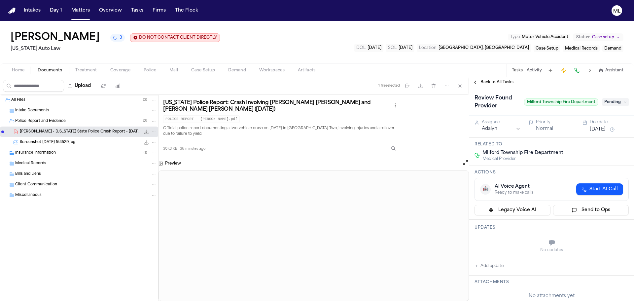
click at [607, 101] on span "Pending" at bounding box center [615, 102] width 26 height 8
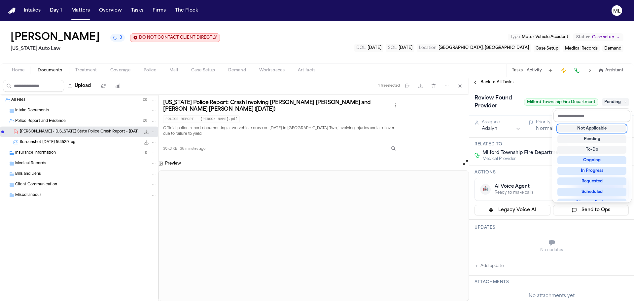
click at [602, 127] on div "Not Applicable" at bounding box center [591, 128] width 69 height 8
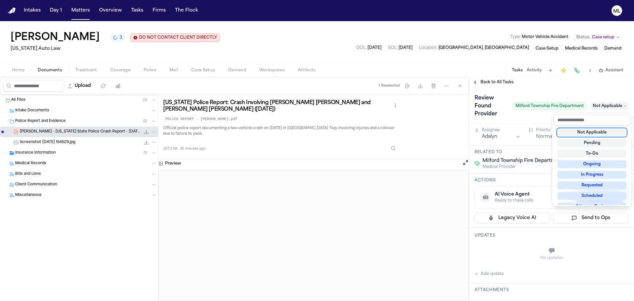
click at [499, 82] on div "Back to All Tasks Review Found Provider Milford Township Fire Department Not Ap…" at bounding box center [551, 189] width 165 height 224
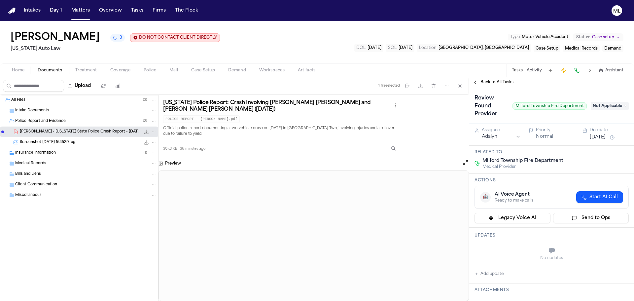
click at [489, 86] on div "Back to All Tasks" at bounding box center [551, 82] width 165 height 11
click at [491, 81] on span "Back to All Tasks" at bounding box center [496, 82] width 33 height 5
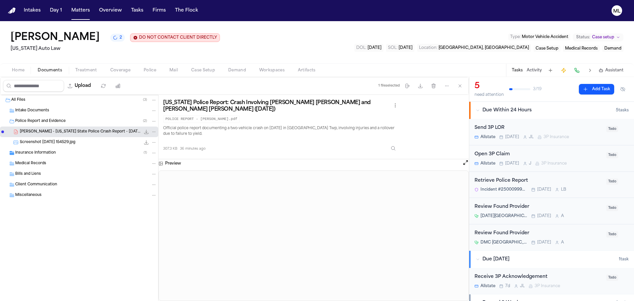
click at [590, 184] on div "Retrieve Police Report" at bounding box center [538, 181] width 128 height 8
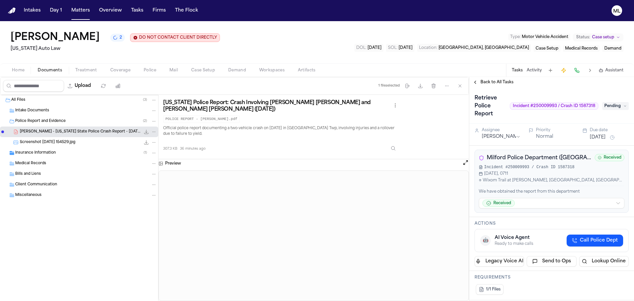
click at [613, 107] on span "Pending" at bounding box center [615, 106] width 26 height 8
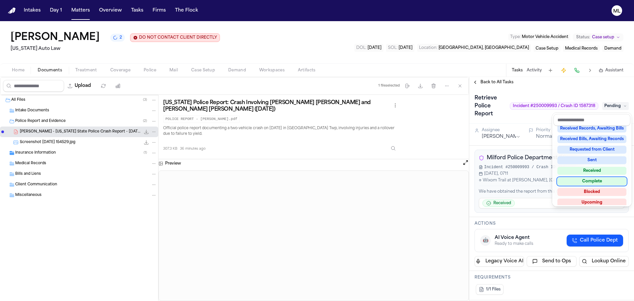
click at [598, 178] on div "Complete" at bounding box center [591, 181] width 69 height 8
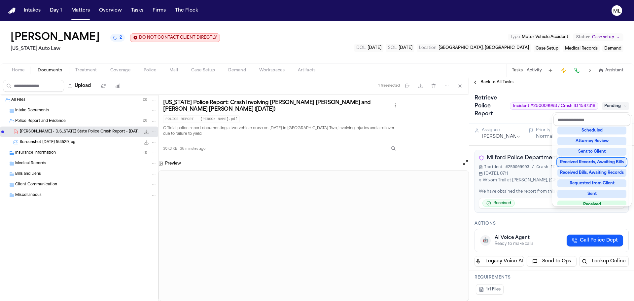
scroll to position [56, 0]
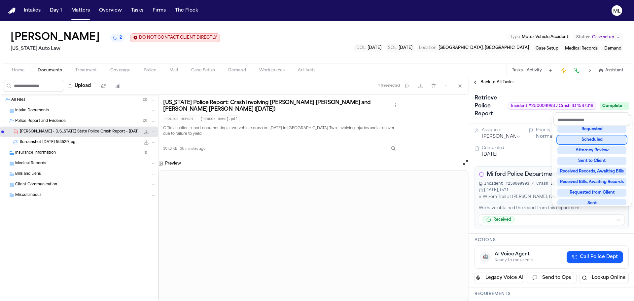
click at [496, 78] on div "Back to All Tasks Retrieve Police Report Incident #250009993 / Crash ID 1587318…" at bounding box center [551, 189] width 165 height 224
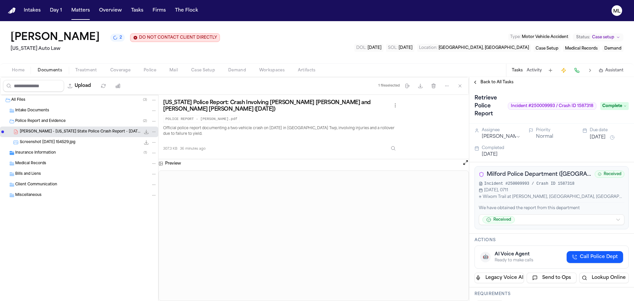
click at [496, 81] on span "Back to All Tasks" at bounding box center [496, 82] width 33 height 5
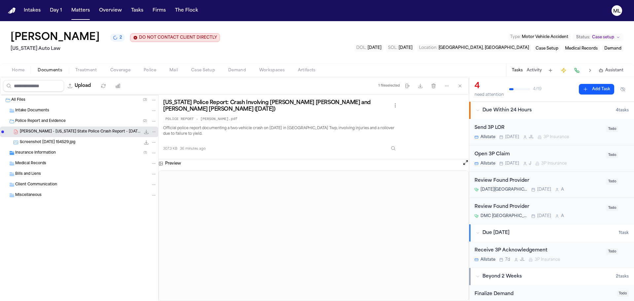
click at [586, 187] on div "Ascension Providence Hospital Tomorrow A" at bounding box center [538, 189] width 128 height 5
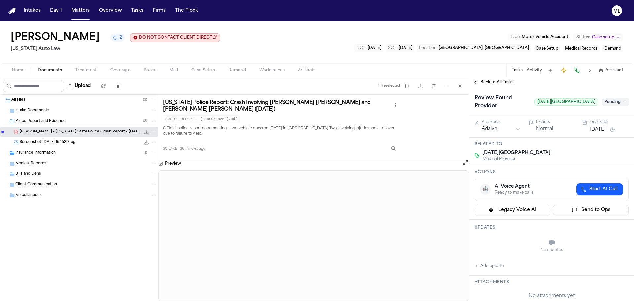
click at [607, 101] on span "Pending" at bounding box center [615, 102] width 26 height 8
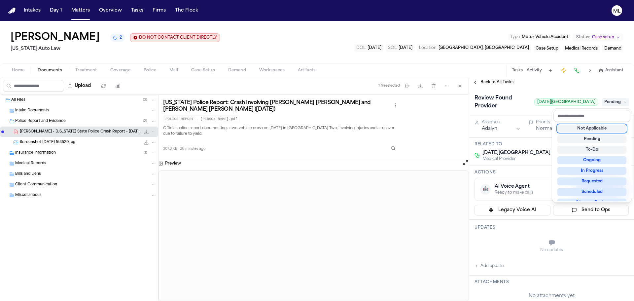
click at [589, 128] on div "Not Applicable" at bounding box center [591, 128] width 69 height 8
click at [499, 78] on div "Back to All Tasks Review Found Provider Ascension Providence Hospital Not Appli…" at bounding box center [551, 189] width 165 height 224
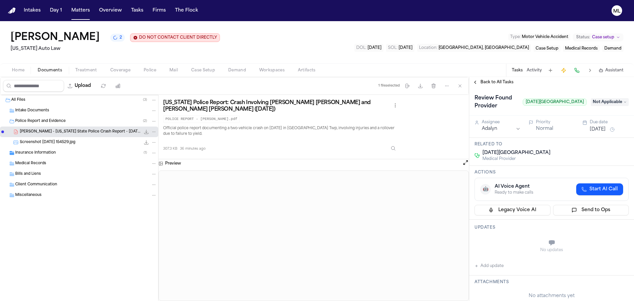
click at [498, 81] on span "Back to All Tasks" at bounding box center [496, 82] width 33 height 5
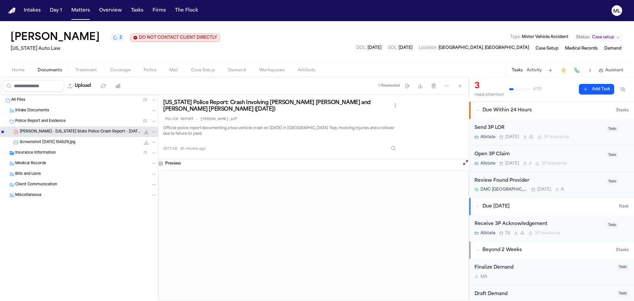
click at [581, 180] on div "Review Found Provider" at bounding box center [538, 181] width 128 height 8
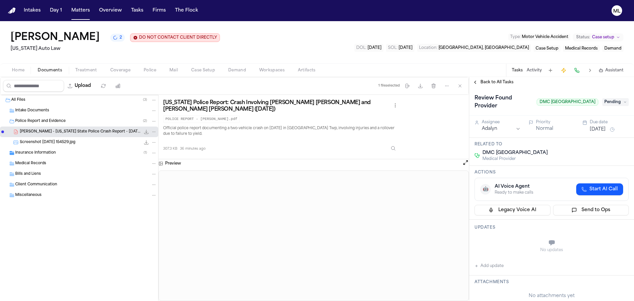
click at [611, 105] on span "Pending" at bounding box center [615, 102] width 26 height 8
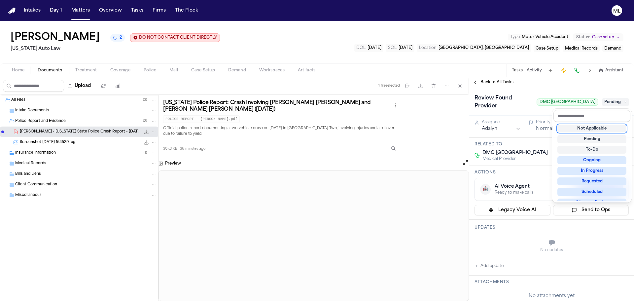
click at [601, 129] on div "Not Applicable" at bounding box center [591, 128] width 69 height 8
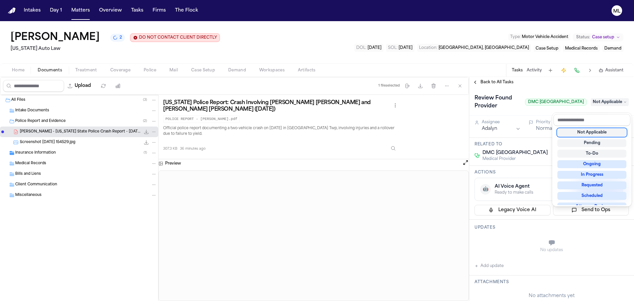
click at [495, 81] on div "Back to All Tasks Review Found Provider DMC Huron Valley-Sinai Hospital Not App…" at bounding box center [551, 189] width 165 height 224
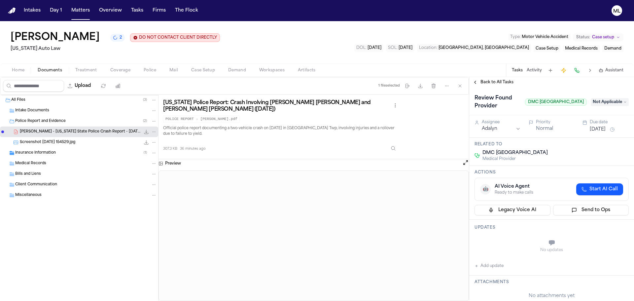
click at [495, 81] on span "Back to All Tasks" at bounding box center [496, 82] width 33 height 5
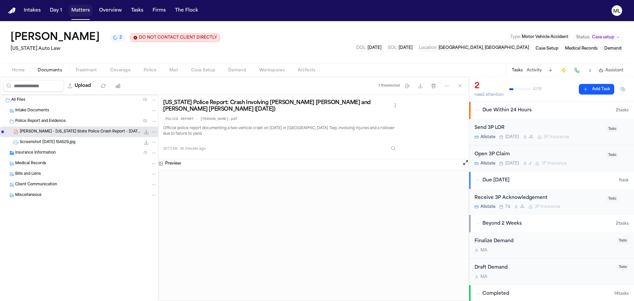
drag, startPoint x: 79, startPoint y: 9, endPoint x: 92, endPoint y: 11, distance: 13.3
click at [79, 9] on button "Matters" at bounding box center [81, 11] width 24 height 12
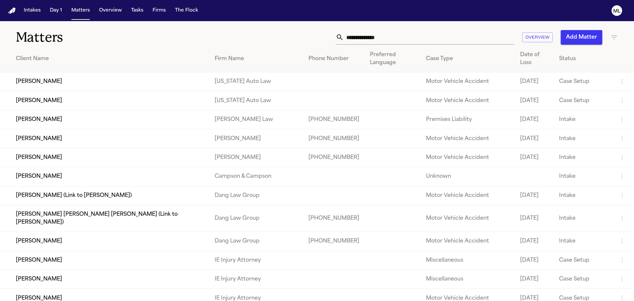
click at [75, 81] on td "Yolanda Hurt" at bounding box center [104, 81] width 209 height 19
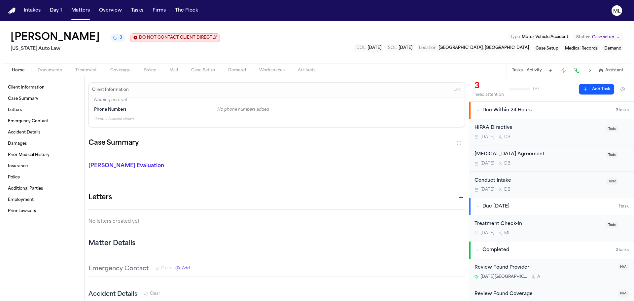
click at [563, 127] on div "HIPAA Directive" at bounding box center [538, 128] width 128 height 8
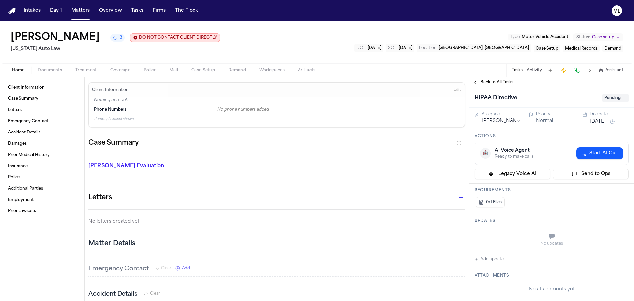
click at [600, 95] on div "HIPAA Directive Pending" at bounding box center [551, 98] width 154 height 11
click at [605, 97] on span "Pending" at bounding box center [615, 98] width 26 height 8
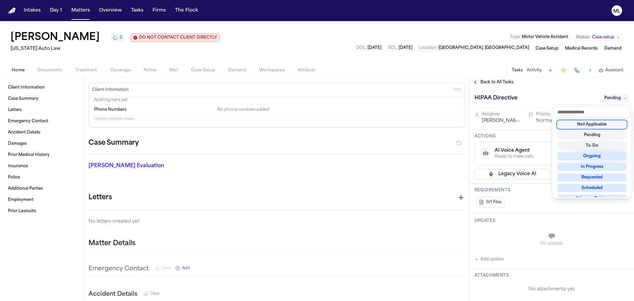
click at [591, 128] on div "Not Applicable" at bounding box center [591, 124] width 69 height 8
click at [491, 83] on div "Back to All Tasks HIPAA Directive Not Applicable Assignee [PERSON_NAME] Priorit…" at bounding box center [551, 189] width 165 height 224
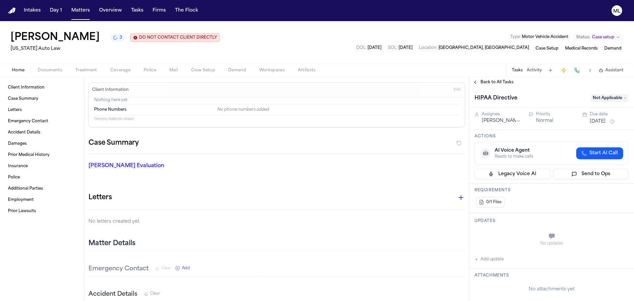
click at [491, 83] on span "Back to All Tasks" at bounding box center [496, 82] width 33 height 5
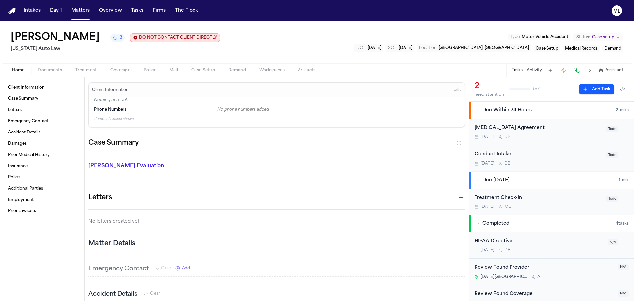
click at [565, 133] on div "Retainer Agreement Today D B" at bounding box center [538, 132] width 128 height 16
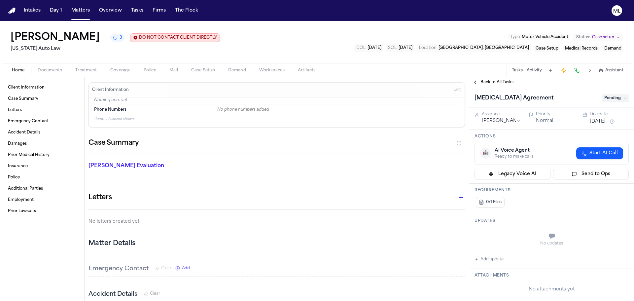
click at [604, 98] on span "Pending" at bounding box center [615, 98] width 26 height 8
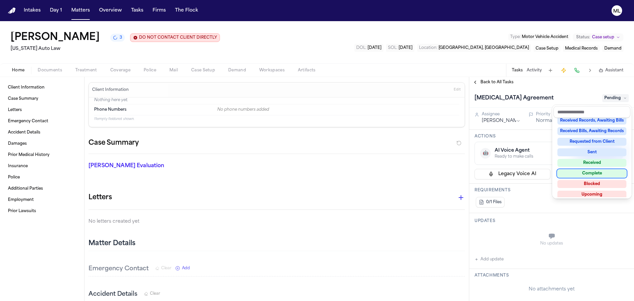
click at [584, 173] on div "Complete" at bounding box center [591, 173] width 69 height 8
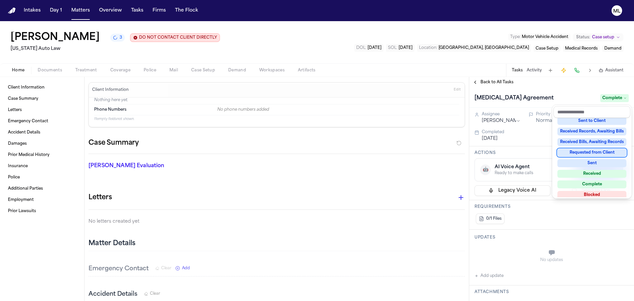
click at [499, 82] on div "Back to All Tasks [MEDICAL_DATA] Agreement Complete Assignee [PERSON_NAME] Prio…" at bounding box center [551, 189] width 165 height 224
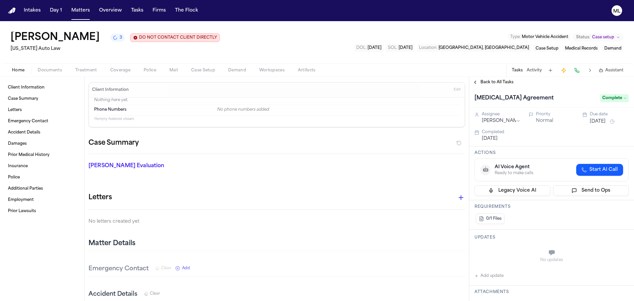
click at [499, 82] on span "Back to All Tasks" at bounding box center [496, 82] width 33 height 5
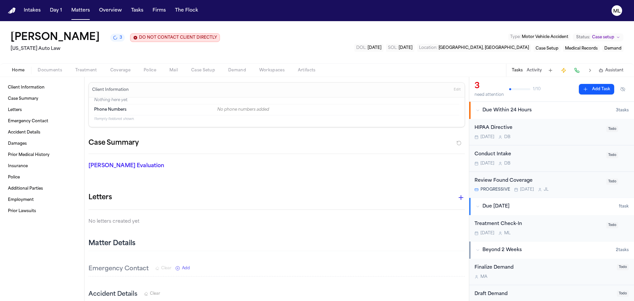
click at [568, 131] on div "HIPAA Directive" at bounding box center [538, 128] width 128 height 8
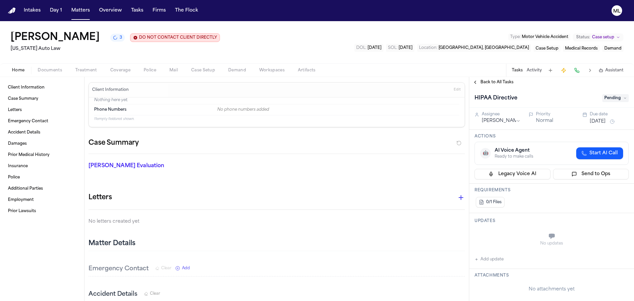
click at [614, 99] on span "Pending" at bounding box center [615, 98] width 26 height 8
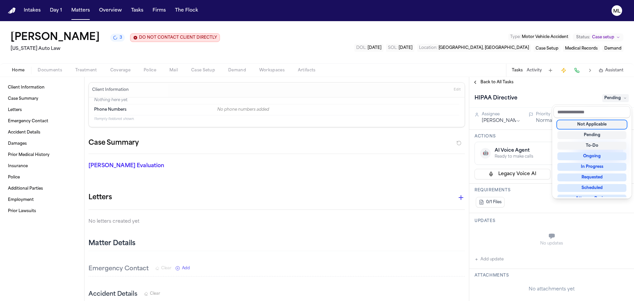
click at [593, 126] on div "Not Applicable" at bounding box center [591, 124] width 69 height 8
click at [494, 85] on div "Back to All Tasks HIPAA Directive Not Applicable Assignee [PERSON_NAME] Priorit…" at bounding box center [551, 189] width 165 height 224
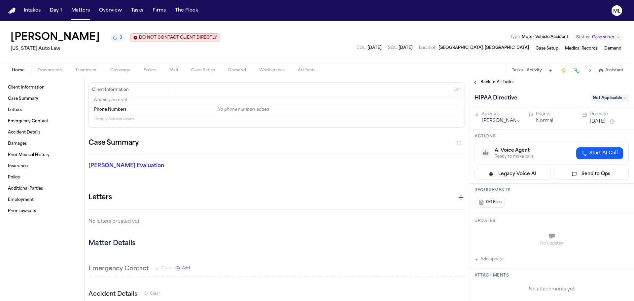
click at [495, 83] on span "Back to All Tasks" at bounding box center [496, 82] width 33 height 5
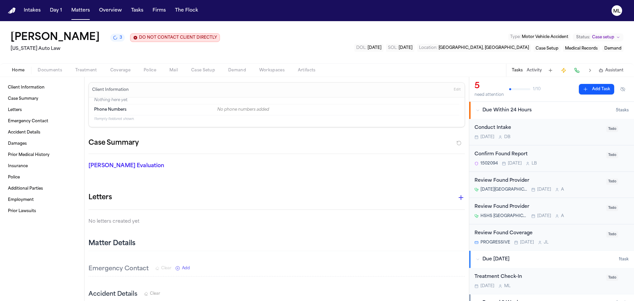
click at [567, 131] on div "Conduct Intake" at bounding box center [538, 128] width 128 height 8
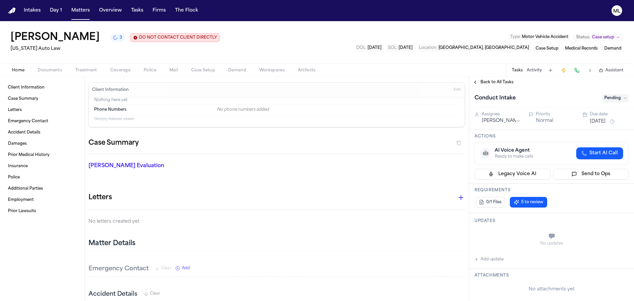
click at [612, 98] on span "Pending" at bounding box center [615, 98] width 26 height 8
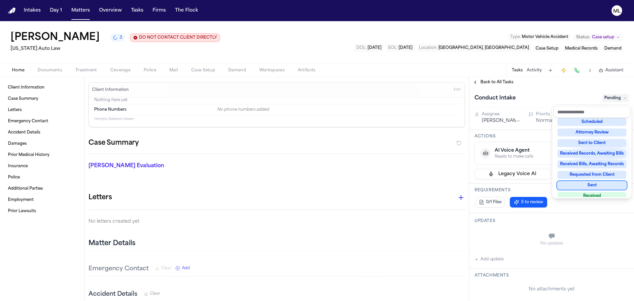
scroll to position [99, 0]
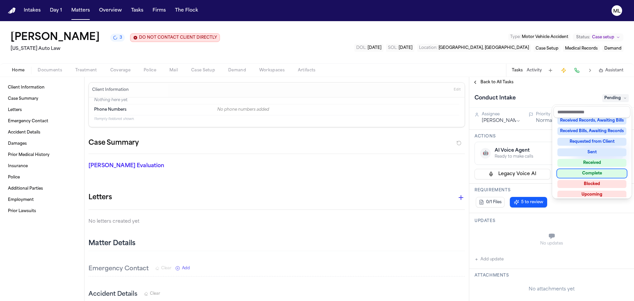
click at [581, 174] on div "Complete" at bounding box center [591, 173] width 69 height 8
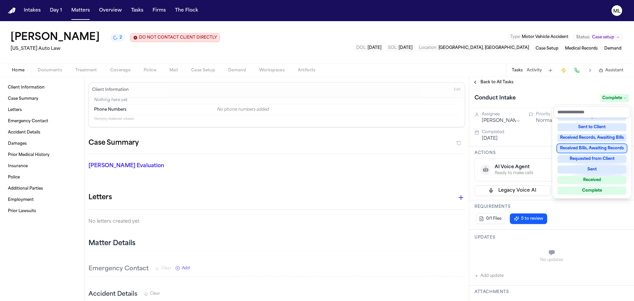
click at [503, 80] on div "Back to All Tasks Conduct Intake Complete Assignee Denise Biggs Priority Normal…" at bounding box center [551, 189] width 165 height 224
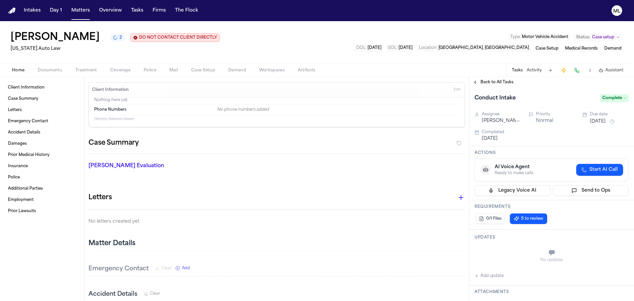
click at [503, 80] on span "Back to All Tasks" at bounding box center [496, 82] width 33 height 5
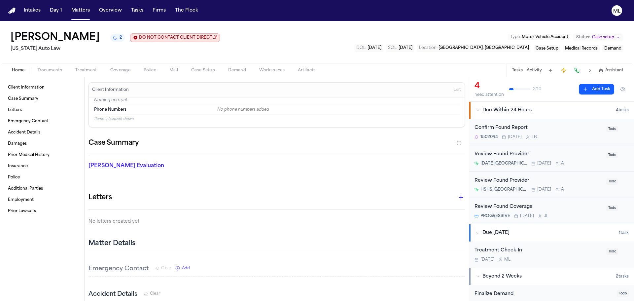
click at [581, 130] on div "Confirm Found Report" at bounding box center [538, 128] width 128 height 8
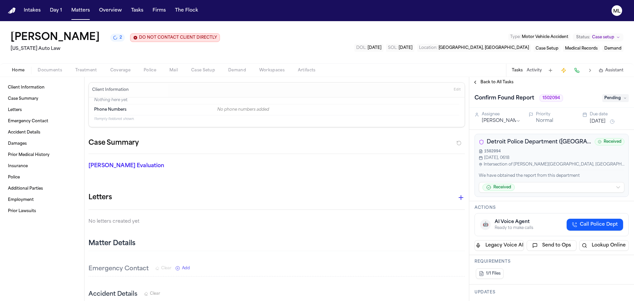
click at [610, 97] on span "Pending" at bounding box center [615, 98] width 26 height 8
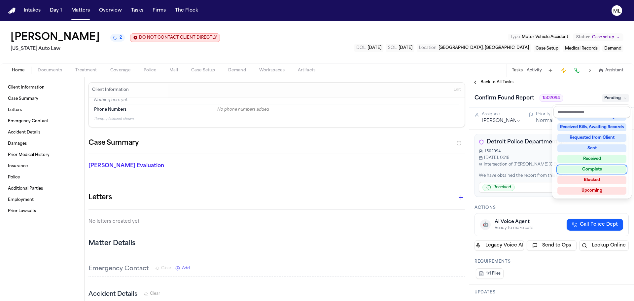
click at [591, 168] on div "Complete" at bounding box center [591, 169] width 69 height 8
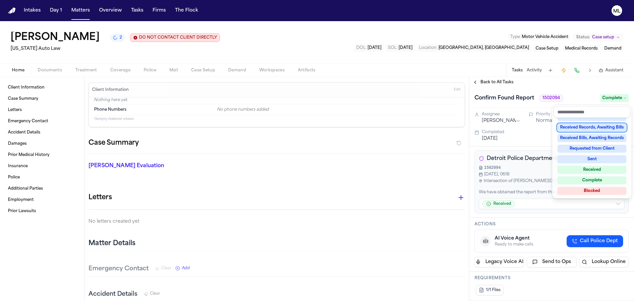
click at [497, 83] on div "Back to All Tasks Confirm Found Report 1502094 Complete Assignee Lina Becerra P…" at bounding box center [551, 189] width 165 height 224
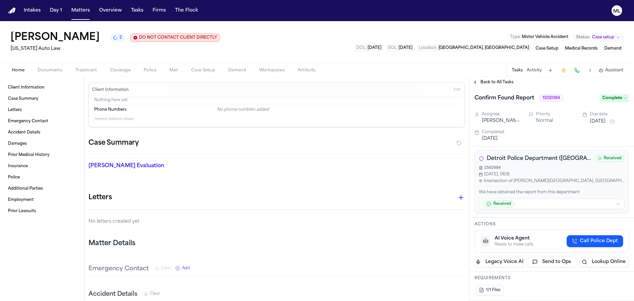
click at [497, 83] on span "Back to All Tasks" at bounding box center [496, 82] width 33 height 5
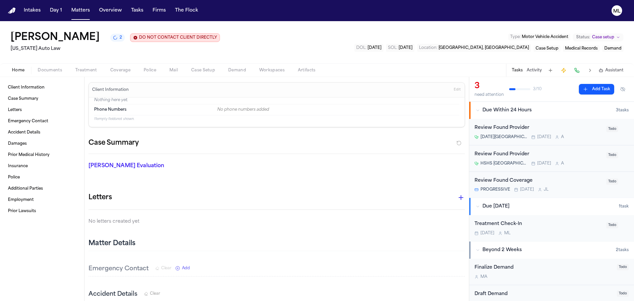
click at [591, 136] on div "Ascension St. John Hospital (St. John Hospital & Medical Center) Tomorrow A" at bounding box center [538, 136] width 128 height 5
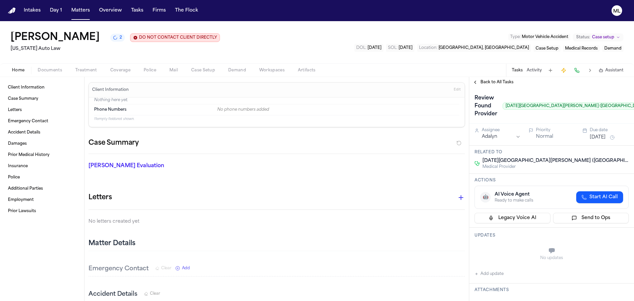
click at [495, 82] on span "Back to All Tasks" at bounding box center [496, 82] width 33 height 5
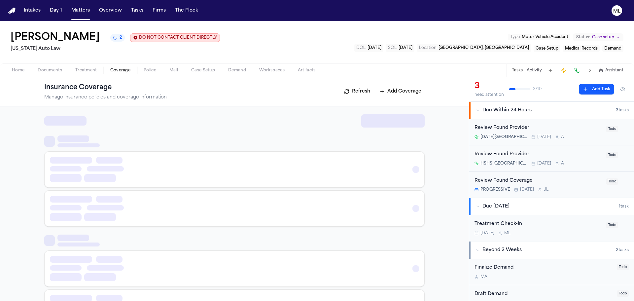
click at [118, 71] on span "Coverage" at bounding box center [120, 70] width 20 height 5
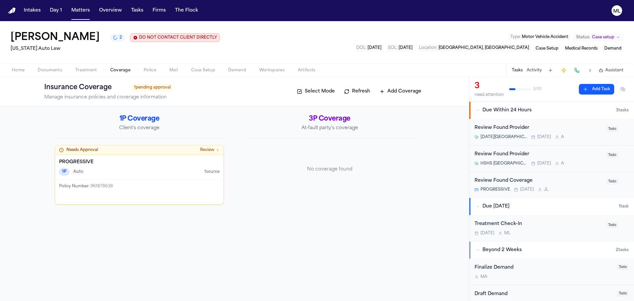
click at [83, 74] on span "button" at bounding box center [86, 74] width 30 height 1
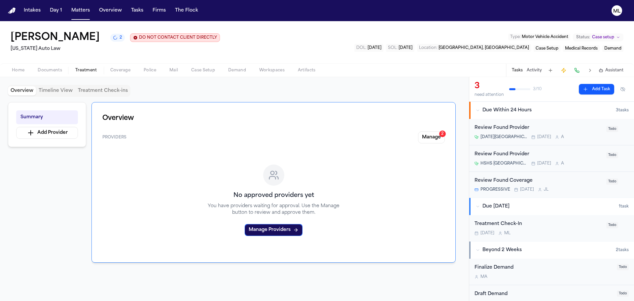
click at [56, 93] on button "Timeline View" at bounding box center [55, 90] width 39 height 9
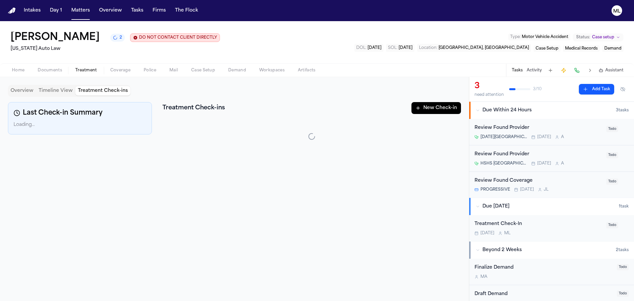
click at [99, 92] on button "Treatment Check-ins" at bounding box center [102, 90] width 55 height 9
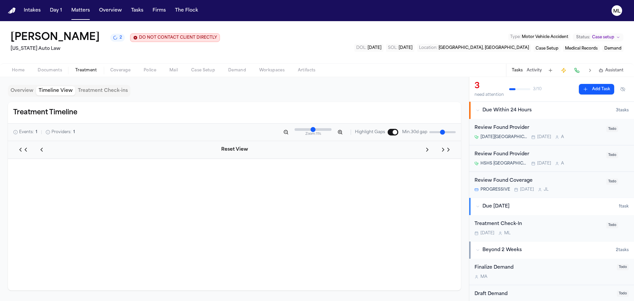
click at [65, 90] on button "Timeline View" at bounding box center [55, 90] width 39 height 9
click at [28, 92] on button "Overview" at bounding box center [22, 90] width 28 height 9
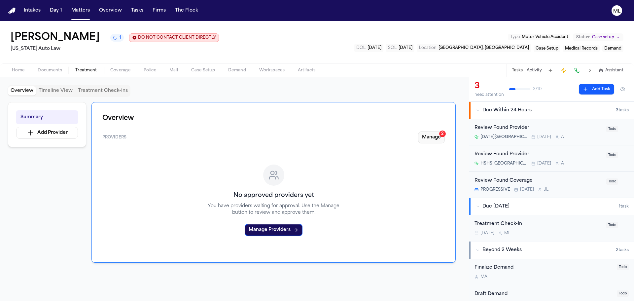
click at [426, 138] on button "Manage 2" at bounding box center [431, 137] width 27 height 12
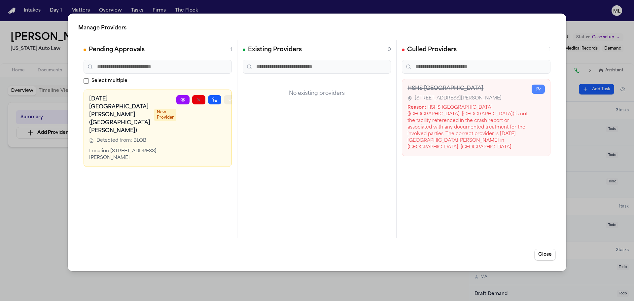
click at [228, 98] on icon "button" at bounding box center [230, 99] width 5 height 5
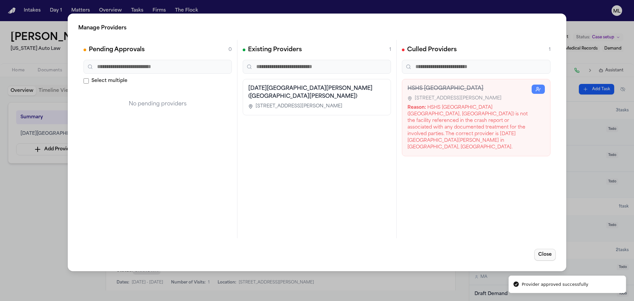
click at [546, 255] on button "Close" at bounding box center [544, 254] width 21 height 12
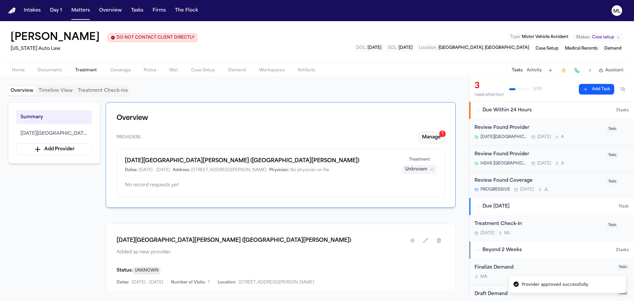
click at [437, 135] on button "Manage 1" at bounding box center [431, 137] width 27 height 12
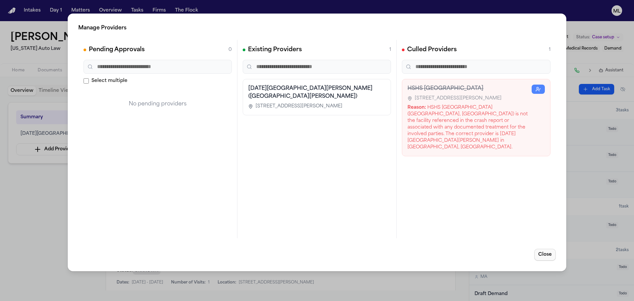
click at [550, 254] on button "Close" at bounding box center [544, 254] width 21 height 12
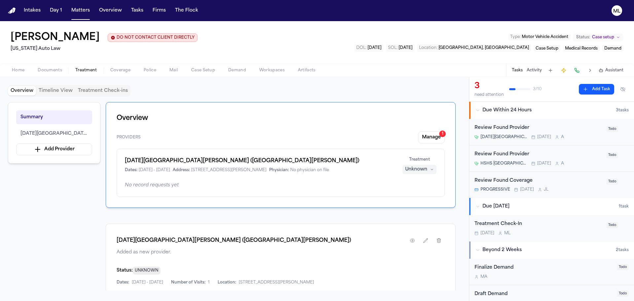
click at [578, 132] on div "Review Found Provider Ascension St. John Hospital (St. John Hospital & Medical …" at bounding box center [538, 132] width 128 height 16
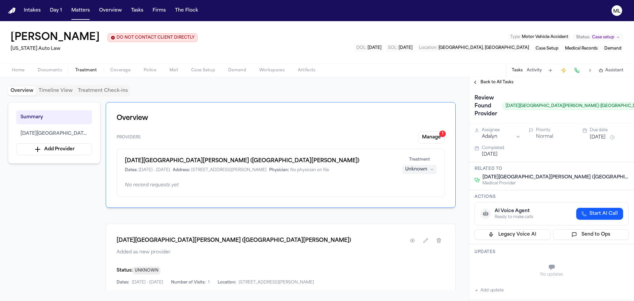
scroll to position [0, 32]
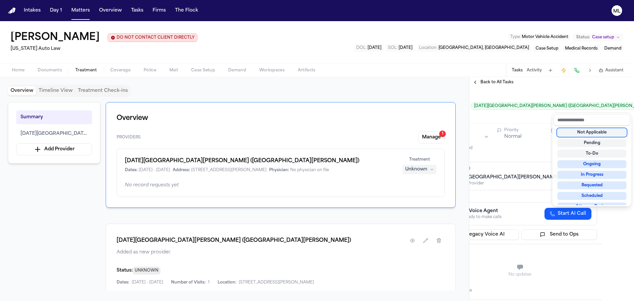
click at [489, 82] on div "Back to All Tasks Review Found Provider Ascension St. John Hospital (St. John H…" at bounding box center [551, 189] width 165 height 224
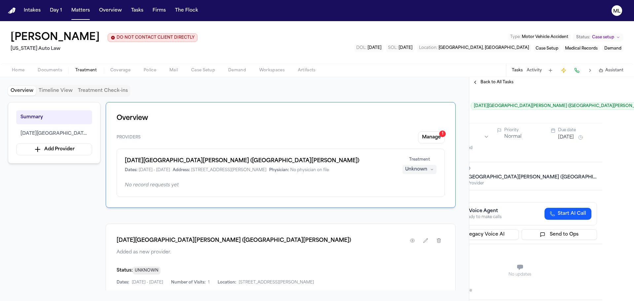
click at [489, 82] on span "Back to All Tasks" at bounding box center [496, 82] width 33 height 5
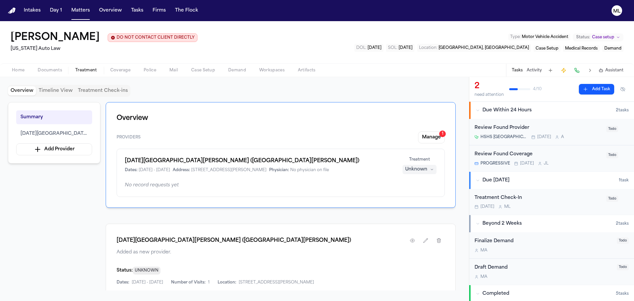
click at [592, 133] on div "Review Found Provider HSHS St. John's Hospital Tomorrow A" at bounding box center [538, 132] width 128 height 16
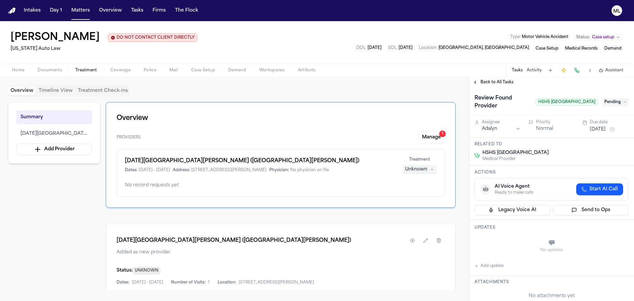
click at [617, 98] on span "Pending" at bounding box center [615, 102] width 26 height 8
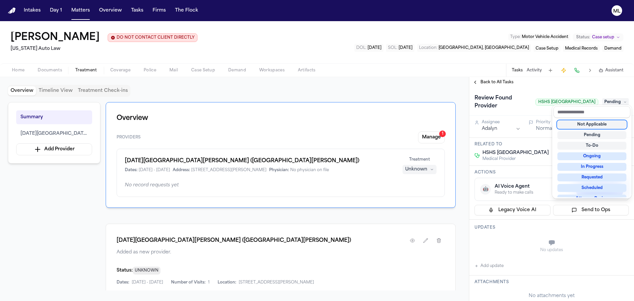
click at [598, 124] on div "Not Applicable" at bounding box center [591, 124] width 69 height 8
click at [488, 82] on div "Back to All Tasks Review Found Provider HSHS St. John's Hospital Not Applicable…" at bounding box center [551, 189] width 165 height 224
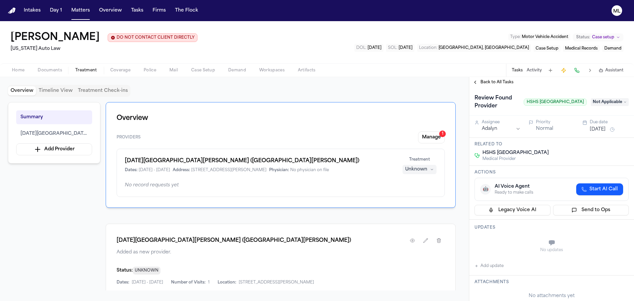
click at [488, 81] on span "Back to All Tasks" at bounding box center [496, 82] width 33 height 5
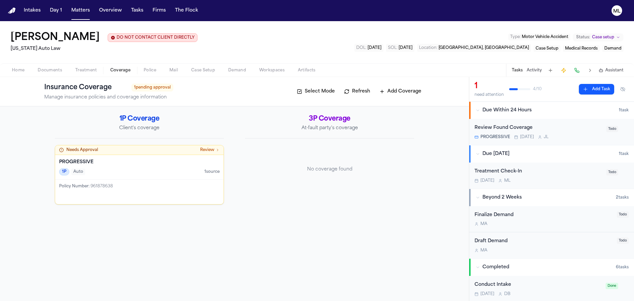
click at [123, 70] on span "Coverage" at bounding box center [120, 70] width 20 height 5
click at [150, 178] on div "PROGRESSIVE 1P Auto 1 source" at bounding box center [139, 167] width 168 height 25
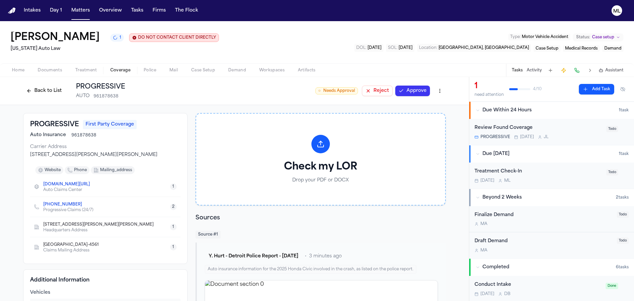
click at [402, 90] on button "Approve" at bounding box center [412, 90] width 35 height 11
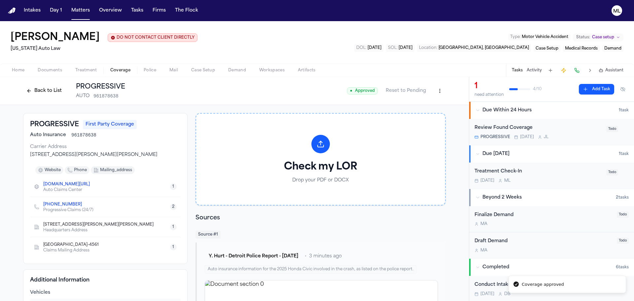
click at [54, 91] on button "Back to List" at bounding box center [44, 90] width 42 height 11
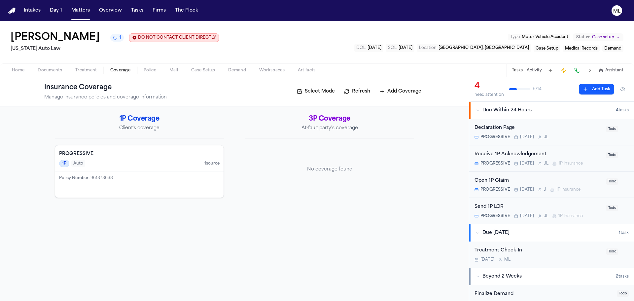
click at [573, 149] on div "Receive 1P Acknowledgement PROGRESSIVE [DATE] [PERSON_NAME] 1P Insurance Todo" at bounding box center [551, 158] width 165 height 26
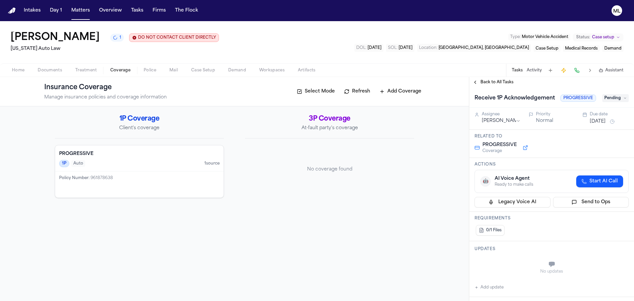
click at [590, 121] on button "[DATE]" at bounding box center [597, 121] width 16 height 7
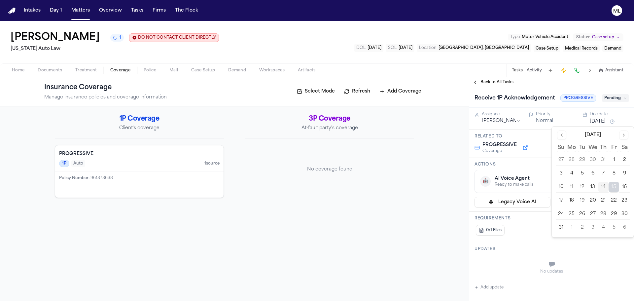
click at [614, 198] on button "22" at bounding box center [613, 200] width 11 height 11
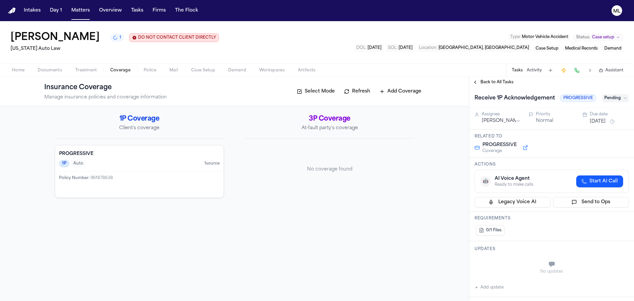
click at [503, 82] on span "Back to All Tasks" at bounding box center [496, 82] width 33 height 5
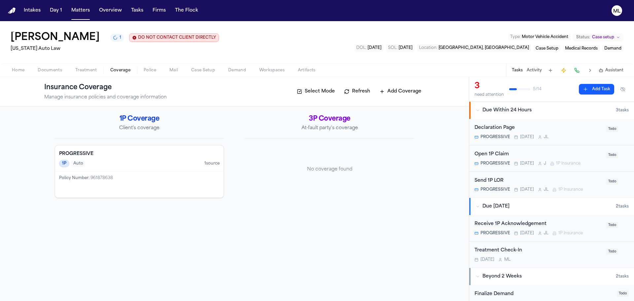
click at [568, 124] on div "Declaration Page" at bounding box center [538, 128] width 128 height 8
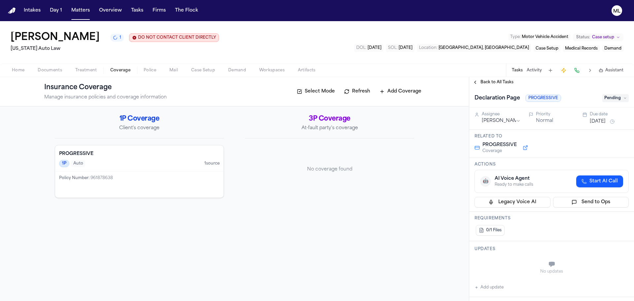
click at [598, 118] on button "[DATE]" at bounding box center [597, 121] width 16 height 7
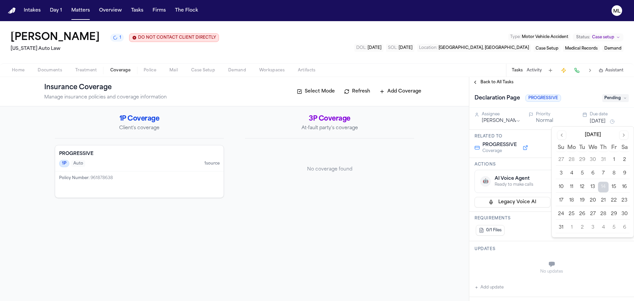
click at [612, 187] on button "15" at bounding box center [613, 186] width 11 height 11
click at [613, 197] on button "22" at bounding box center [613, 200] width 11 height 11
click at [501, 85] on div "Back to All Tasks" at bounding box center [551, 82] width 165 height 11
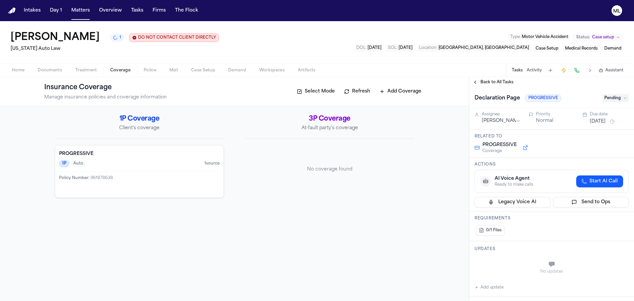
click at [500, 82] on span "Back to All Tasks" at bounding box center [496, 82] width 33 height 5
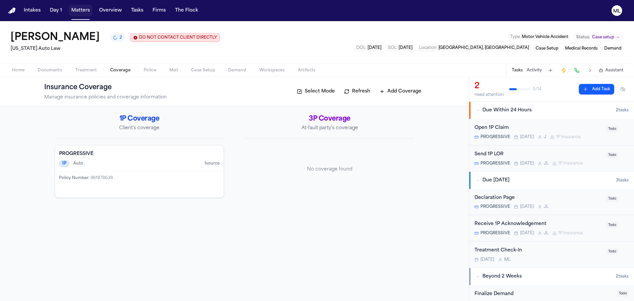
click at [75, 7] on button "Matters" at bounding box center [81, 11] width 24 height 12
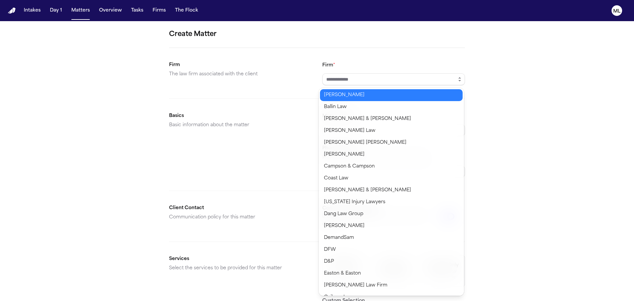
click at [457, 80] on icon "button" at bounding box center [459, 79] width 5 height 5
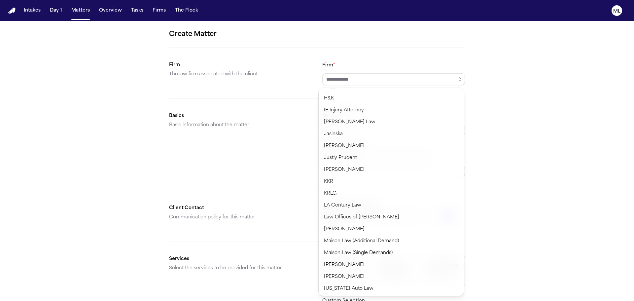
scroll to position [264, 0]
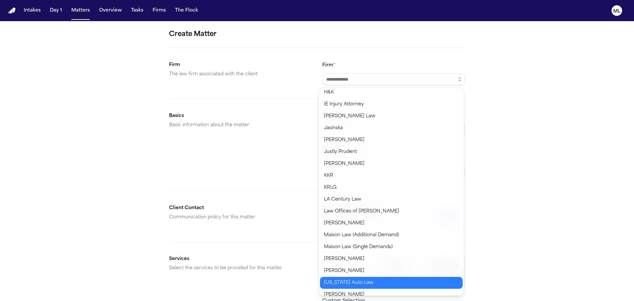
type input "**********"
click at [361, 287] on body "**********" at bounding box center [317, 150] width 634 height 301
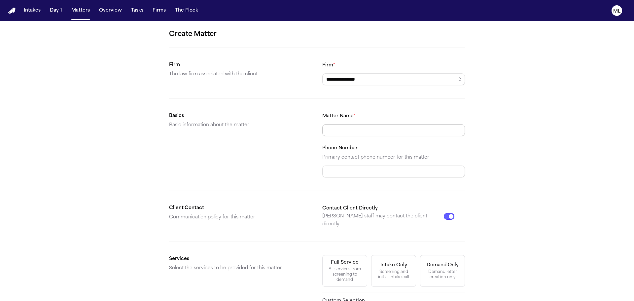
click at [367, 131] on input "Matter Name *" at bounding box center [393, 130] width 143 height 12
type input "**********"
drag, startPoint x: 446, startPoint y: 210, endPoint x: 441, endPoint y: 210, distance: 4.6
click at [445, 213] on button "Contact Client Directly" at bounding box center [448, 216] width 11 height 7
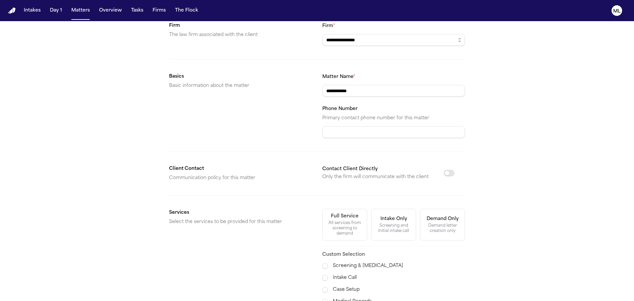
scroll to position [99, 0]
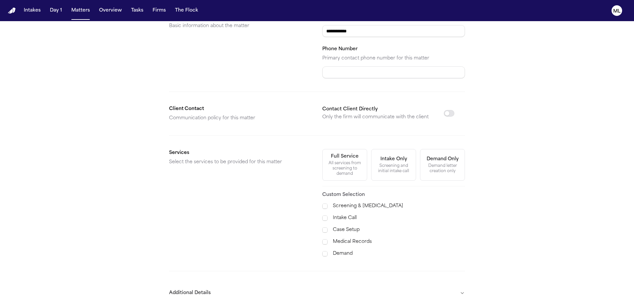
click at [347, 227] on label "Case Setup" at bounding box center [399, 230] width 132 height 8
click at [340, 246] on div "Screening & Retainer Intake Call Case Setup Medical Records Demand" at bounding box center [393, 229] width 143 height 55
click at [339, 243] on label "Medical Records" at bounding box center [399, 242] width 132 height 8
click at [339, 250] on label "Demand" at bounding box center [399, 253] width 132 height 8
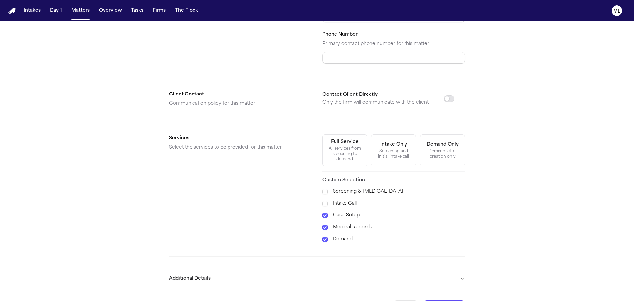
scroll to position [133, 0]
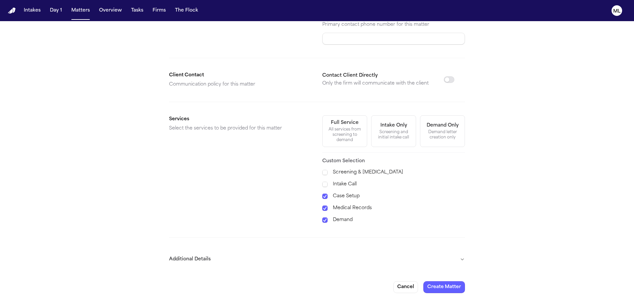
click at [422, 267] on button "Additional Details" at bounding box center [317, 258] width 296 height 17
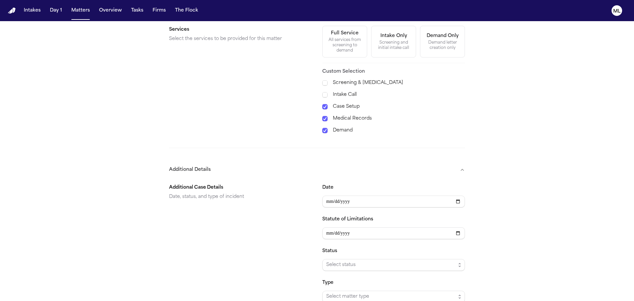
scroll to position [232, 0]
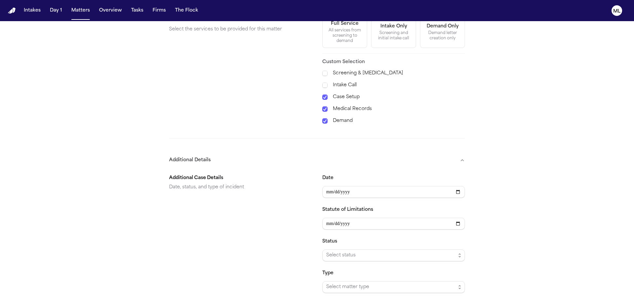
click at [363, 200] on div "Date Statute of Limitations Status Select status Type Select matter type" at bounding box center [393, 233] width 143 height 119
click at [363, 193] on input "Date" at bounding box center [393, 192] width 143 height 12
type input "**********"
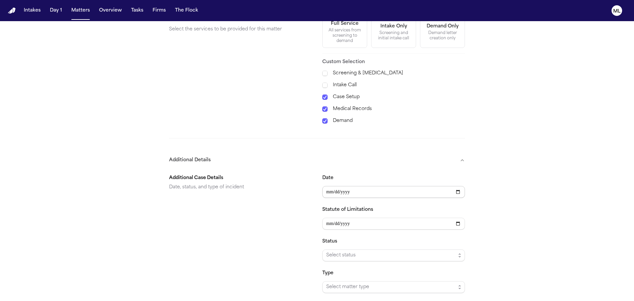
type input "**********"
click at [394, 249] on div "Status Select status" at bounding box center [393, 249] width 143 height 24
click at [394, 252] on span "Select status" at bounding box center [390, 255] width 129 height 8
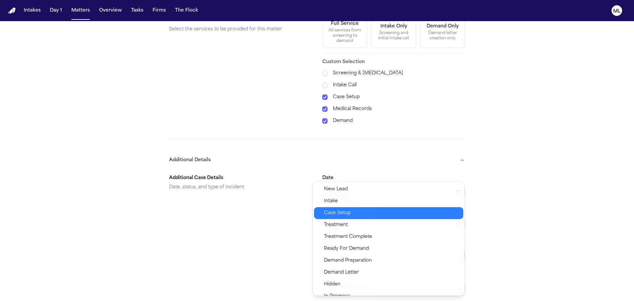
click at [371, 216] on span "Case Setup" at bounding box center [391, 213] width 135 height 8
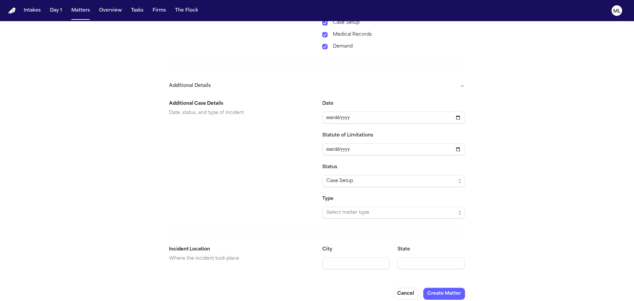
scroll to position [312, 0]
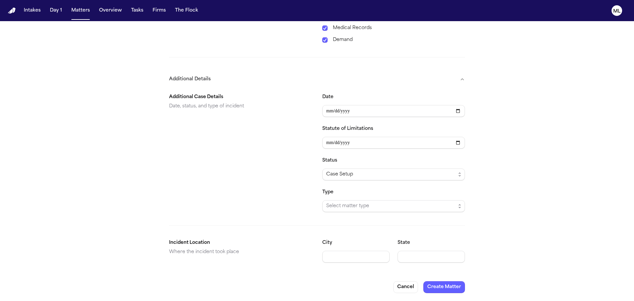
click at [371, 199] on div "Type Select matter type" at bounding box center [393, 200] width 143 height 24
click at [369, 203] on span "Select matter type" at bounding box center [390, 206] width 129 height 8
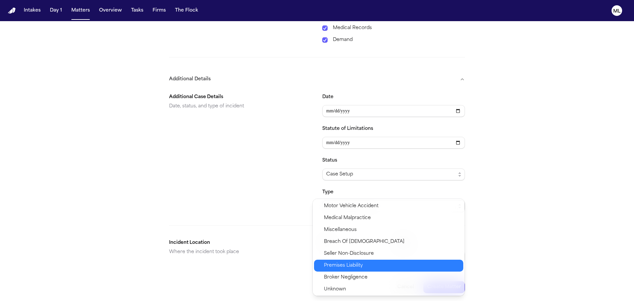
click at [371, 261] on span "Premises Liability" at bounding box center [391, 265] width 135 height 8
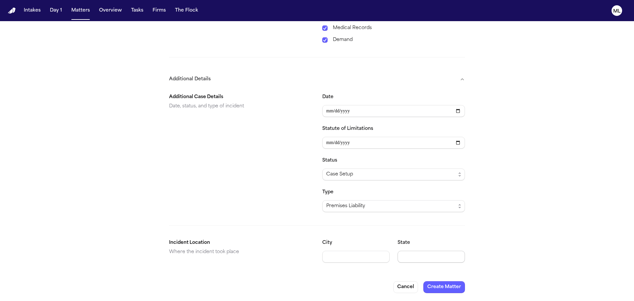
click at [400, 255] on input "State" at bounding box center [430, 256] width 67 height 12
type input "*"
type input "**"
click at [433, 283] on button "Create Matter" at bounding box center [444, 287] width 42 height 12
